Goal: Task Accomplishment & Management: Complete application form

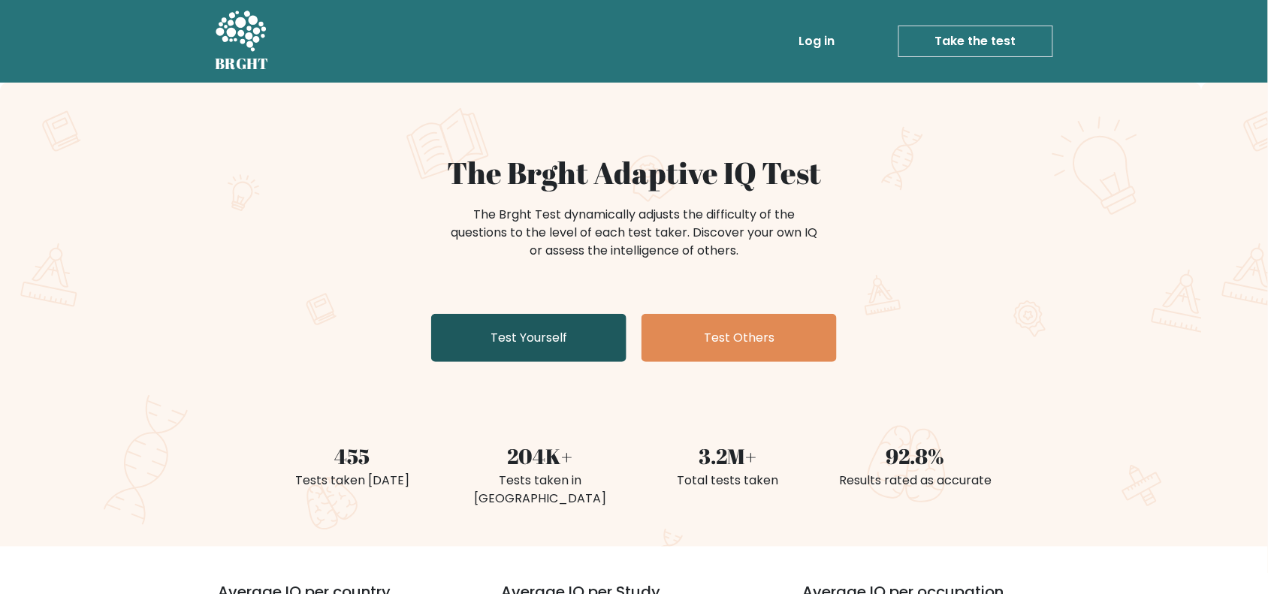
drag, startPoint x: 531, startPoint y: 339, endPoint x: 588, endPoint y: 336, distance: 57.2
click at [531, 336] on link "Test Yourself" at bounding box center [528, 338] width 195 height 48
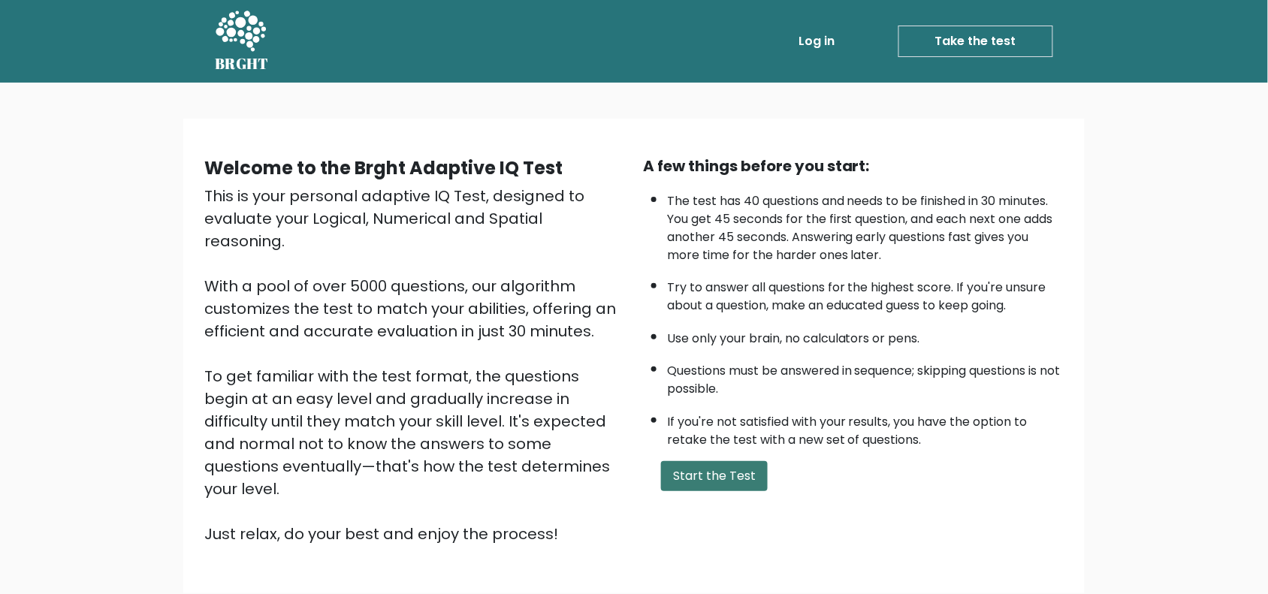
click at [742, 466] on button "Start the Test" at bounding box center [714, 476] width 107 height 30
click at [741, 463] on button "Start the Test" at bounding box center [714, 476] width 107 height 30
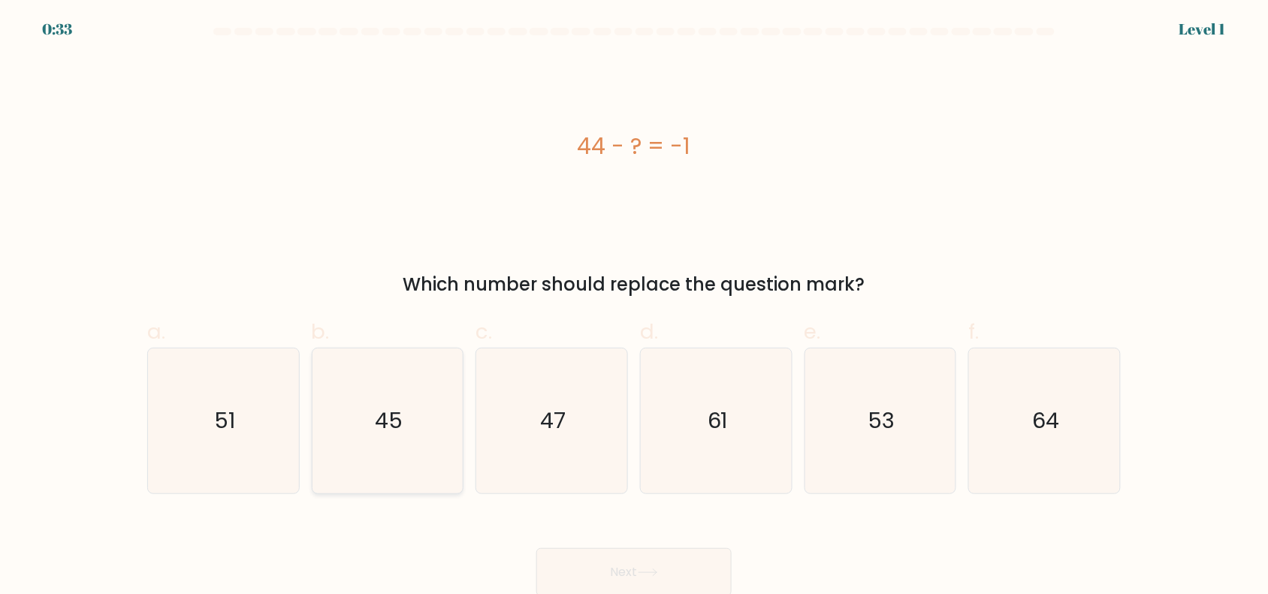
click at [388, 444] on icon "45" at bounding box center [387, 420] width 145 height 145
click at [634, 307] on input "b. 45" at bounding box center [634, 302] width 1 height 10
radio input "true"
click at [650, 563] on button "Next" at bounding box center [633, 572] width 195 height 48
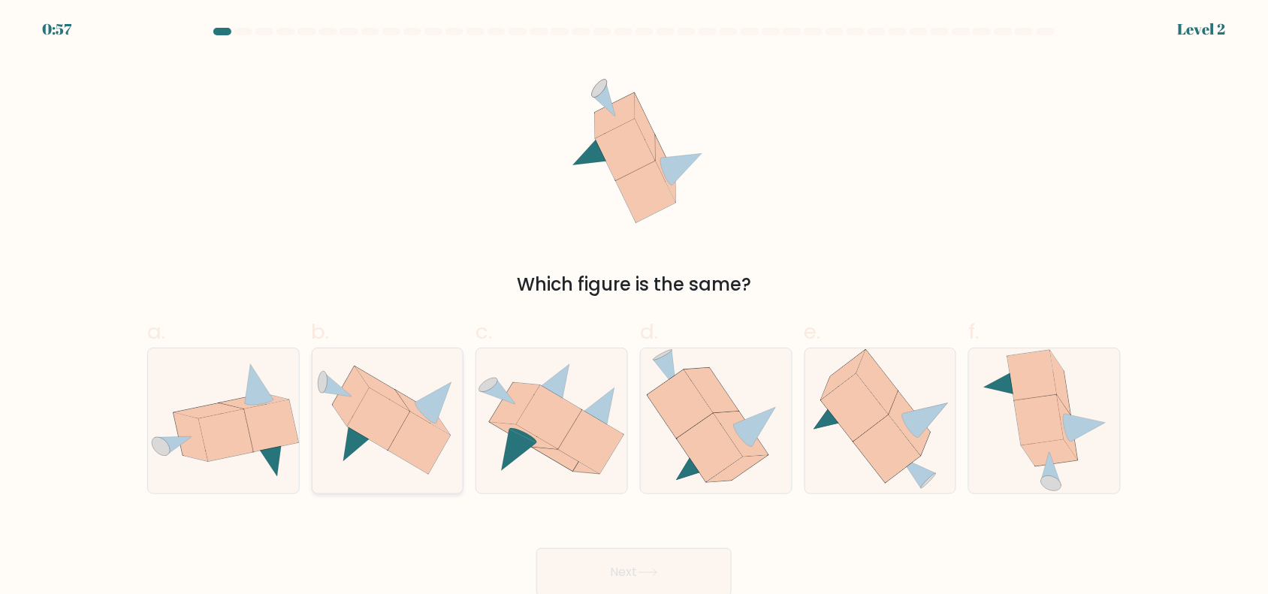
click at [399, 444] on icon at bounding box center [419, 443] width 62 height 62
click at [634, 307] on input "b." at bounding box center [634, 302] width 1 height 10
radio input "true"
click at [632, 563] on button "Next" at bounding box center [633, 572] width 195 height 48
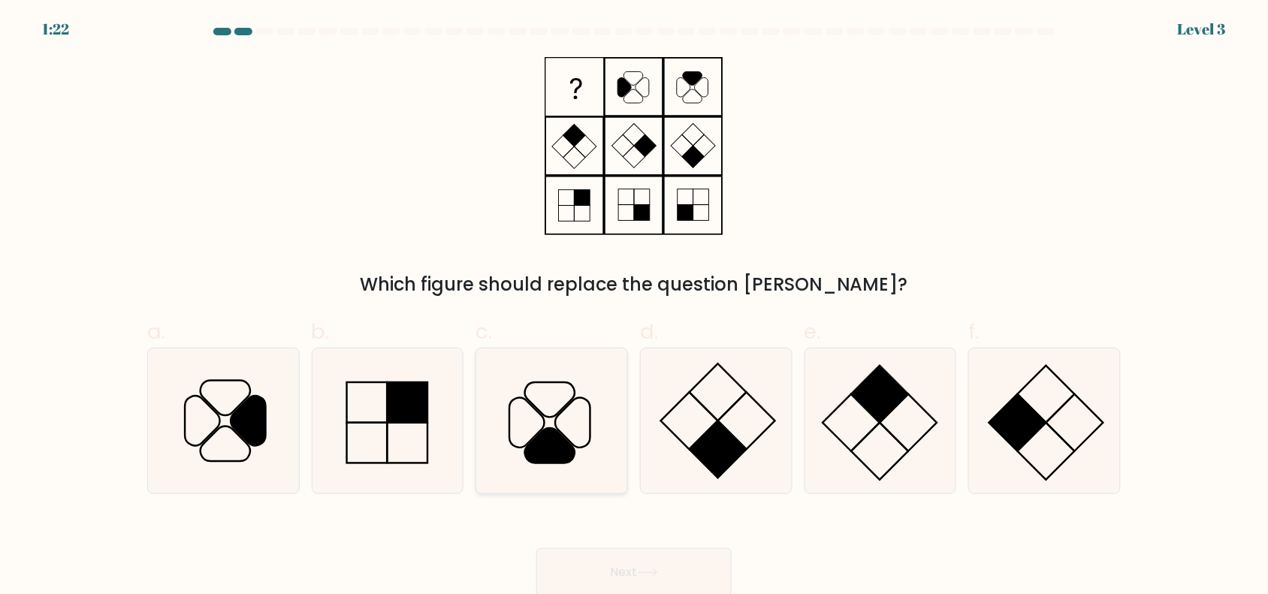
drag, startPoint x: 532, startPoint y: 433, endPoint x: 565, endPoint y: 492, distance: 67.3
click at [531, 433] on icon at bounding box center [551, 420] width 145 height 145
click at [634, 307] on input "c." at bounding box center [634, 302] width 1 height 10
radio input "true"
click at [613, 565] on button "Next" at bounding box center [633, 572] width 195 height 48
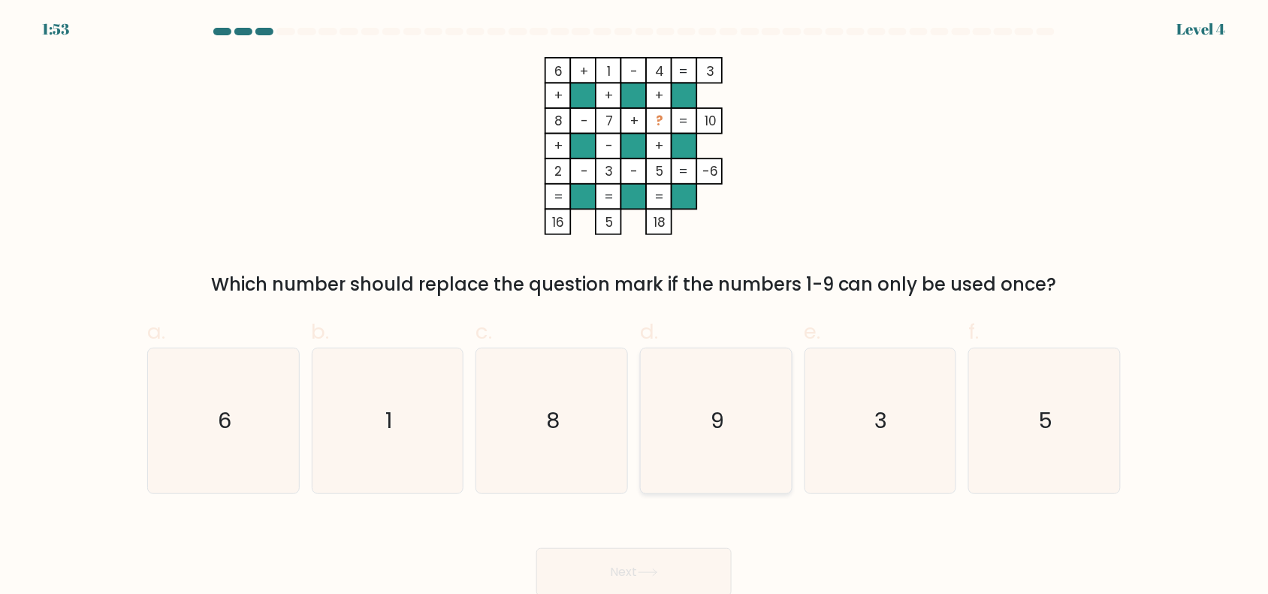
click at [693, 418] on icon "9" at bounding box center [716, 420] width 145 height 145
click at [635, 307] on input "d. 9" at bounding box center [634, 302] width 1 height 10
radio input "true"
click at [678, 578] on button "Next" at bounding box center [633, 572] width 195 height 48
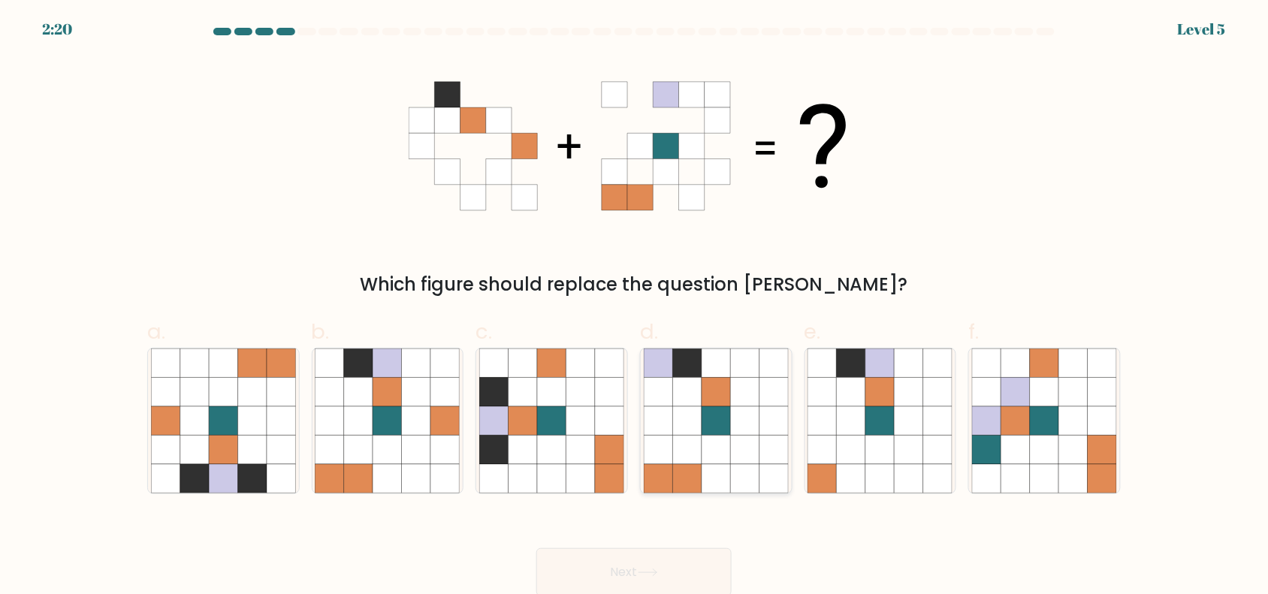
click at [708, 402] on icon at bounding box center [715, 391] width 29 height 29
click at [635, 307] on input "d." at bounding box center [634, 302] width 1 height 10
radio input "true"
click at [421, 460] on icon at bounding box center [416, 449] width 29 height 29
click at [634, 307] on input "b." at bounding box center [634, 302] width 1 height 10
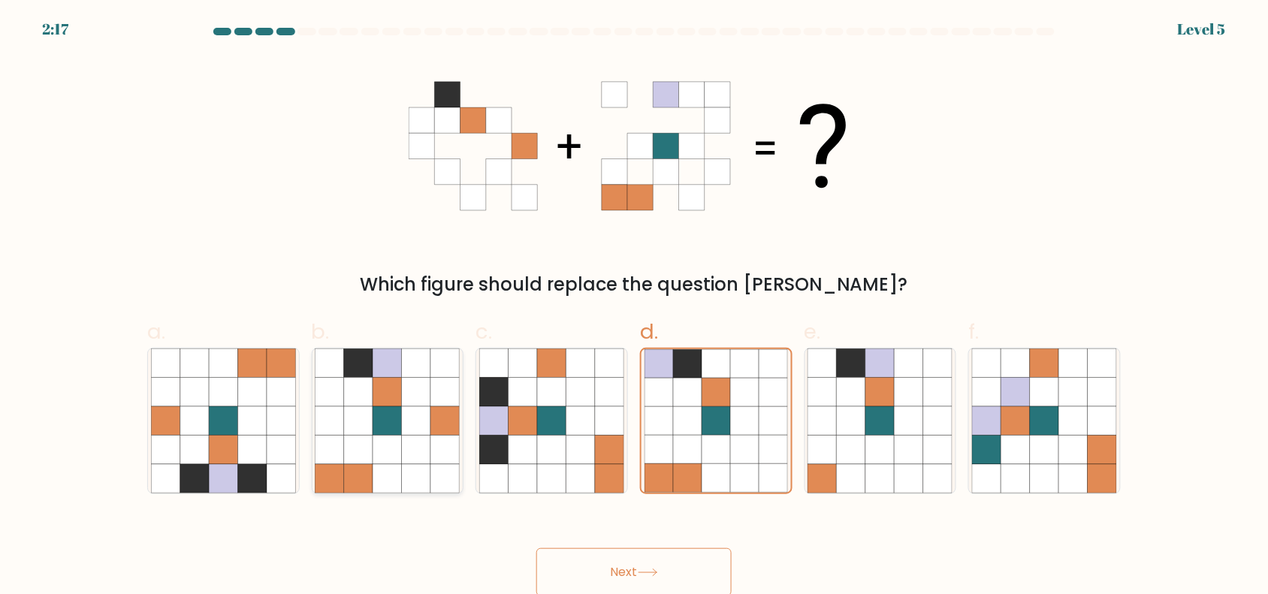
radio input "true"
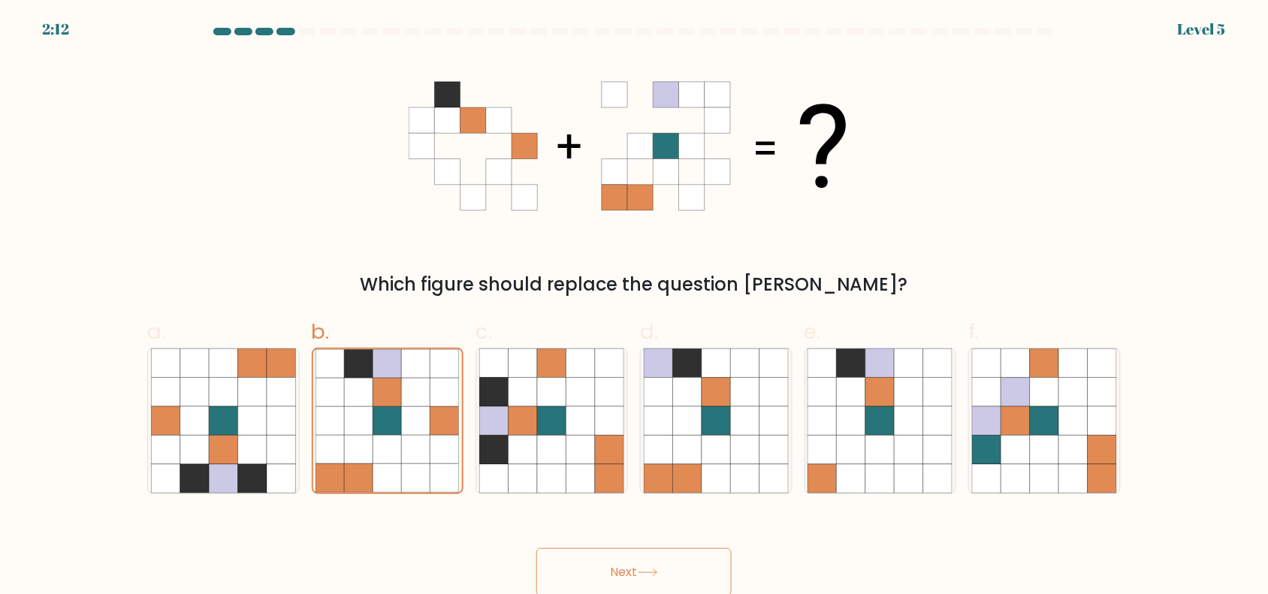
click at [560, 562] on button "Next" at bounding box center [633, 572] width 195 height 48
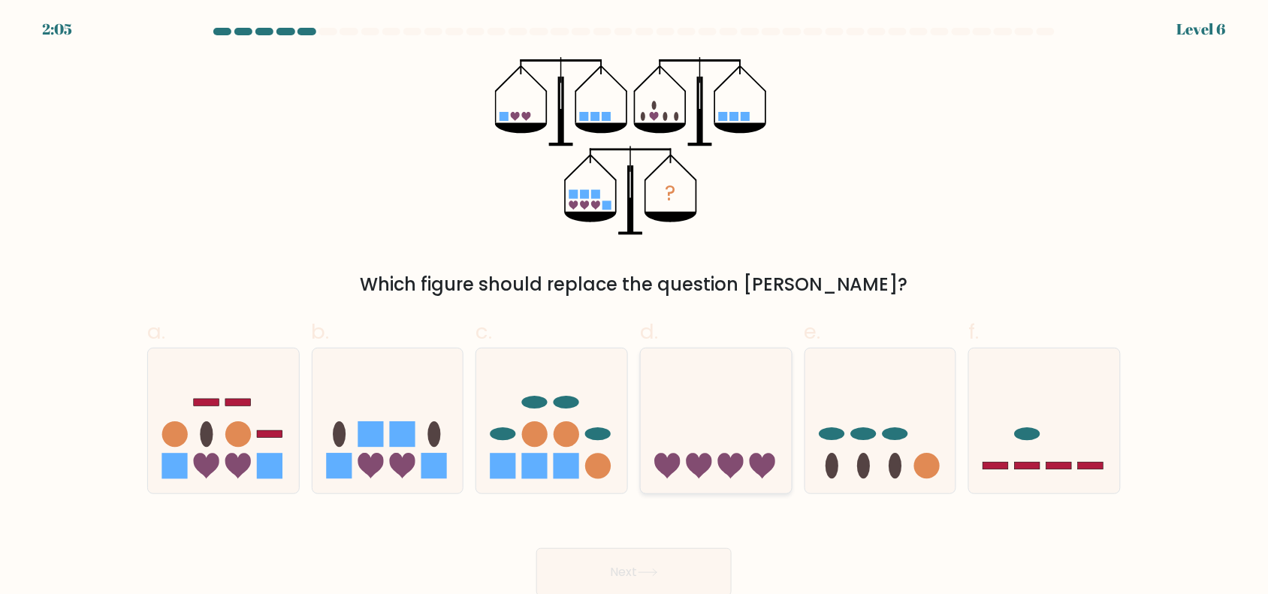
click at [751, 438] on icon at bounding box center [716, 420] width 151 height 125
click at [635, 307] on input "d." at bounding box center [634, 302] width 1 height 10
radio input "true"
click at [637, 560] on button "Next" at bounding box center [633, 572] width 195 height 48
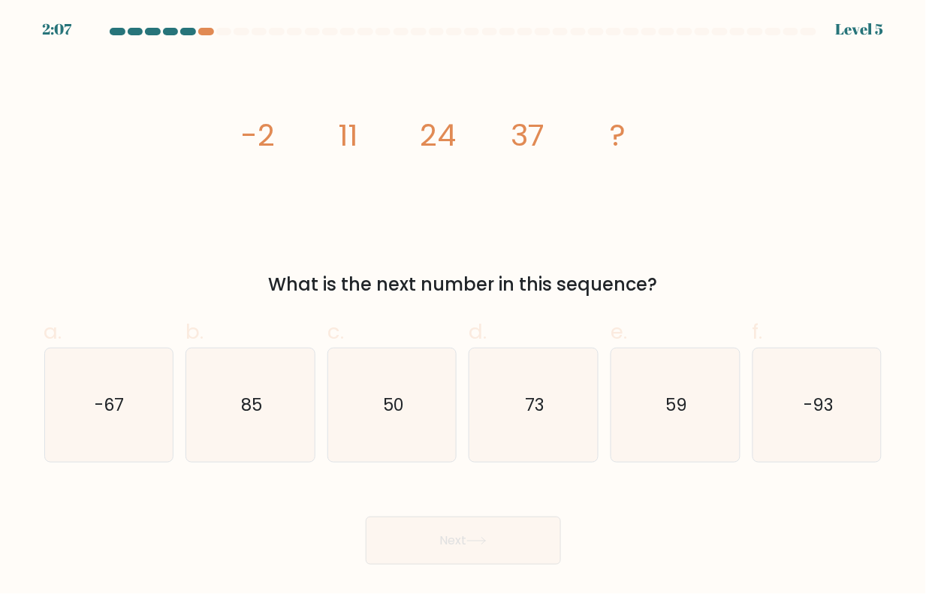
drag, startPoint x: 220, startPoint y: 126, endPoint x: 686, endPoint y: 284, distance: 491.6
click at [684, 289] on div "image/svg+xml -2 11 24 37 ? What is the next number in this sequence?" at bounding box center [463, 177] width 856 height 241
copy div "-2 11 24 37 ? What is the next number in this sequence?"
drag, startPoint x: 396, startPoint y: 414, endPoint x: 433, endPoint y: 451, distance: 52.0
click at [396, 414] on text "50" at bounding box center [393, 405] width 21 height 24
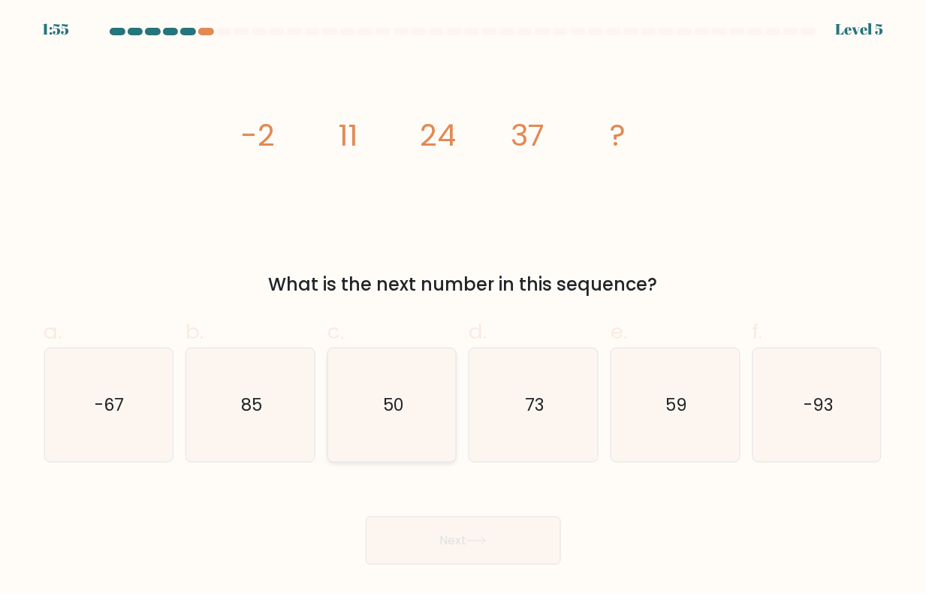
click at [463, 307] on input "c. 50" at bounding box center [463, 302] width 1 height 10
radio input "true"
click at [508, 543] on button "Next" at bounding box center [463, 541] width 195 height 48
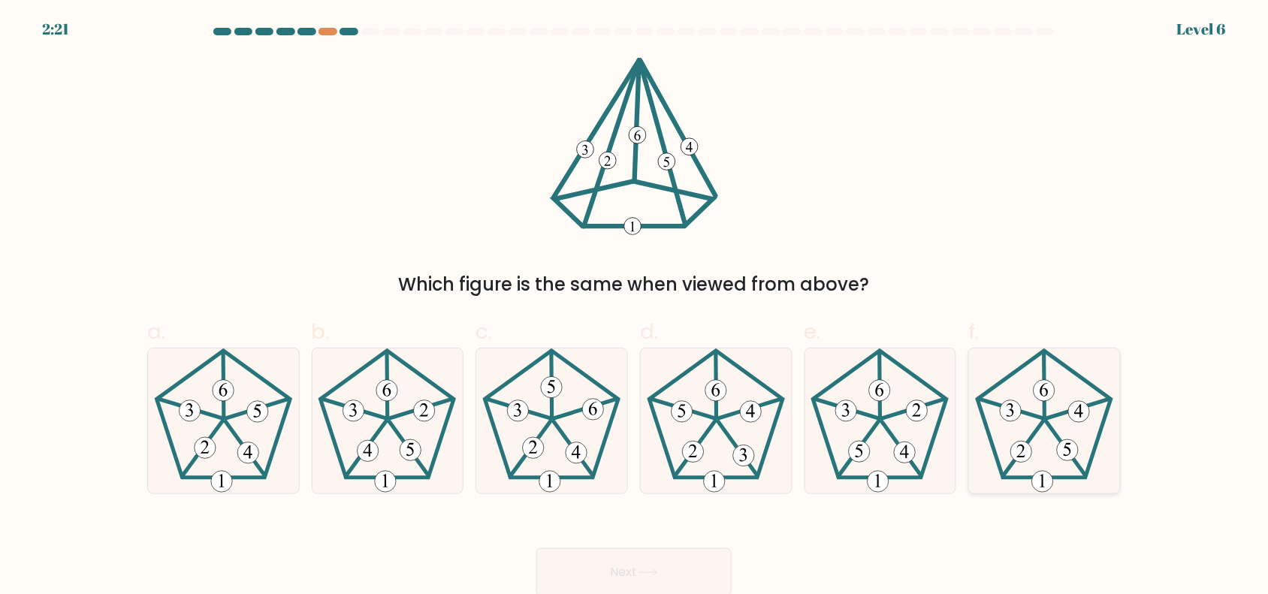
drag, startPoint x: 1051, startPoint y: 442, endPoint x: 1018, endPoint y: 466, distance: 41.5
click at [1050, 442] on icon at bounding box center [1044, 420] width 145 height 145
click at [635, 307] on input "f." at bounding box center [634, 302] width 1 height 10
radio input "true"
click at [629, 558] on button "Next" at bounding box center [633, 572] width 195 height 48
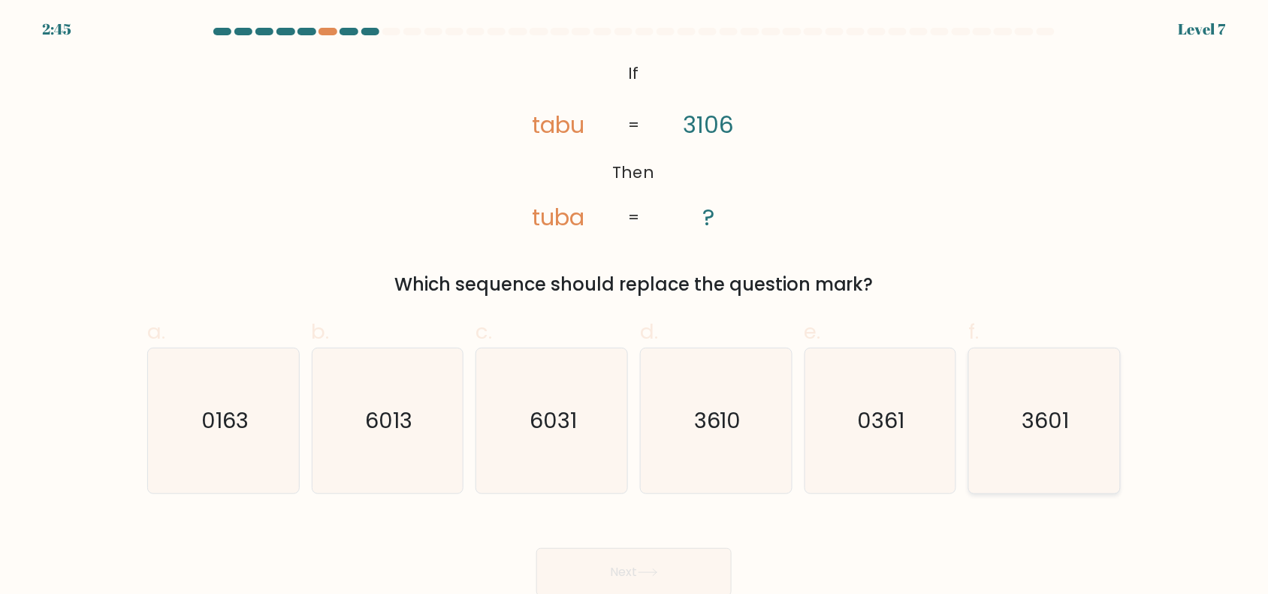
click at [1026, 432] on text "3601" at bounding box center [1045, 421] width 47 height 30
click at [635, 307] on input "f. 3601" at bounding box center [634, 302] width 1 height 10
radio input "true"
click at [655, 564] on button "Next" at bounding box center [633, 572] width 195 height 48
click at [656, 564] on button "Next" at bounding box center [633, 572] width 195 height 48
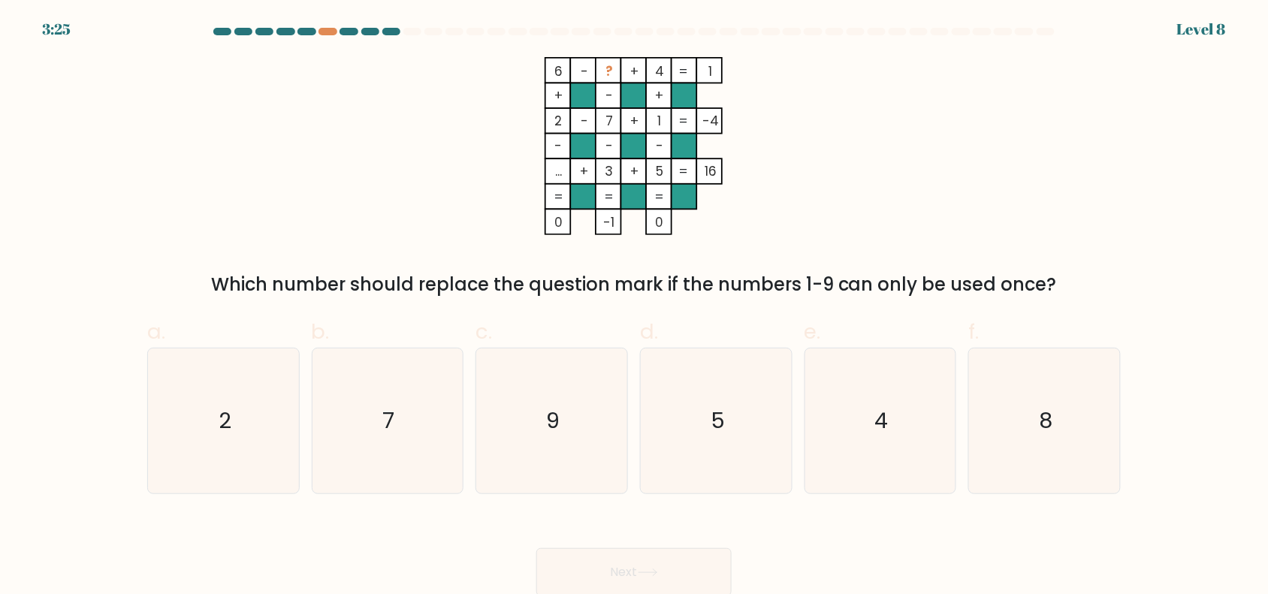
drag, startPoint x: 541, startPoint y: 58, endPoint x: 797, endPoint y: 233, distance: 310.2
click at [797, 233] on icon "6 - ? + 4 1 + - + 2 - 7 + 1 -4 - - - ... + 3 + 5 = 16 = = = = 0 -1 0 =" at bounding box center [634, 146] width 451 height 178
click at [822, 199] on icon "6 - ? + 4 1 + - + 2 - 7 + 1 -4 - - - ... + 3 + 5 = 16 = = = = 0 -1 0 =" at bounding box center [634, 146] width 451 height 178
click at [556, 443] on icon "9" at bounding box center [551, 420] width 145 height 145
click at [634, 307] on input "c. 9" at bounding box center [634, 302] width 1 height 10
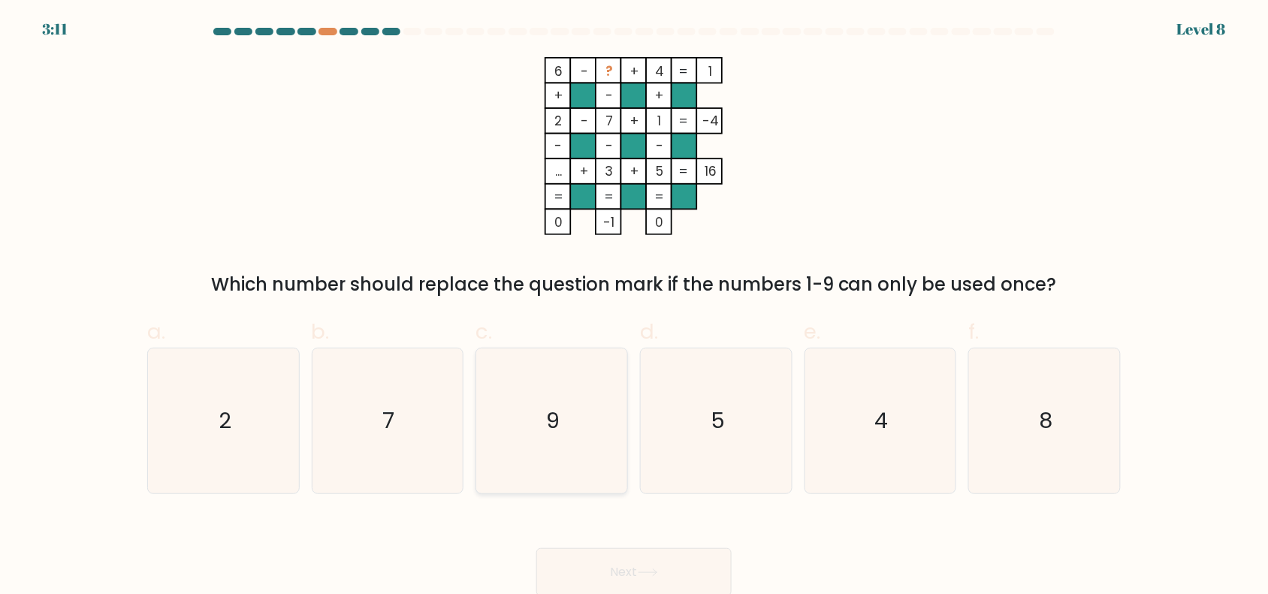
radio input "true"
click at [605, 564] on button "Next" at bounding box center [633, 572] width 195 height 48
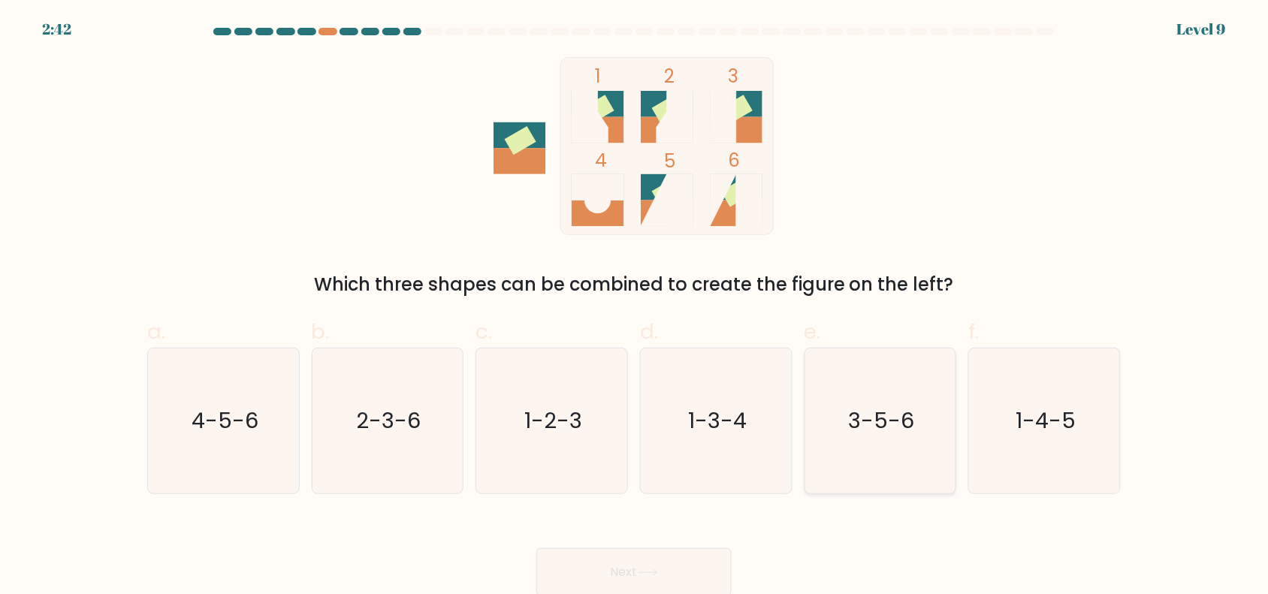
click at [888, 439] on icon "3-5-6" at bounding box center [879, 420] width 145 height 145
click at [635, 307] on input "e. 3-5-6" at bounding box center [634, 302] width 1 height 10
radio input "true"
click at [888, 439] on icon "3-5-6" at bounding box center [879, 420] width 143 height 143
click at [635, 307] on input "e. 3-5-6" at bounding box center [634, 302] width 1 height 10
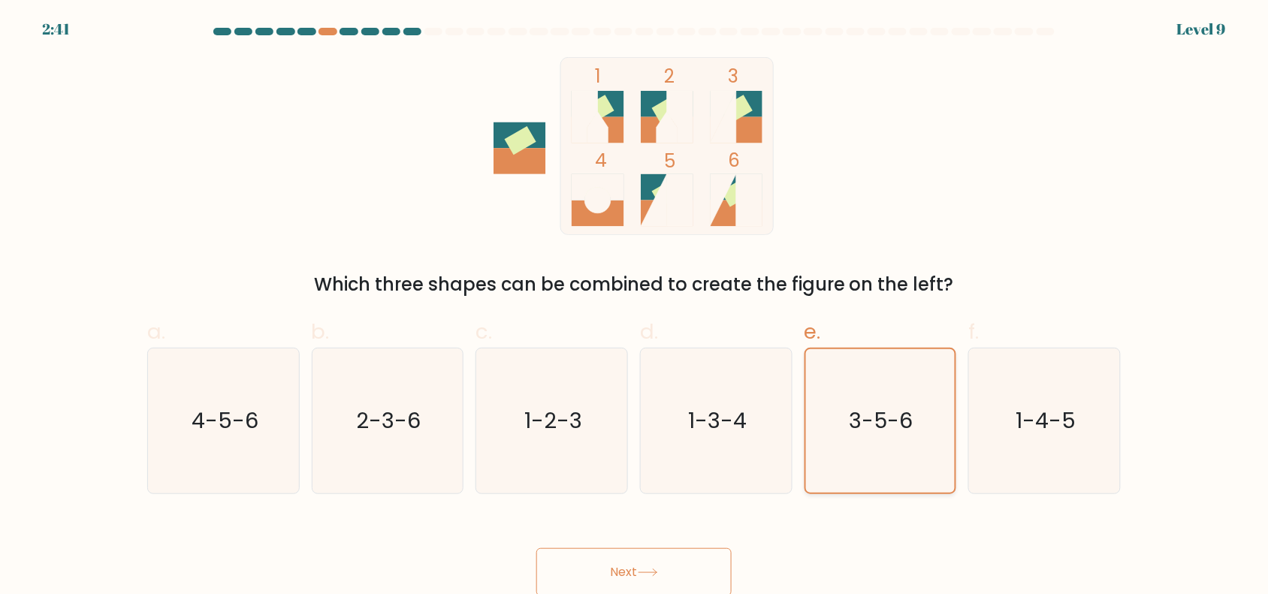
click at [872, 430] on text "3-5-6" at bounding box center [881, 421] width 64 height 30
click at [635, 307] on input "e. 3-5-6" at bounding box center [634, 302] width 1 height 10
click at [662, 565] on button "Next" at bounding box center [633, 572] width 195 height 48
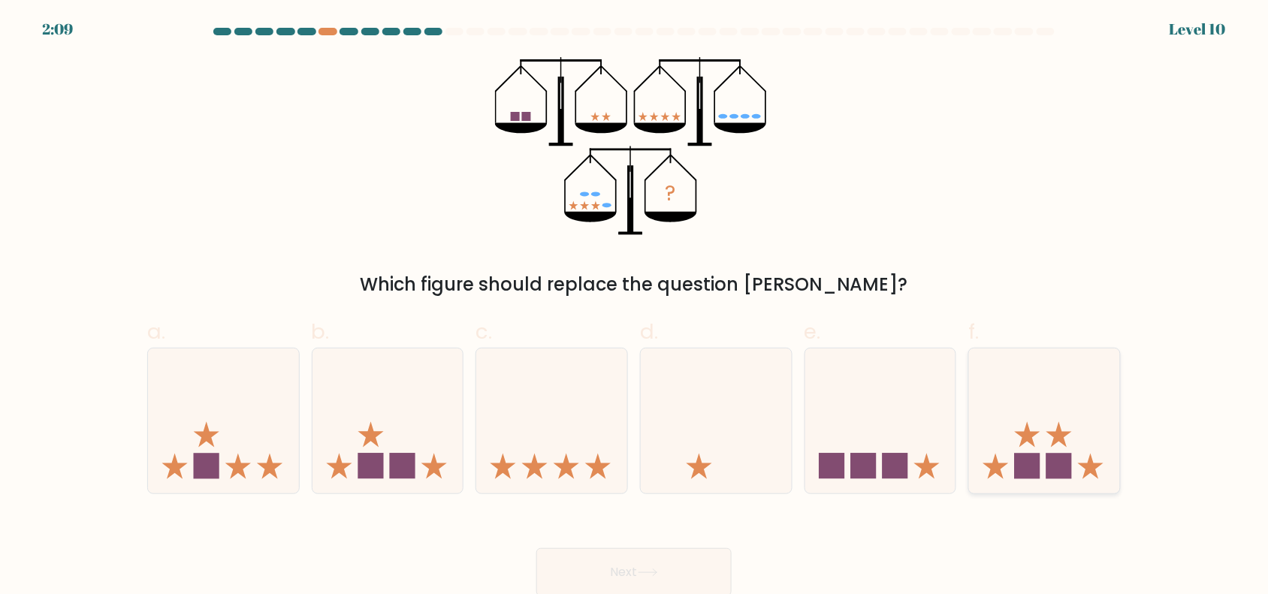
click at [1010, 430] on icon at bounding box center [1044, 420] width 151 height 125
click at [635, 307] on input "f." at bounding box center [634, 302] width 1 height 10
radio input "true"
click at [1010, 430] on icon at bounding box center [1044, 421] width 149 height 124
click at [635, 307] on input "f." at bounding box center [634, 302] width 1 height 10
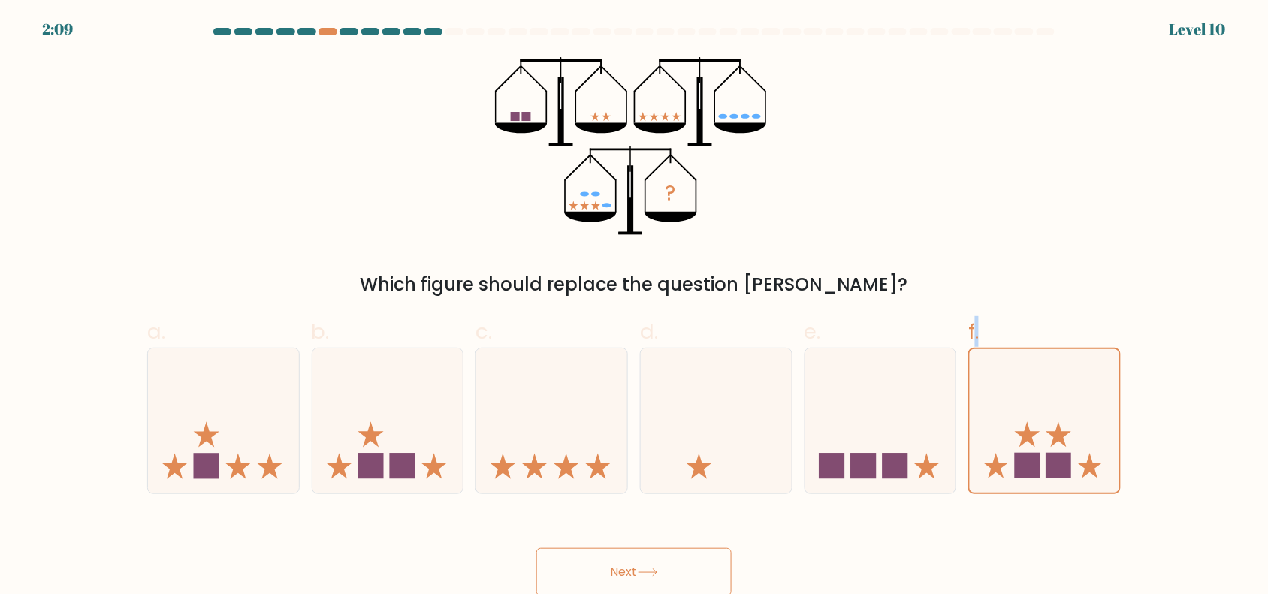
click at [693, 562] on button "Next" at bounding box center [633, 572] width 195 height 48
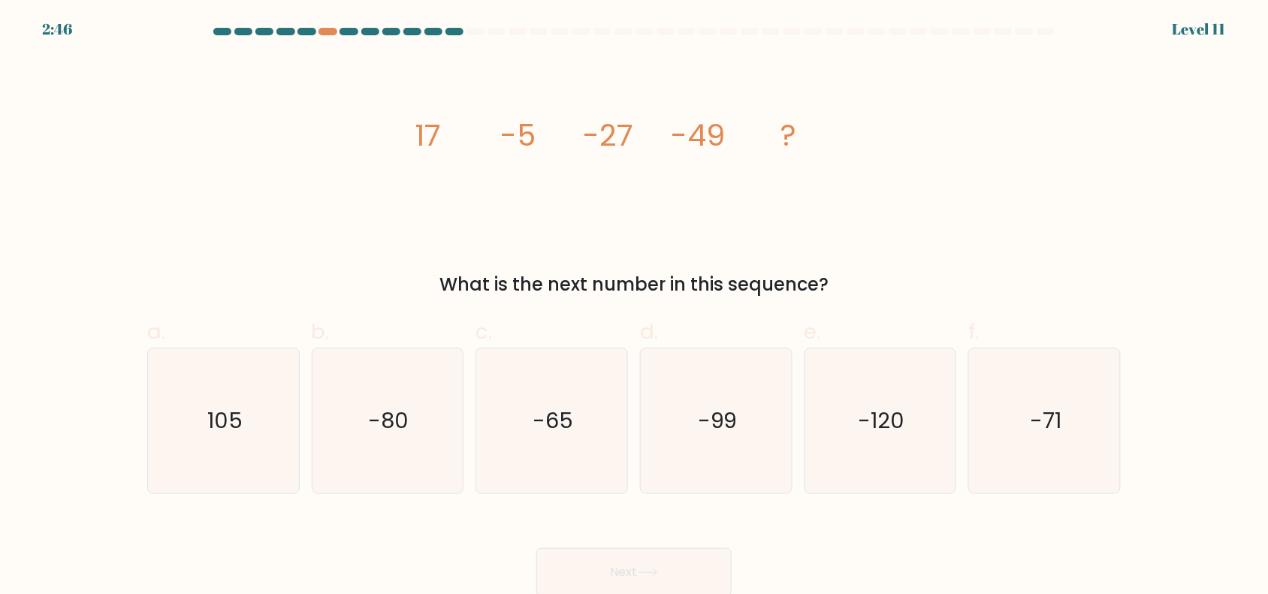
drag, startPoint x: 366, startPoint y: 96, endPoint x: 868, endPoint y: 290, distance: 538.5
click at [868, 295] on div "image/svg+xml 17 -5 -27 -49 ? What is the next number in this sequence?" at bounding box center [633, 177] width 991 height 241
drag, startPoint x: 697, startPoint y: 189, endPoint x: 652, endPoint y: 179, distance: 46.3
click at [695, 188] on icon "image/svg+xml 17 -5 -27 -49 ?" at bounding box center [634, 146] width 451 height 178
drag, startPoint x: 392, startPoint y: 133, endPoint x: 850, endPoint y: 297, distance: 486.8
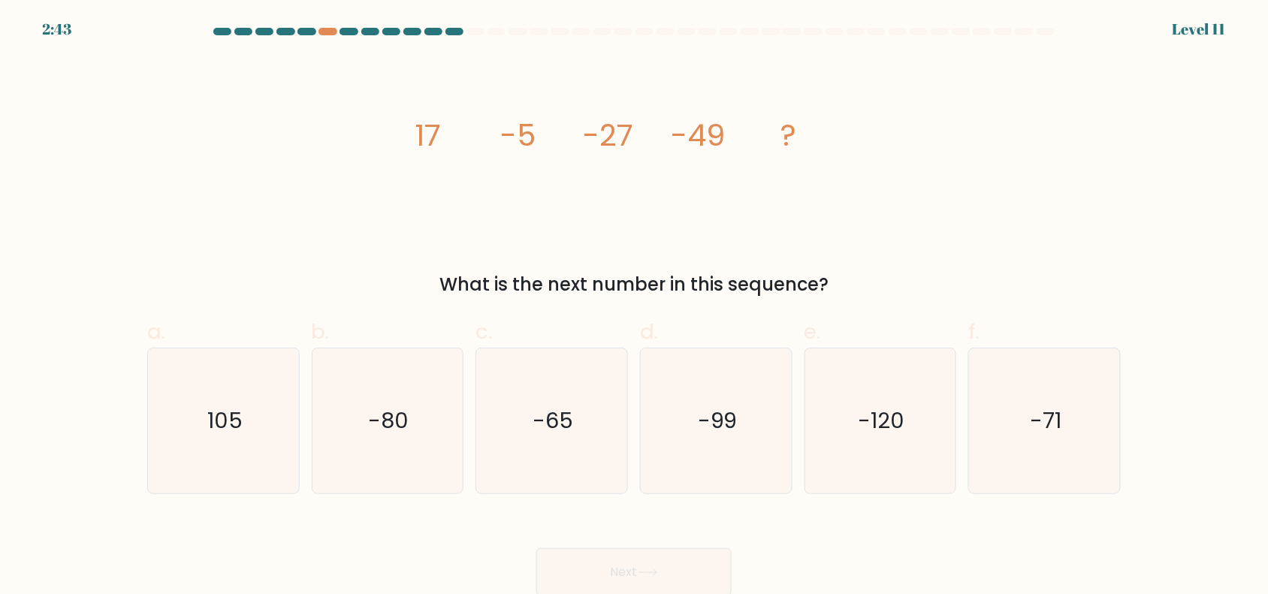
click at [850, 297] on div "image/svg+xml 17 -5 -27 -49 ? What is the next number in this sequence?" at bounding box center [633, 177] width 991 height 241
copy div "17 -5 -27 -49 ? What is the next number in this sequence?"
click at [1078, 425] on icon "-71" at bounding box center [1044, 420] width 145 height 145
click at [635, 307] on input "f. -71" at bounding box center [634, 302] width 1 height 10
radio input "true"
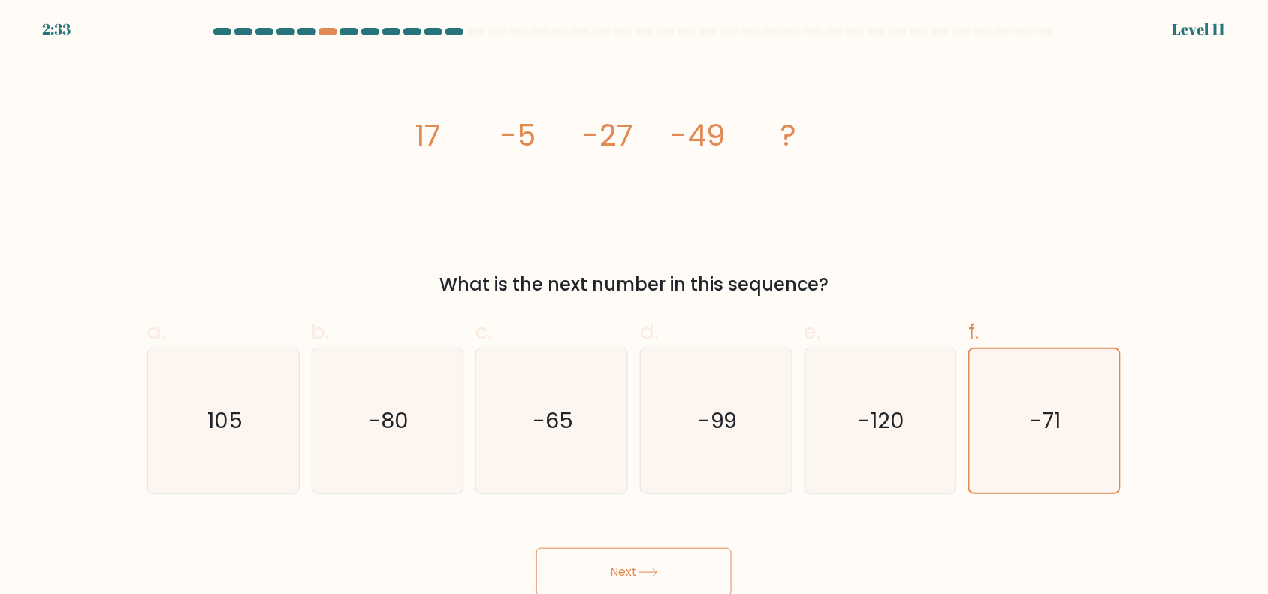
click at [627, 561] on button "Next" at bounding box center [633, 572] width 195 height 48
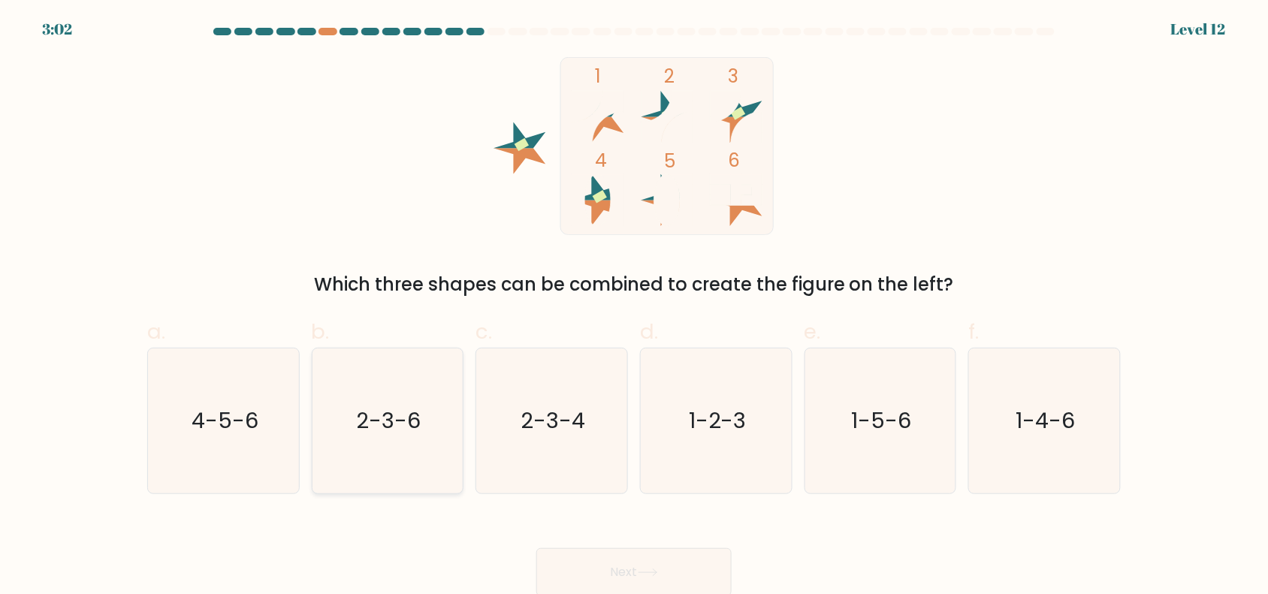
drag, startPoint x: 363, startPoint y: 451, endPoint x: 372, endPoint y: 451, distance: 9.0
click at [364, 451] on icon "2-3-6" at bounding box center [387, 420] width 145 height 145
drag, startPoint x: 417, startPoint y: 433, endPoint x: 421, endPoint y: 439, distance: 7.7
click at [418, 436] on icon "2-3-6" at bounding box center [387, 420] width 145 height 145
click at [634, 307] on input "b. 2-3-6" at bounding box center [634, 302] width 1 height 10
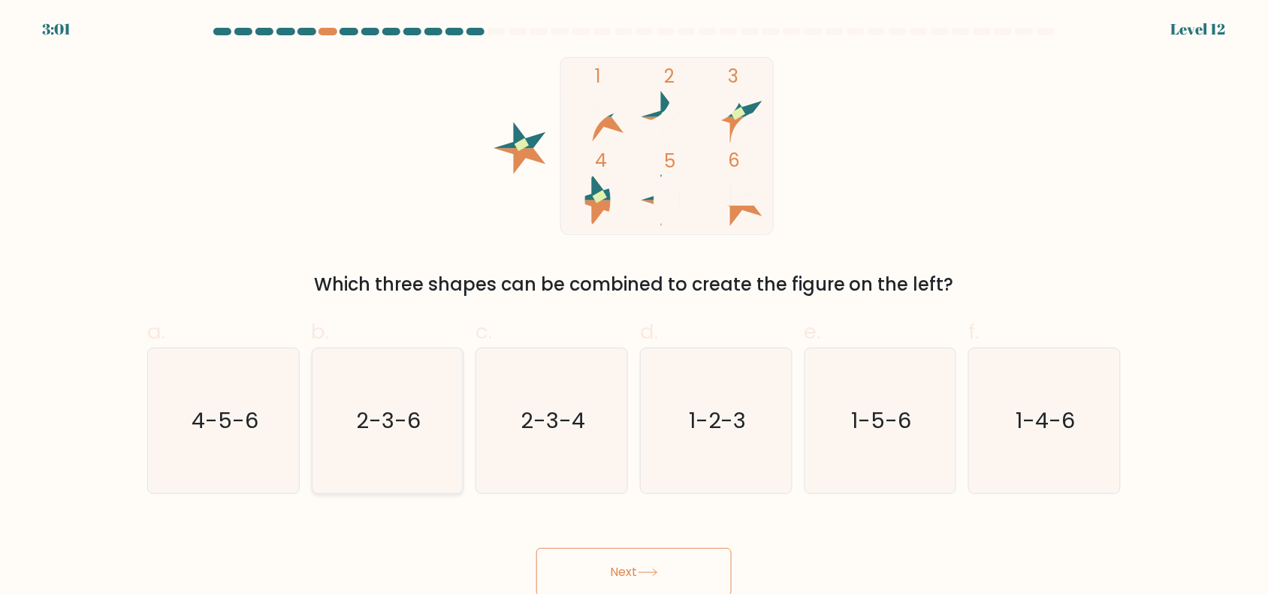
radio input "true"
click at [668, 560] on button "Next" at bounding box center [633, 572] width 195 height 48
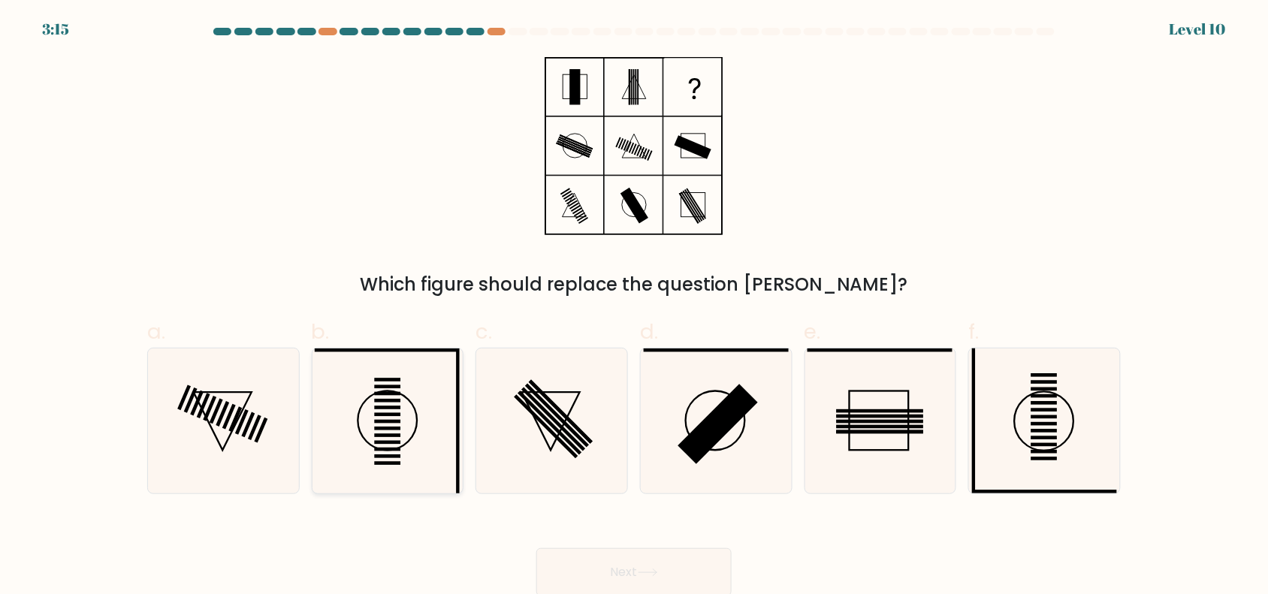
click at [391, 469] on icon at bounding box center [387, 420] width 145 height 145
click at [634, 307] on input "b." at bounding box center [634, 302] width 1 height 10
radio input "true"
click at [391, 469] on icon at bounding box center [386, 420] width 143 height 143
click at [634, 307] on input "b." at bounding box center [634, 302] width 1 height 10
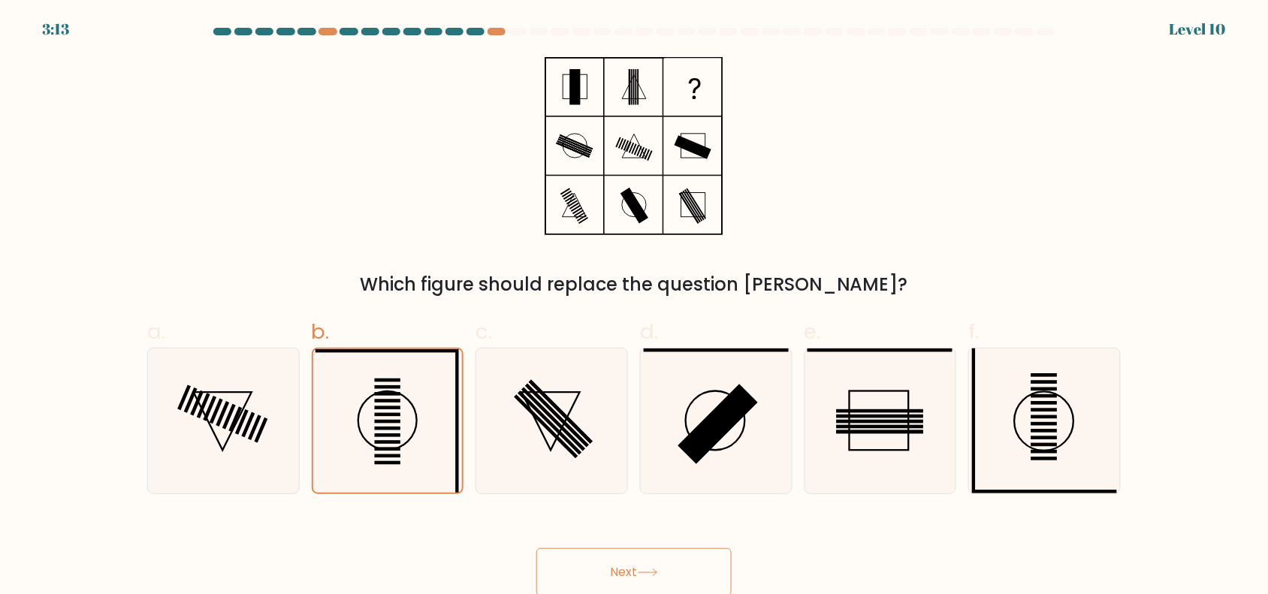
click at [629, 566] on button "Next" at bounding box center [633, 572] width 195 height 48
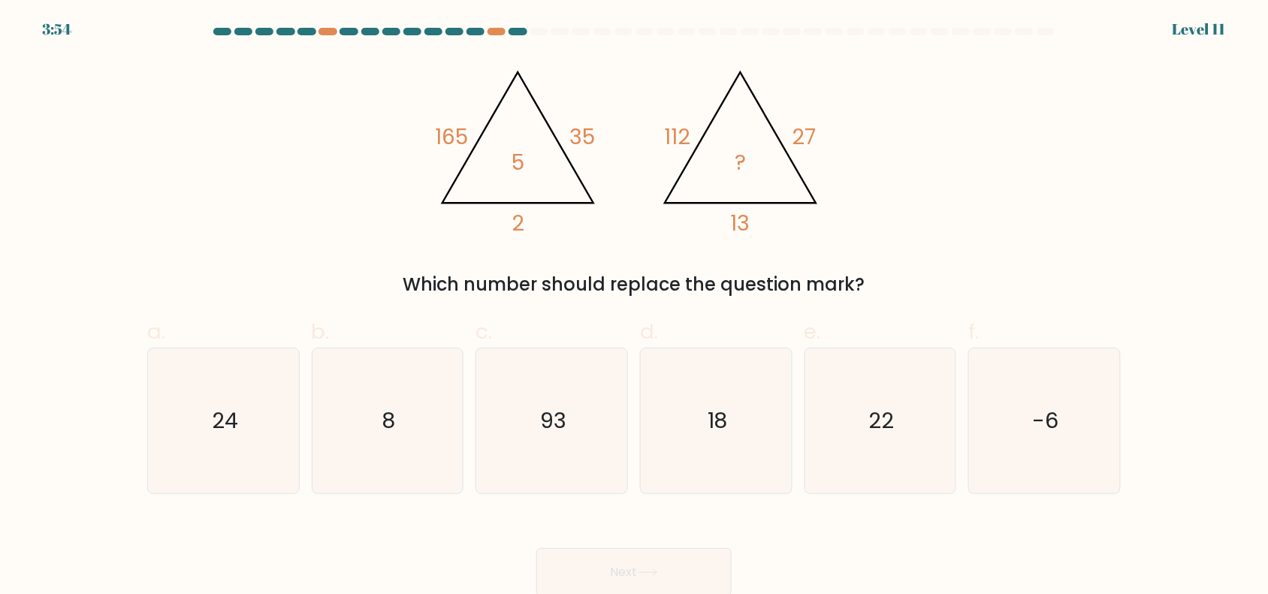
click at [556, 111] on icon "@import url('https://fonts.googleapis.com/css?family=Abril+Fatface:400,100,100i…" at bounding box center [634, 146] width 410 height 178
drag, startPoint x: 595, startPoint y: 113, endPoint x: 816, endPoint y: 184, distance: 232.0
click at [816, 184] on icon "@import url('https://fonts.googleapis.com/css?family=Abril+Fatface:400,100,100i…" at bounding box center [634, 146] width 410 height 178
click at [801, 261] on div "@import url('https://fonts.googleapis.com/css?family=Abril+Fatface:400,100,100i…" at bounding box center [633, 177] width 991 height 241
drag, startPoint x: 469, startPoint y: 109, endPoint x: 891, endPoint y: 276, distance: 453.8
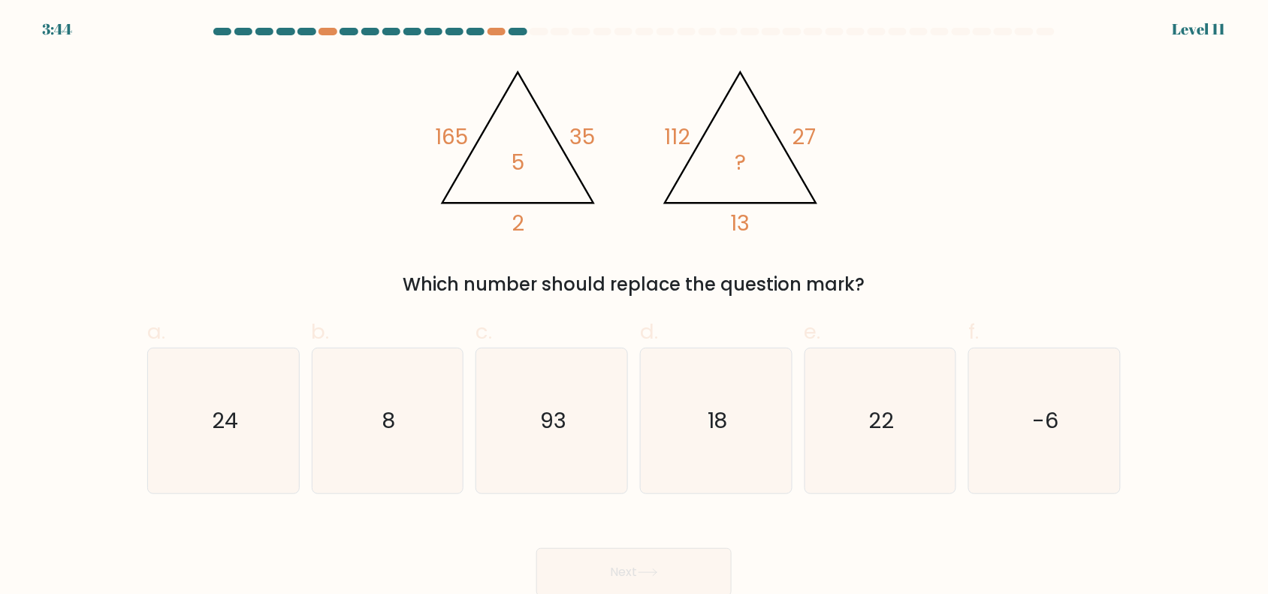
click at [891, 276] on div "@import url('https://fonts.googleapis.com/css?family=Abril+Fatface:400,100,100i…" at bounding box center [633, 177] width 991 height 241
copy div "165 35 2 5 @import url('https://fonts.googleapis.com/css?family=Abril+Fatface:4…"
drag, startPoint x: 137, startPoint y: 399, endPoint x: 1112, endPoint y: 412, distance: 974.2
click at [1112, 412] on form at bounding box center [634, 312] width 1268 height 569
copy div "24 b. 8 c. 93 d. 18 e. 22 f. -6"
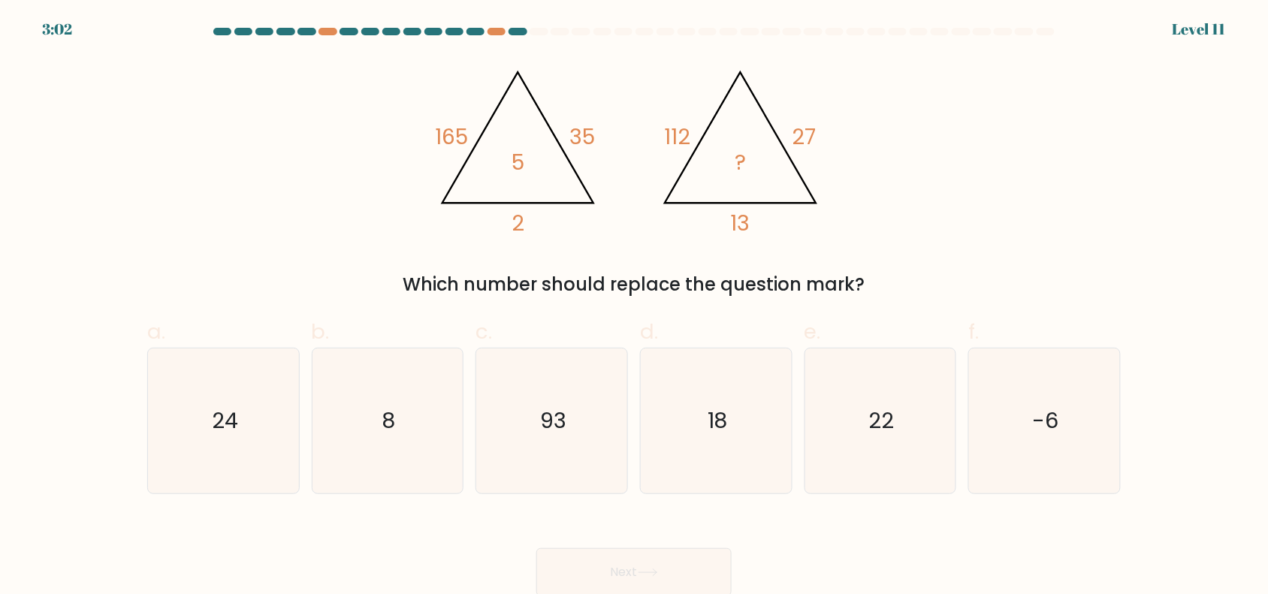
click at [1057, 204] on div "@import url('https://fonts.googleapis.com/css?family=Abril+Fatface:400,100,100i…" at bounding box center [633, 177] width 991 height 241
click at [373, 437] on icon "8" at bounding box center [387, 420] width 145 height 145
click at [634, 307] on input "b. 8" at bounding box center [634, 302] width 1 height 10
radio input "true"
click at [673, 562] on button "Next" at bounding box center [633, 572] width 195 height 48
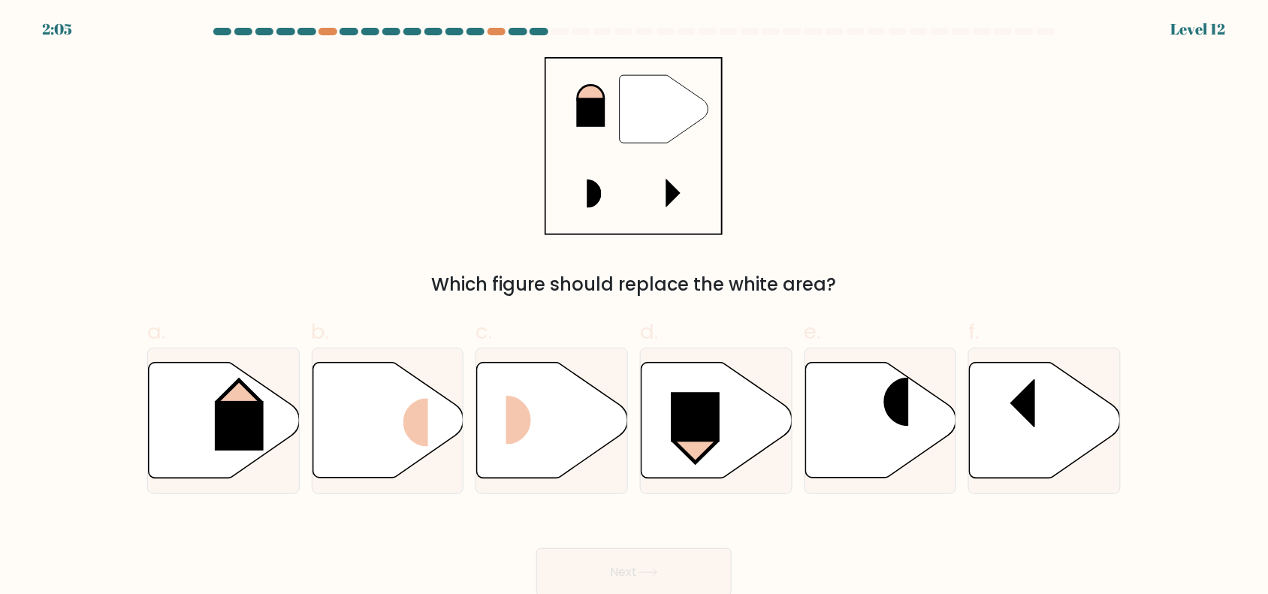
click at [1082, 215] on div "" Which figure should replace the white area?" at bounding box center [633, 177] width 991 height 241
click at [225, 406] on rect at bounding box center [239, 426] width 49 height 50
click at [634, 307] on input "a." at bounding box center [634, 302] width 1 height 10
radio input "true"
click at [650, 566] on button "Next" at bounding box center [633, 572] width 195 height 48
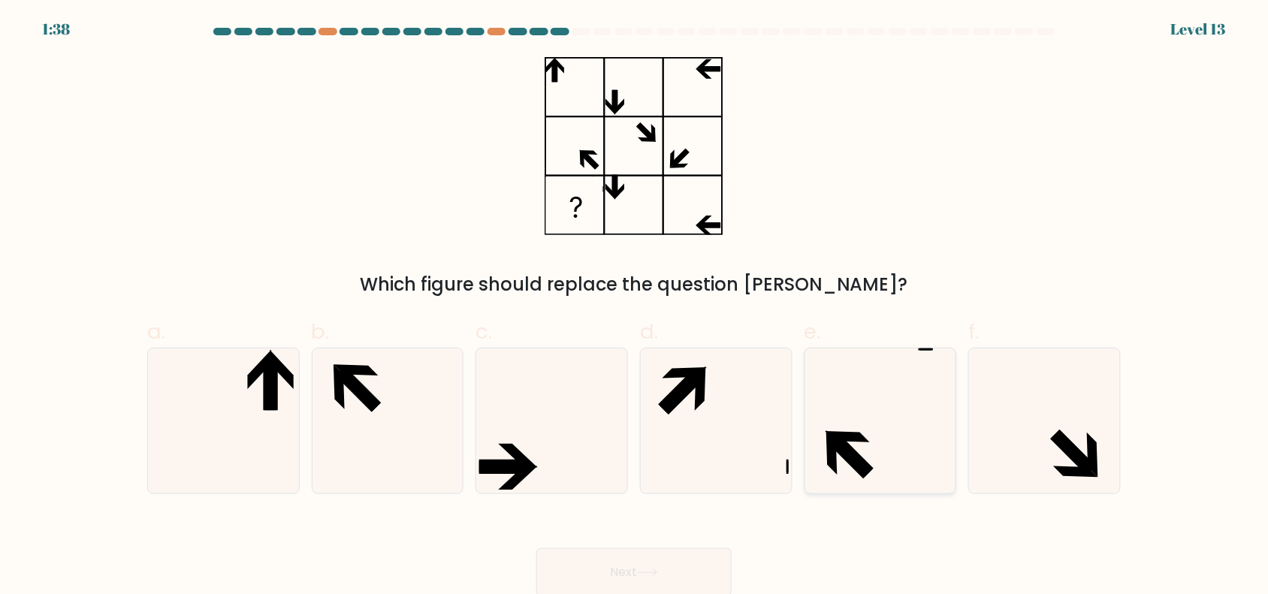
click at [854, 439] on icon at bounding box center [847, 436] width 44 height 11
click at [635, 307] on input "e." at bounding box center [634, 302] width 1 height 10
radio input "true"
click at [544, 453] on icon at bounding box center [551, 420] width 145 height 145
click at [634, 307] on input "c." at bounding box center [634, 302] width 1 height 10
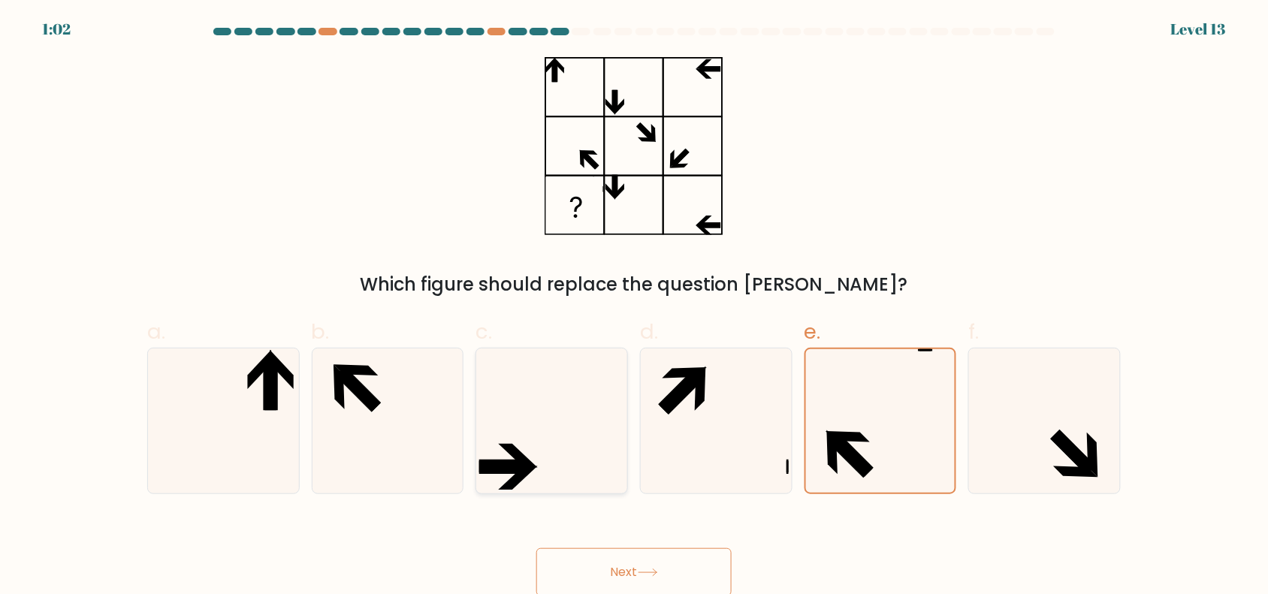
radio input "true"
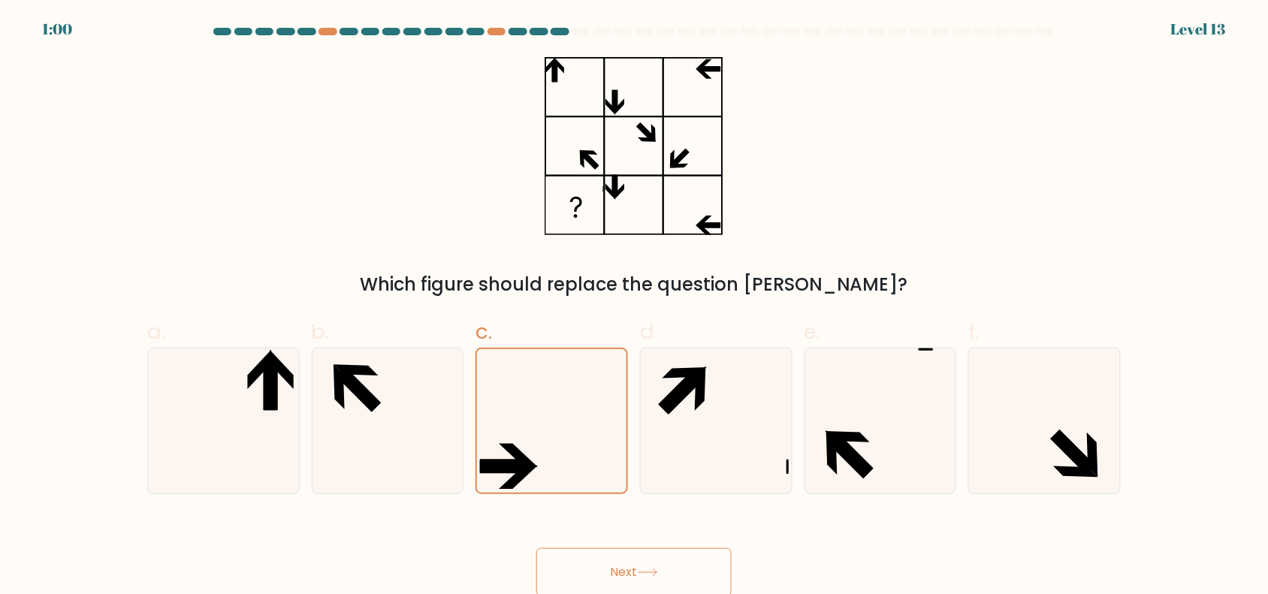
click at [658, 563] on button "Next" at bounding box center [633, 572] width 195 height 48
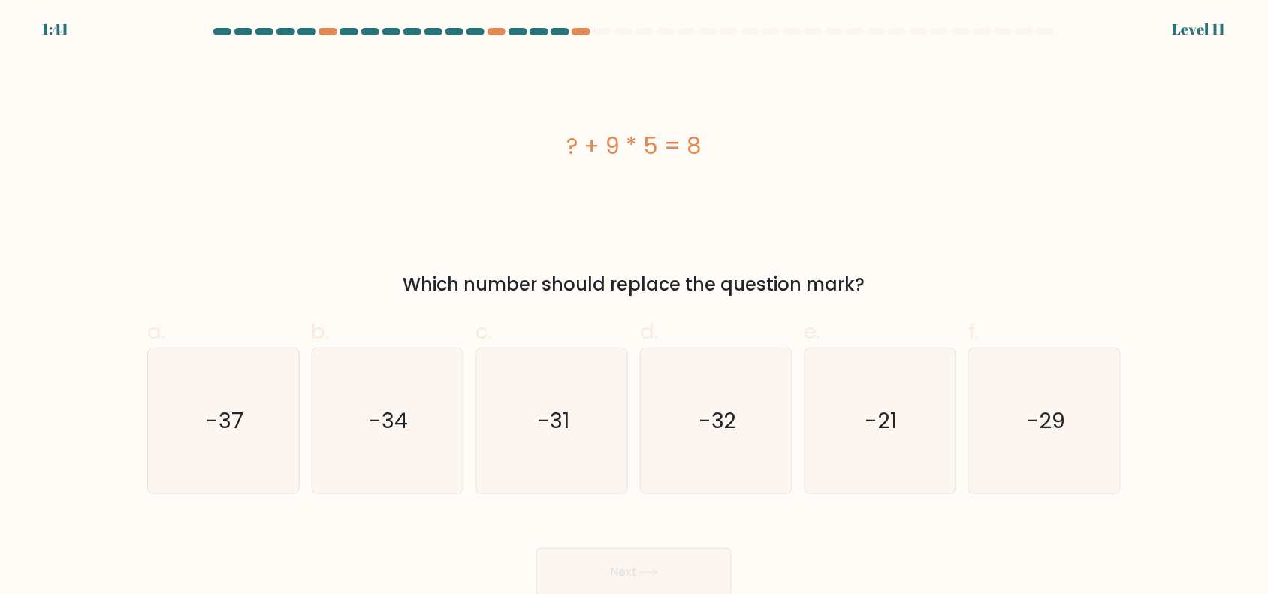
drag, startPoint x: 650, startPoint y: 165, endPoint x: 918, endPoint y: 267, distance: 286.9
click at [918, 267] on div "? + 9 * 5 = 8 Which number should replace the question mark?" at bounding box center [633, 177] width 991 height 241
copy div "? + 9 * 5 = 8 Which number should replace the question mark?"
click at [259, 444] on icon "-37" at bounding box center [223, 420] width 145 height 145
click at [634, 307] on input "a. -37" at bounding box center [634, 302] width 1 height 10
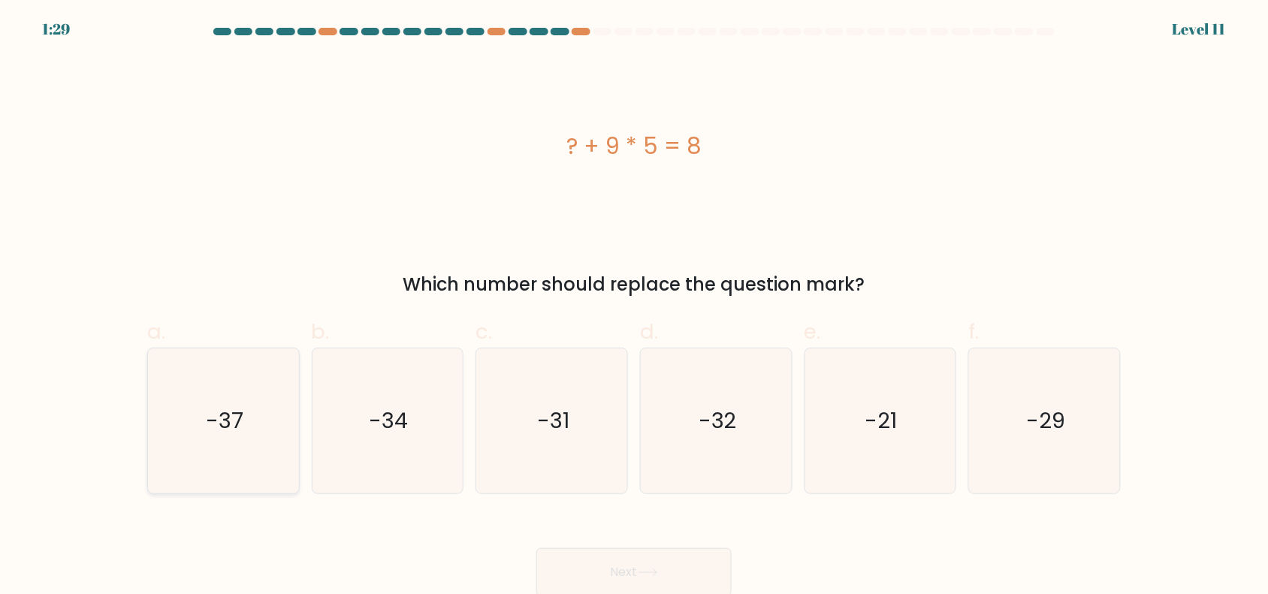
radio input "true"
click at [616, 558] on button "Next" at bounding box center [633, 572] width 195 height 48
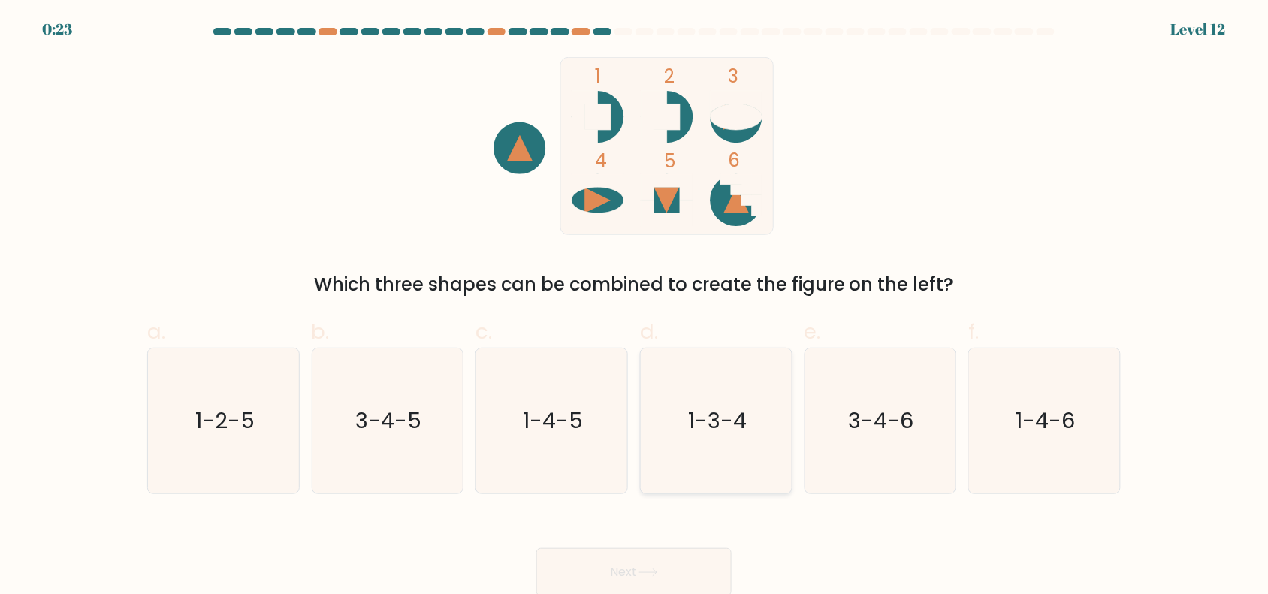
click at [707, 442] on icon "1-3-4" at bounding box center [716, 420] width 145 height 145
click at [635, 307] on input "d. 1-3-4" at bounding box center [634, 302] width 1 height 10
radio input "true"
click at [678, 565] on button "Next" at bounding box center [633, 572] width 195 height 48
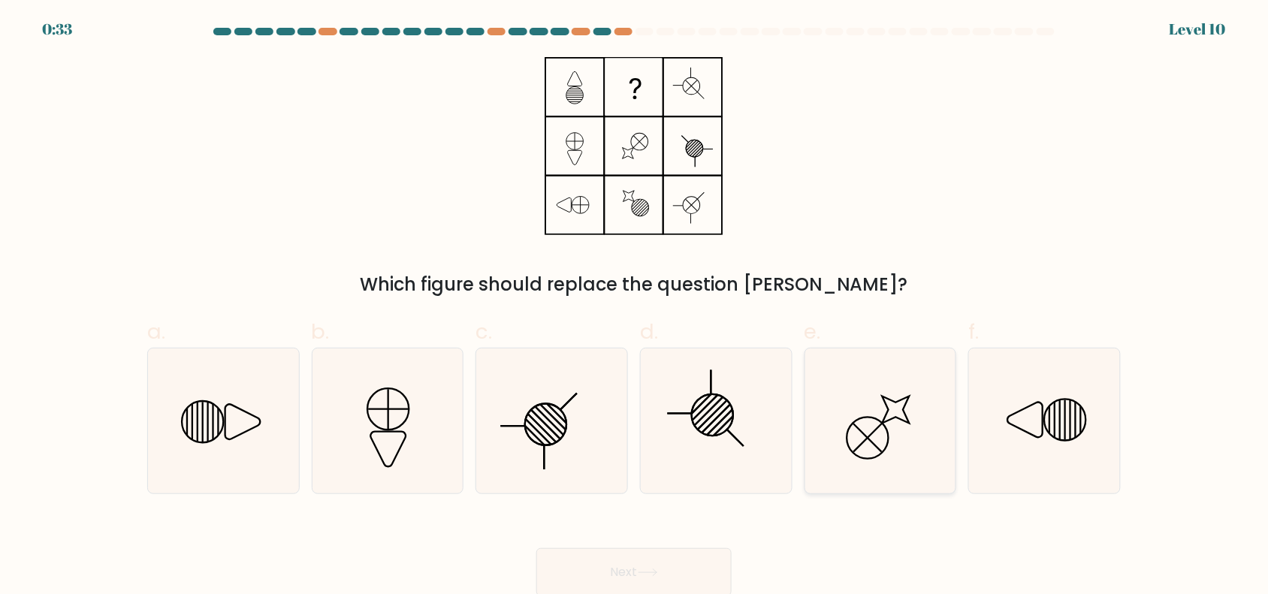
click at [852, 448] on icon at bounding box center [879, 420] width 145 height 145
click at [635, 307] on input "e." at bounding box center [634, 302] width 1 height 10
radio input "true"
click at [392, 396] on icon at bounding box center [387, 420] width 145 height 145
click at [634, 307] on input "b." at bounding box center [634, 302] width 1 height 10
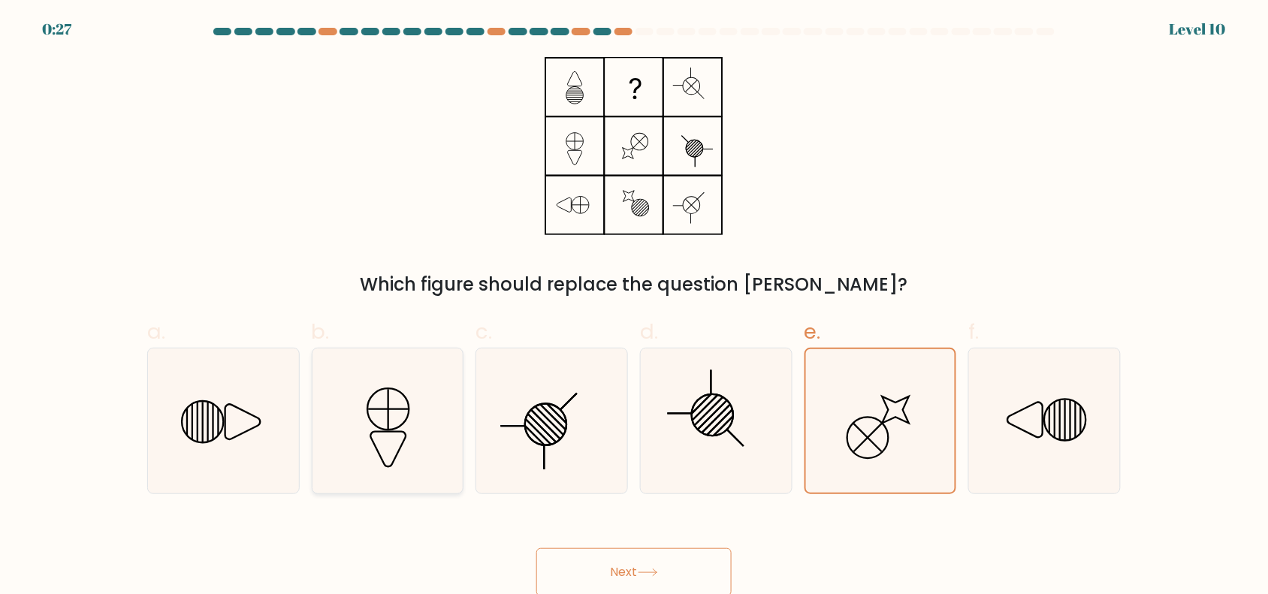
radio input "true"
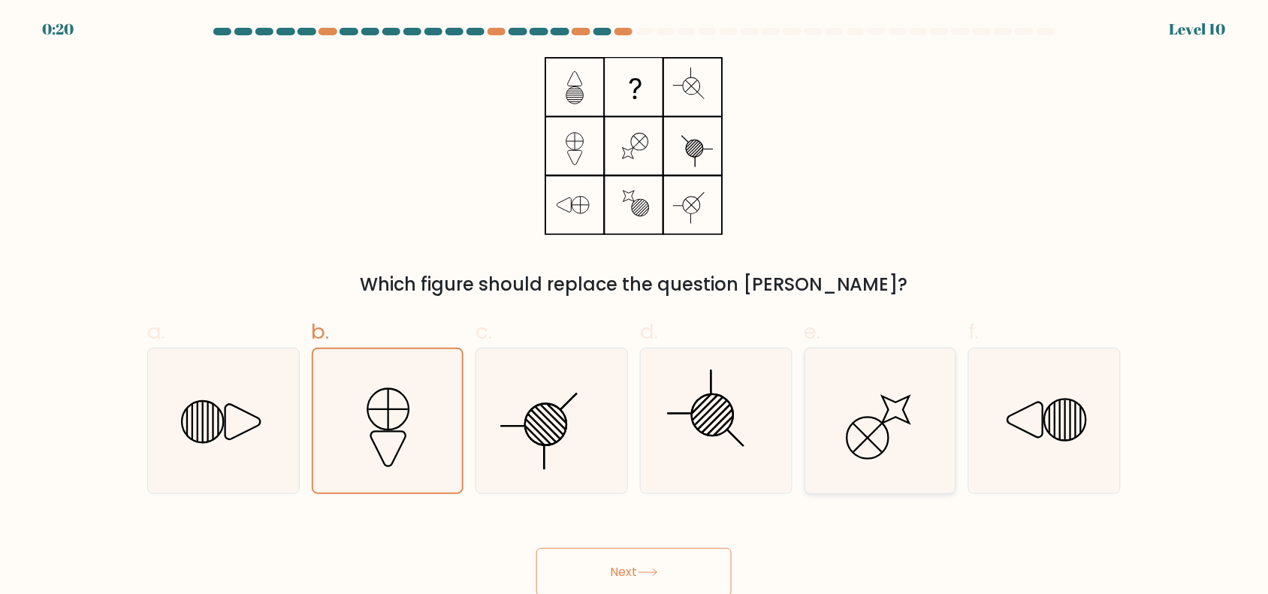
click at [849, 429] on circle at bounding box center [868, 438] width 59 height 59
click at [635, 307] on input "e." at bounding box center [634, 302] width 1 height 10
radio input "true"
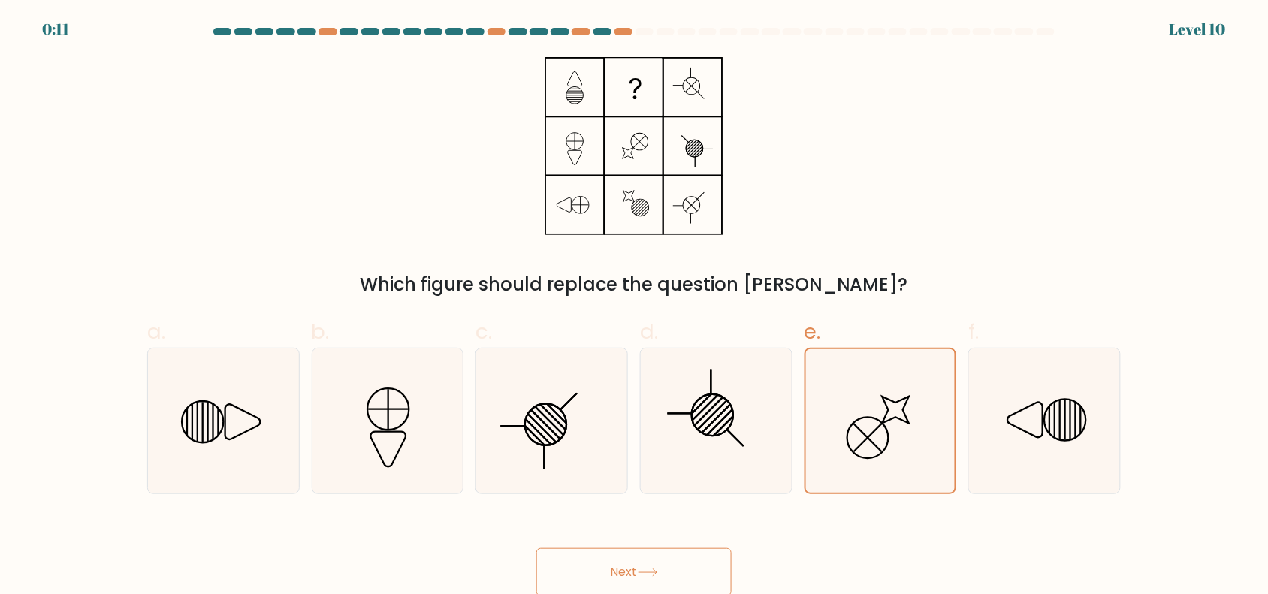
click at [672, 561] on button "Next" at bounding box center [633, 572] width 195 height 48
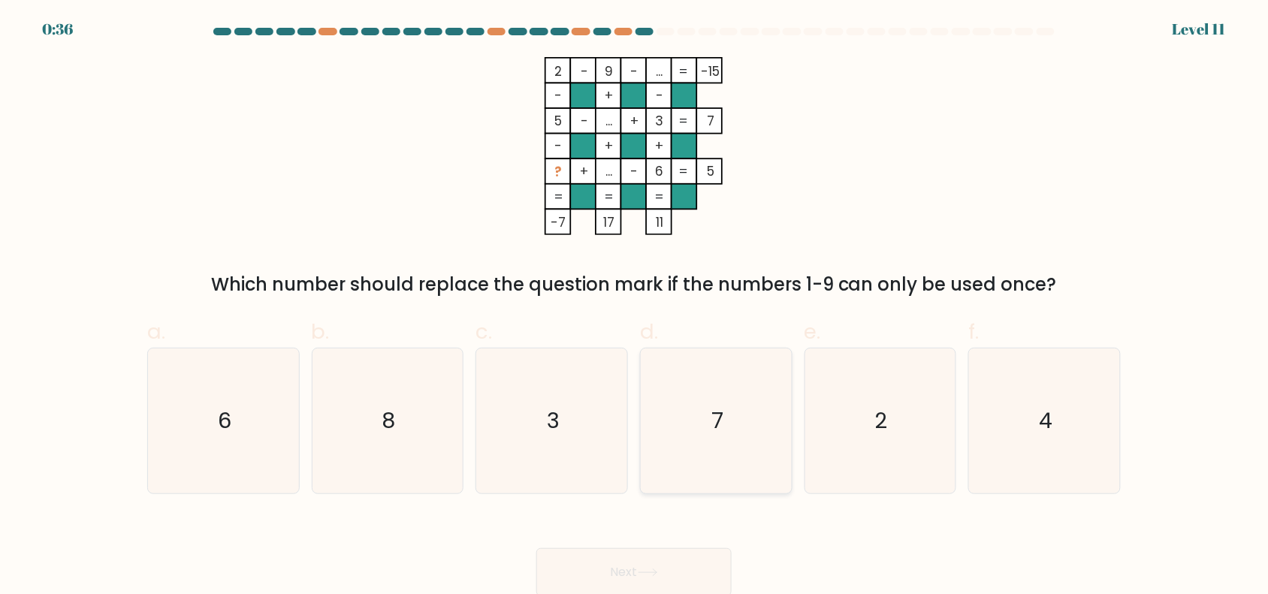
click at [707, 388] on icon "7" at bounding box center [716, 420] width 145 height 145
click at [635, 307] on input "d. 7" at bounding box center [634, 302] width 1 height 10
radio input "true"
click at [662, 566] on button "Next" at bounding box center [633, 572] width 195 height 48
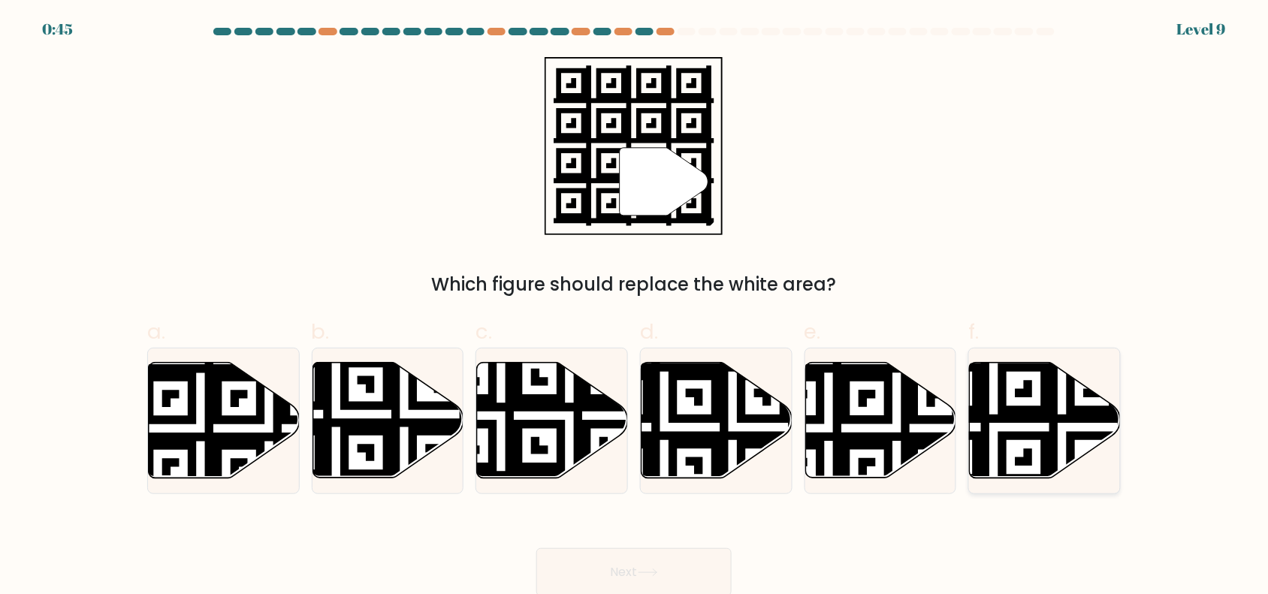
click at [1037, 436] on icon at bounding box center [993, 358] width 273 height 273
click at [635, 307] on input "f." at bounding box center [634, 302] width 1 height 10
radio input "true"
click at [665, 554] on button "Next" at bounding box center [633, 572] width 195 height 48
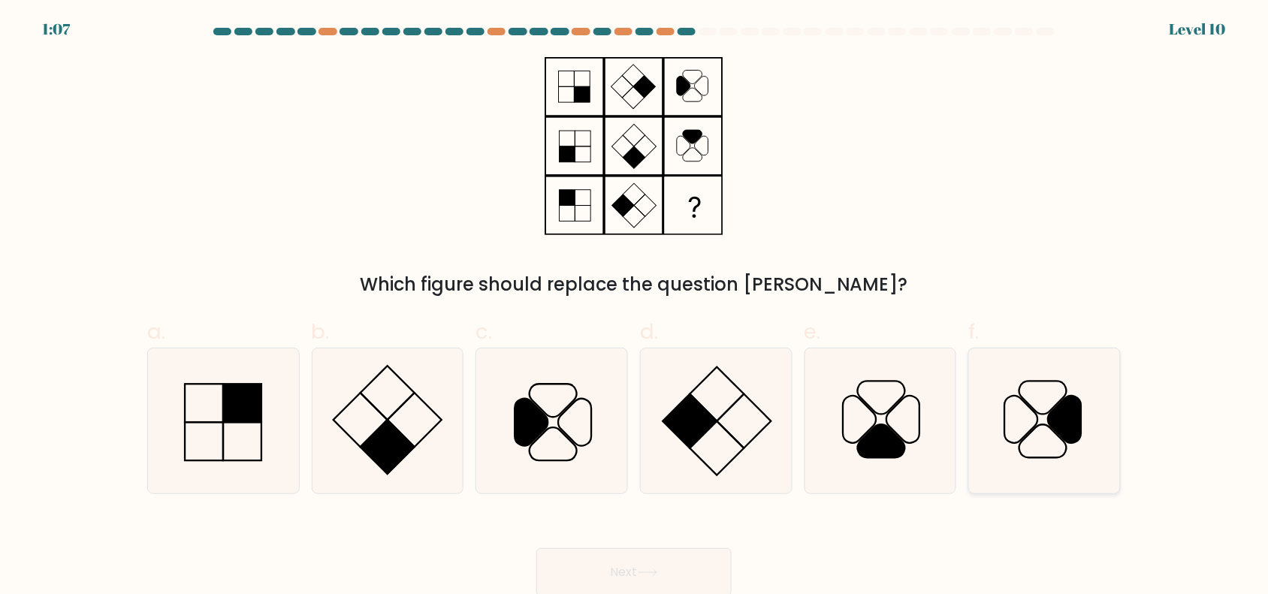
click at [1014, 442] on icon at bounding box center [1021, 419] width 33 height 47
click at [635, 307] on input "f." at bounding box center [634, 302] width 1 height 10
radio input "true"
click at [653, 564] on button "Next" at bounding box center [633, 572] width 195 height 48
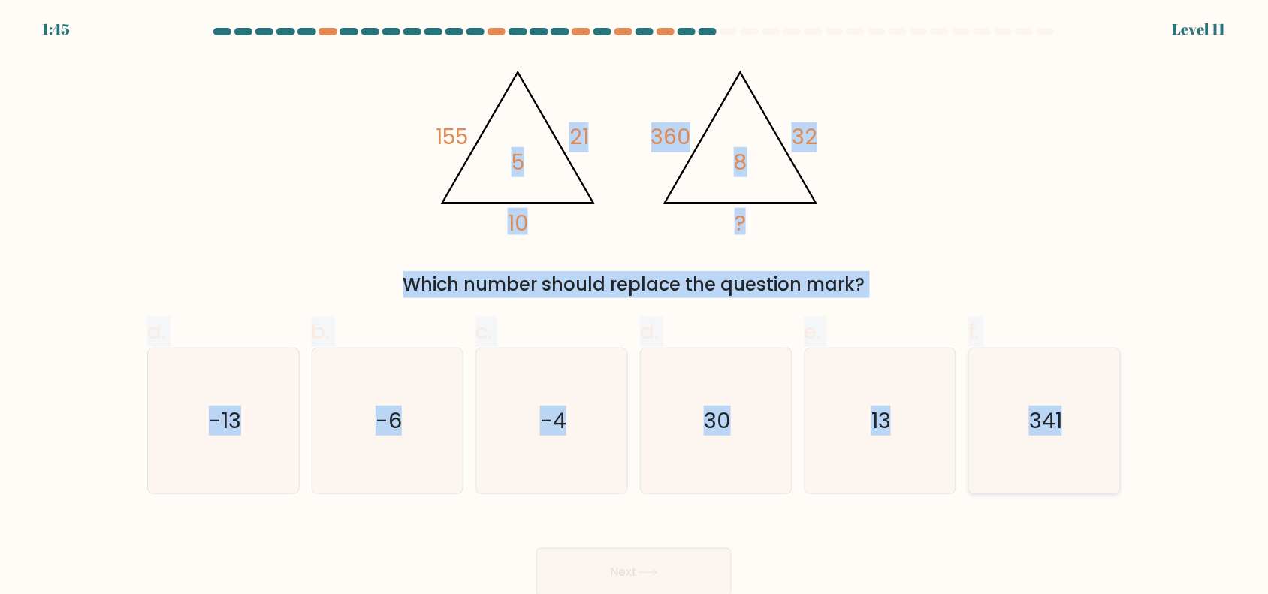
drag, startPoint x: 477, startPoint y: 145, endPoint x: 1118, endPoint y: 469, distance: 718.1
click at [1118, 469] on form at bounding box center [634, 312] width 1268 height 569
copy form "21 10 5 @import url('https://fonts.googleapis.com/css?family=Abril+Fatface:400,…"
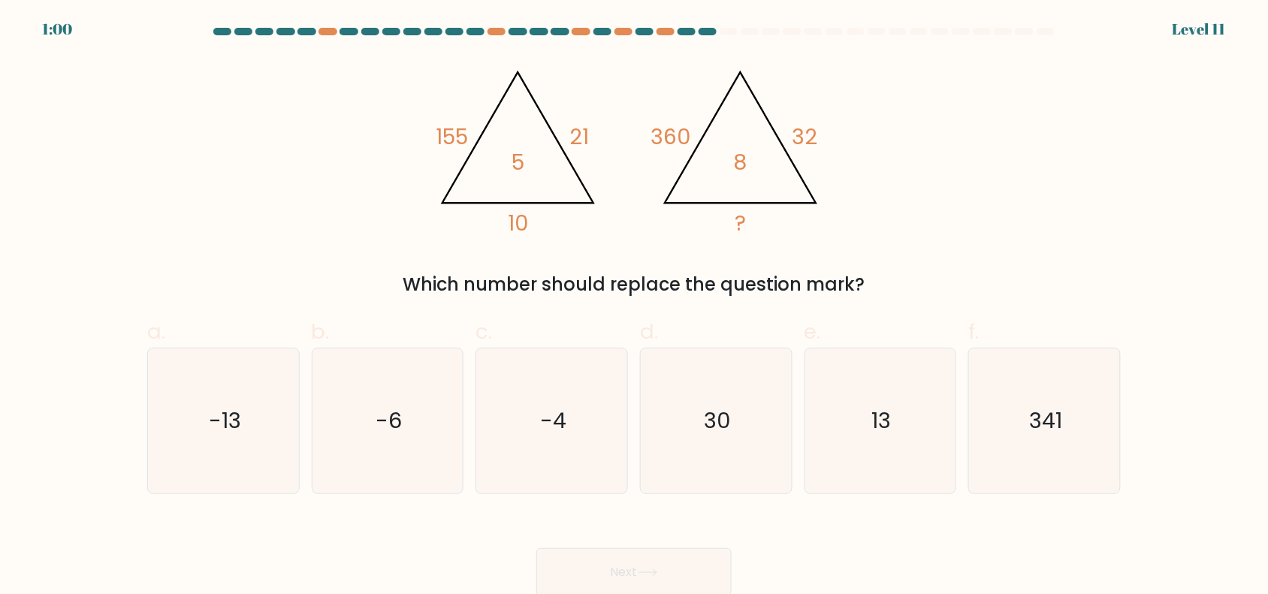
click at [430, 524] on div "Next" at bounding box center [633, 554] width 991 height 84
click at [1049, 417] on text "341" at bounding box center [1046, 421] width 33 height 30
click at [635, 307] on input "f. 341" at bounding box center [634, 302] width 1 height 10
radio input "true"
click at [674, 569] on button "Next" at bounding box center [633, 572] width 195 height 48
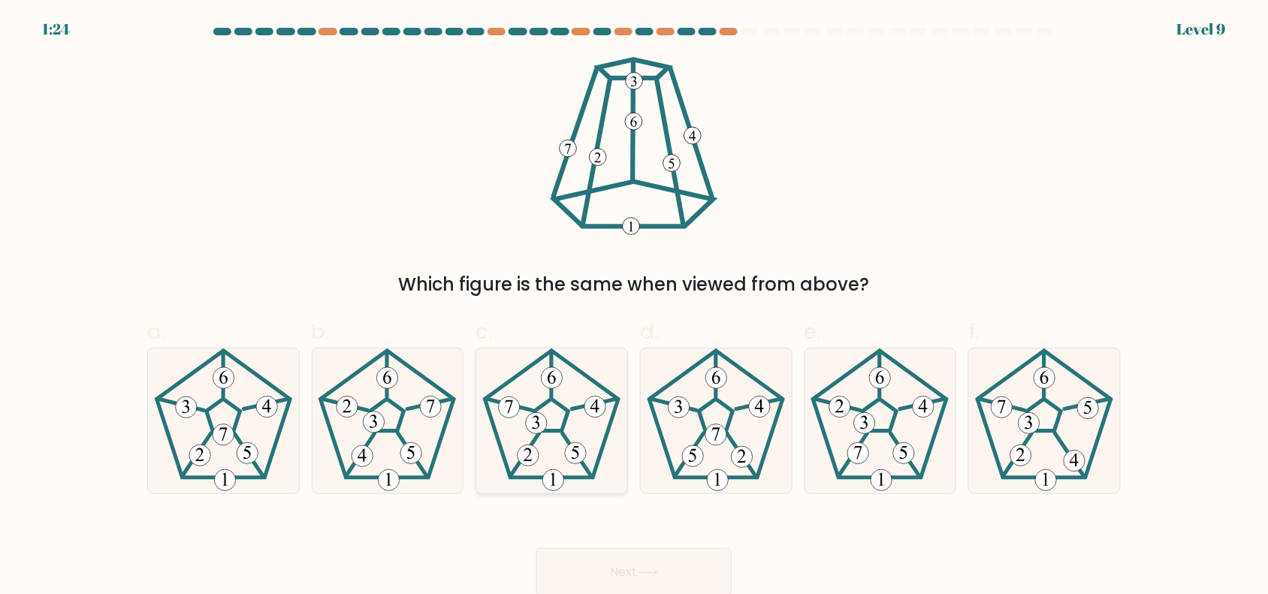
click at [554, 431] on 191 at bounding box center [552, 415] width 34 height 32
click at [634, 307] on input "c." at bounding box center [634, 302] width 1 height 10
radio input "true"
click at [618, 568] on button "Next" at bounding box center [633, 572] width 195 height 48
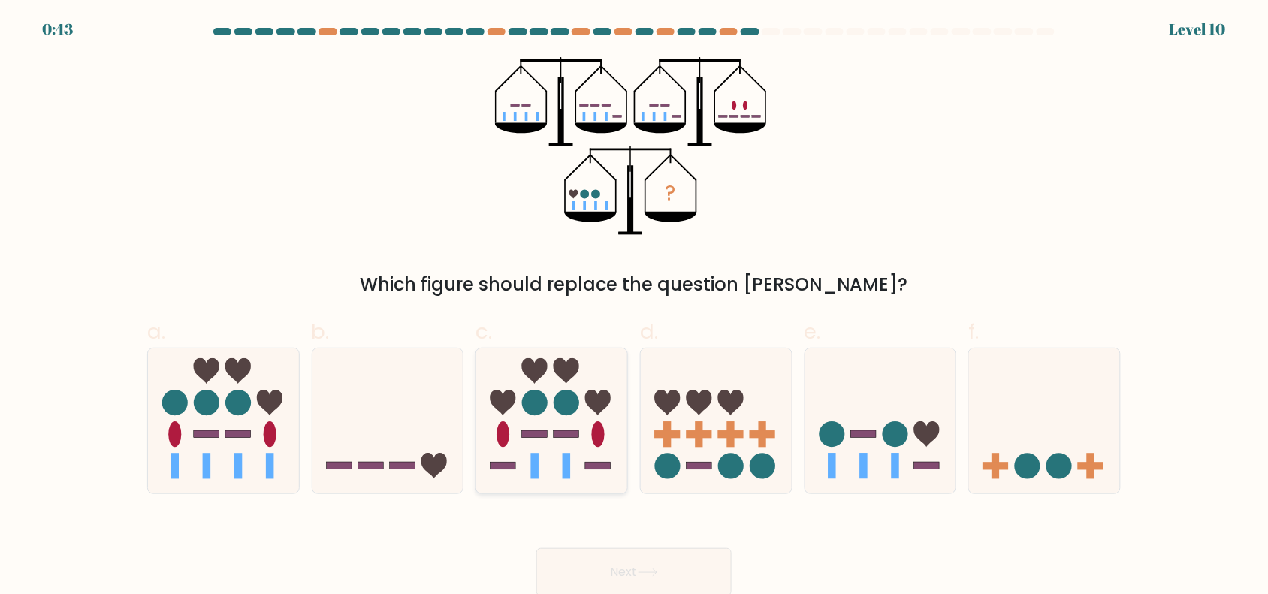
click at [538, 406] on circle at bounding box center [535, 403] width 26 height 26
click at [634, 307] on input "c." at bounding box center [634, 302] width 1 height 10
radio input "true"
click at [639, 567] on button "Next" at bounding box center [633, 572] width 195 height 48
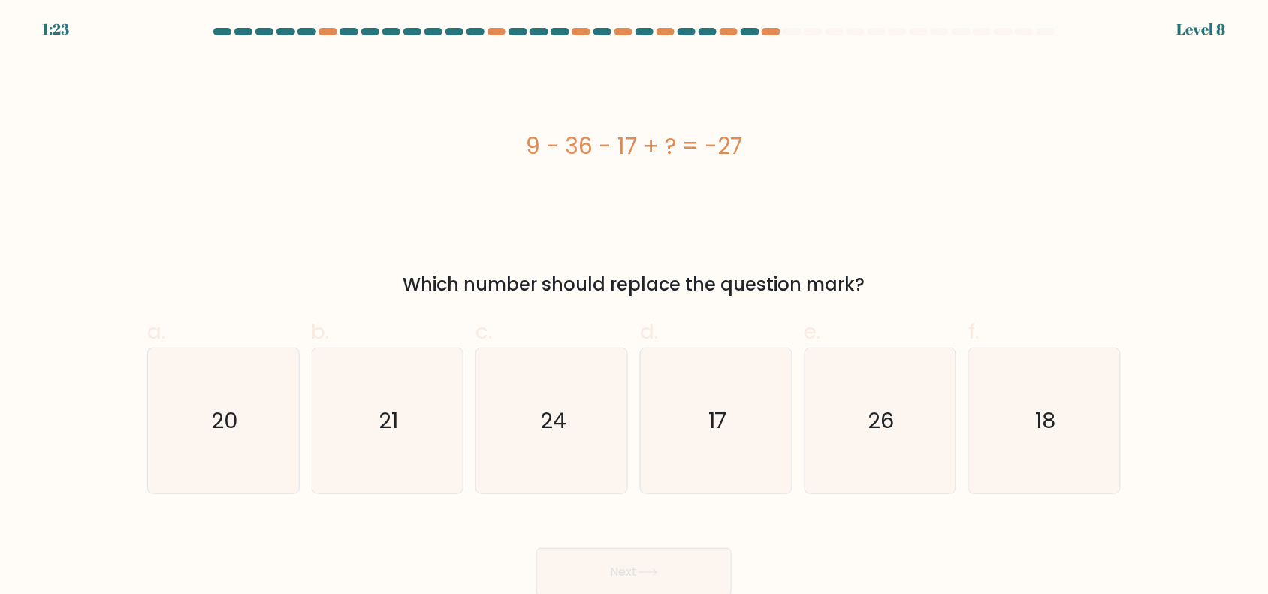
drag, startPoint x: 511, startPoint y: 130, endPoint x: 916, endPoint y: 267, distance: 428.2
click at [916, 271] on div "9 - 36 - 17 + ? = -27 Which number should replace the question mark?" at bounding box center [633, 177] width 991 height 241
copy div "9 - 36 - 17 + ? = -27 Which number should replace the question mark?"
click at [718, 441] on icon "17" at bounding box center [716, 420] width 145 height 145
click at [635, 307] on input "d. 17" at bounding box center [634, 302] width 1 height 10
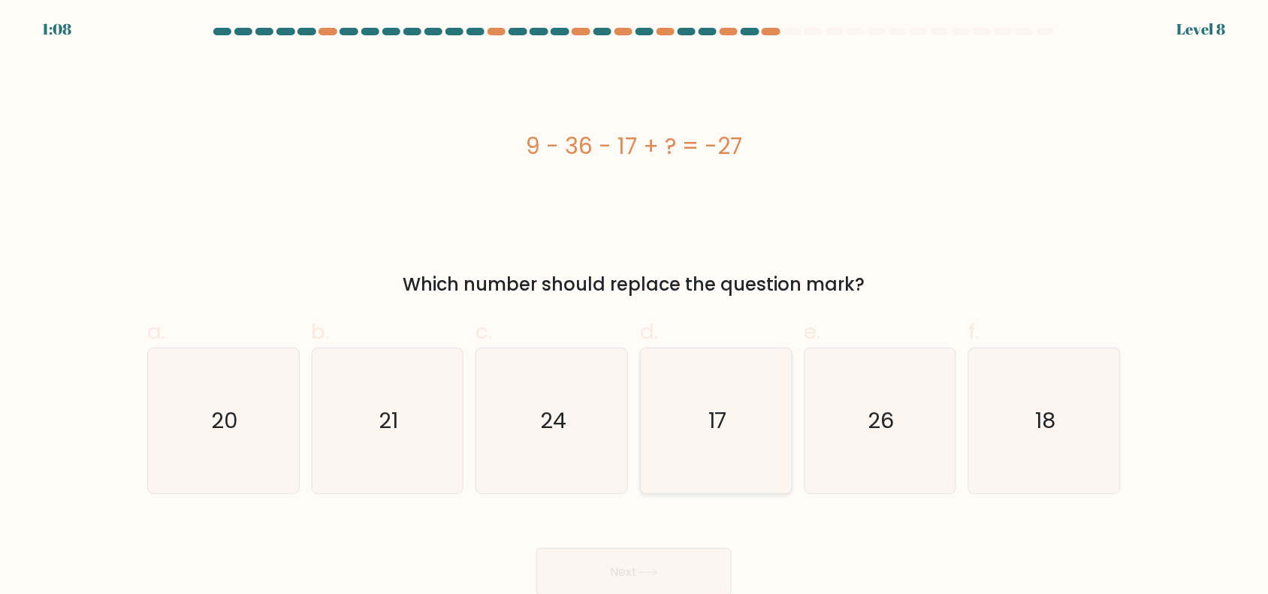
radio input "true"
click at [670, 568] on button "Next" at bounding box center [633, 572] width 195 height 48
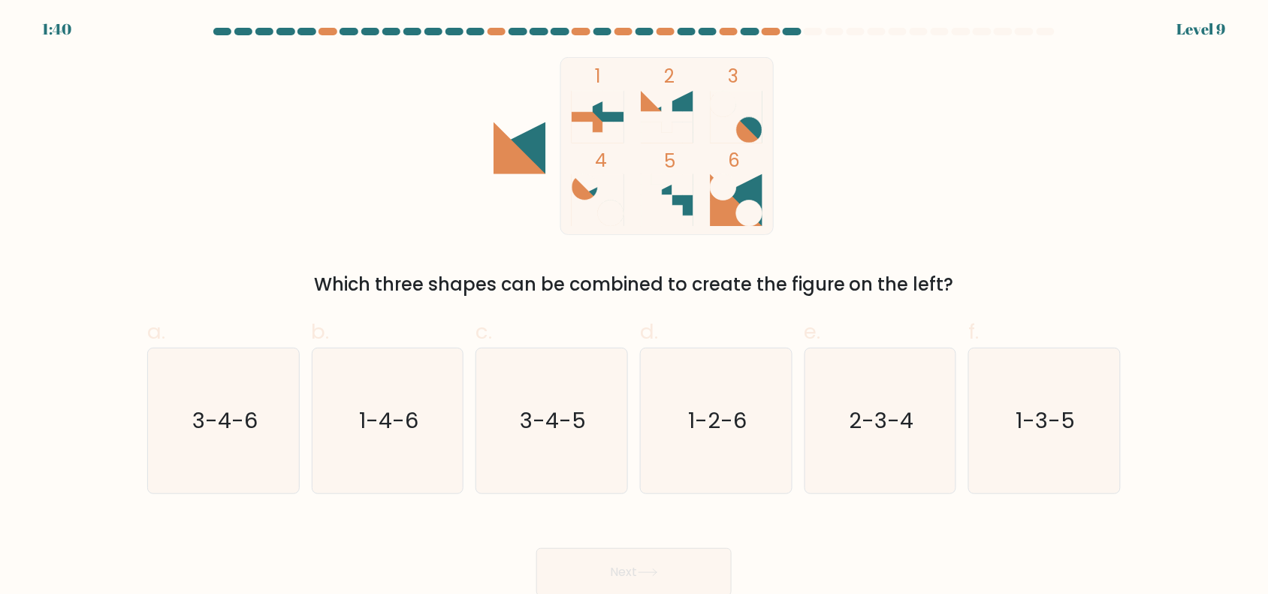
click at [101, 463] on form at bounding box center [634, 312] width 1268 height 569
click at [205, 438] on icon "3-4-6" at bounding box center [223, 420] width 145 height 145
click at [634, 307] on input "a. 3-4-6" at bounding box center [634, 302] width 1 height 10
radio input "true"
click at [653, 569] on icon at bounding box center [648, 573] width 20 height 8
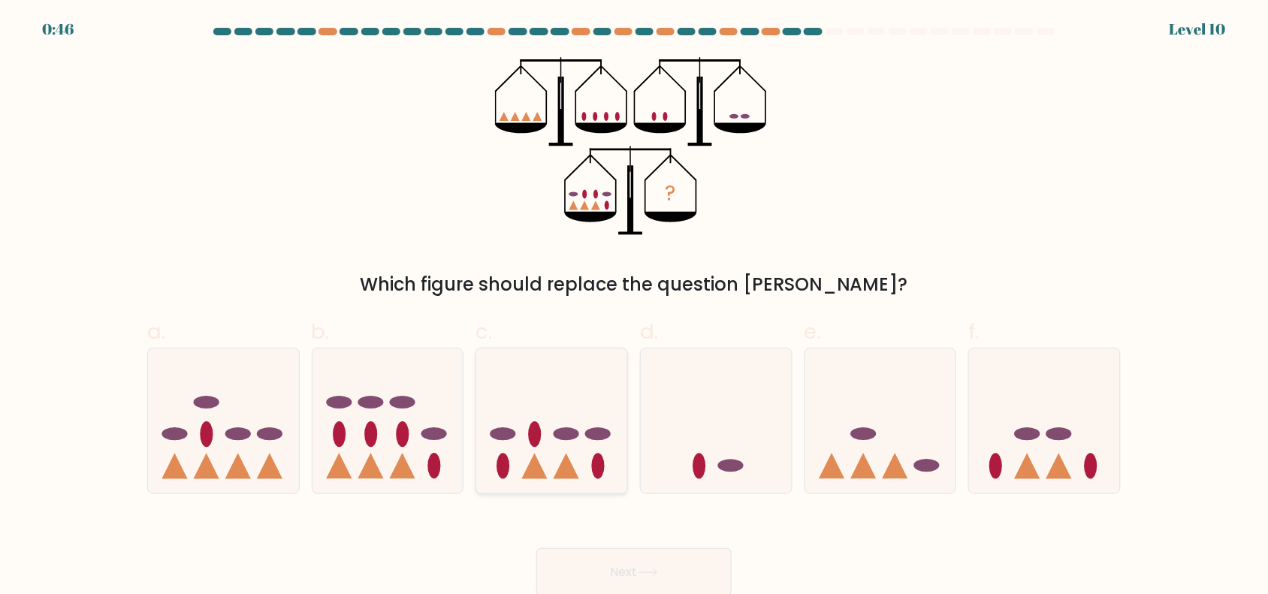
click at [581, 460] on icon at bounding box center [551, 420] width 151 height 125
click at [634, 307] on input "c." at bounding box center [634, 302] width 1 height 10
radio input "true"
click at [624, 565] on button "Next" at bounding box center [633, 572] width 195 height 48
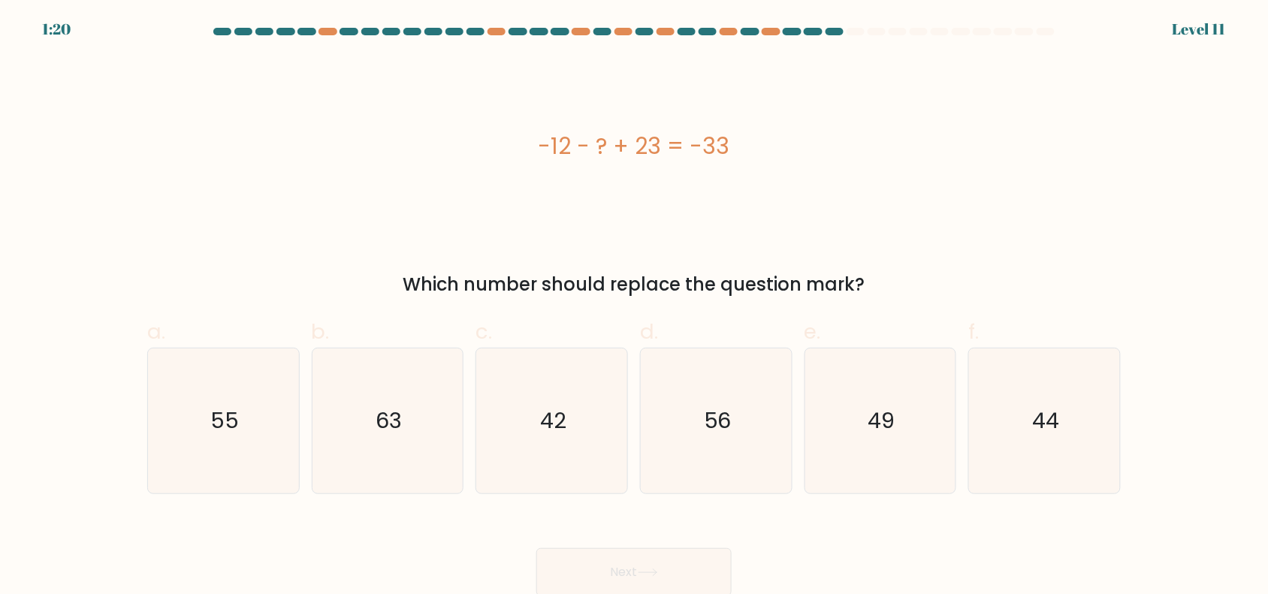
drag, startPoint x: 541, startPoint y: 137, endPoint x: 936, endPoint y: 282, distance: 420.8
click at [940, 287] on div "-12 - ? + 23 = -33 Which number should replace the question mark?" at bounding box center [633, 177] width 991 height 241
copy div "-12 - ? + 23 = -33 Which number should replace the question mark?"
click at [1086, 422] on icon "44" at bounding box center [1044, 420] width 145 height 145
click at [635, 307] on input "f. 44" at bounding box center [634, 302] width 1 height 10
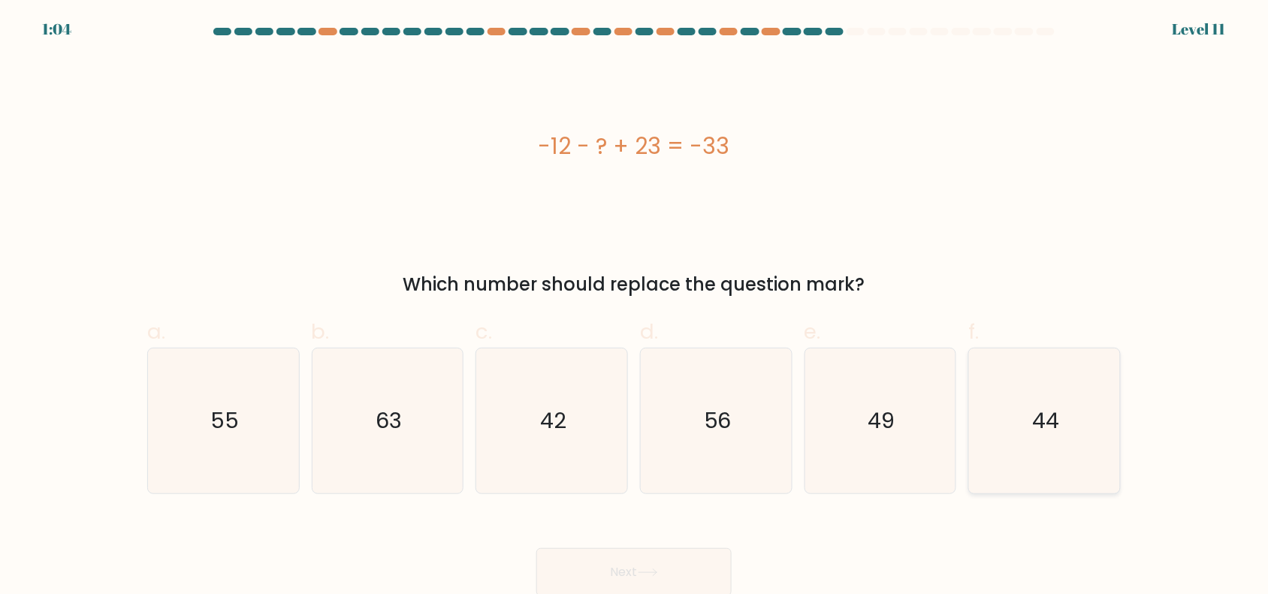
radio input "true"
click at [681, 561] on button "Next" at bounding box center [633, 572] width 195 height 48
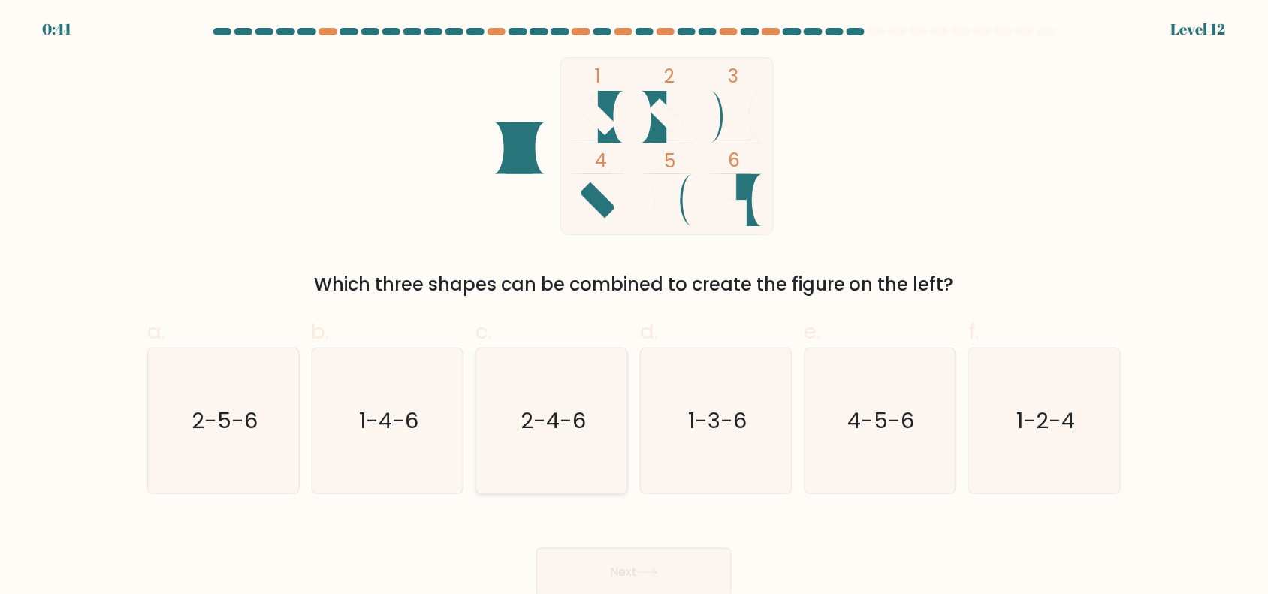
click at [535, 433] on text "2-4-6" at bounding box center [552, 421] width 65 height 30
click at [634, 307] on input "c. 2-4-6" at bounding box center [634, 302] width 1 height 10
radio input "true"
click at [636, 565] on button "Next" at bounding box center [633, 572] width 195 height 48
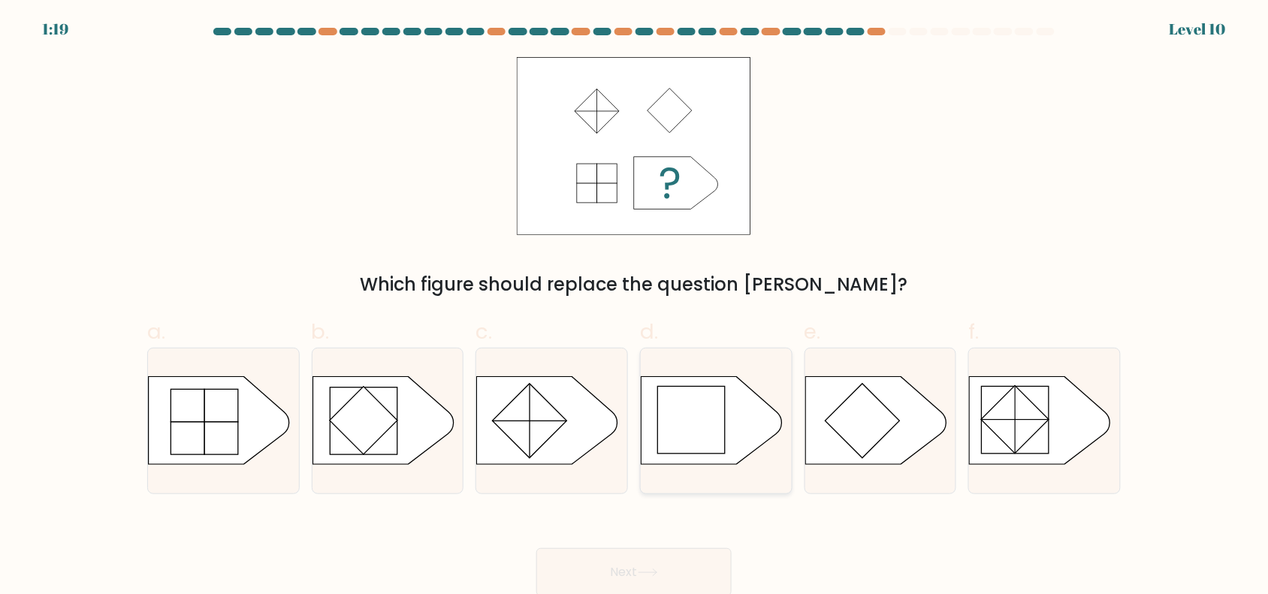
click at [698, 423] on rect at bounding box center [692, 421] width 68 height 68
click at [635, 307] on input "d." at bounding box center [634, 302] width 1 height 10
radio input "true"
click at [644, 590] on button "Next" at bounding box center [633, 572] width 195 height 48
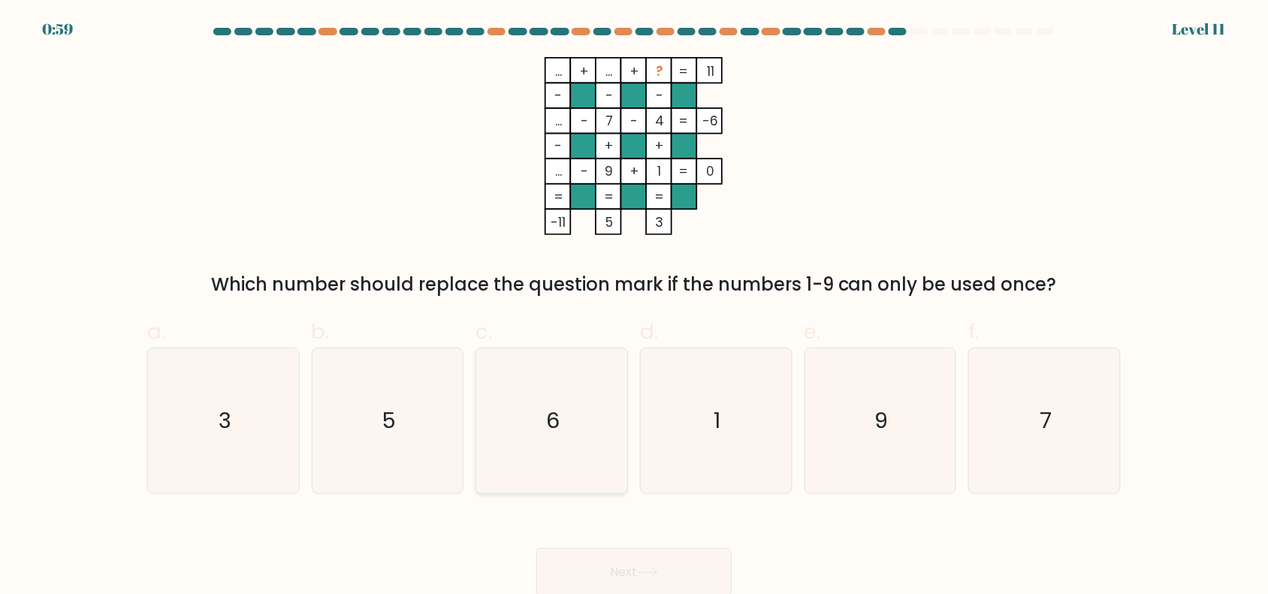
click at [483, 409] on icon "6" at bounding box center [551, 420] width 145 height 145
click at [634, 307] on input "c. 6" at bounding box center [634, 302] width 1 height 10
radio input "true"
click at [652, 556] on button "Next" at bounding box center [633, 572] width 195 height 48
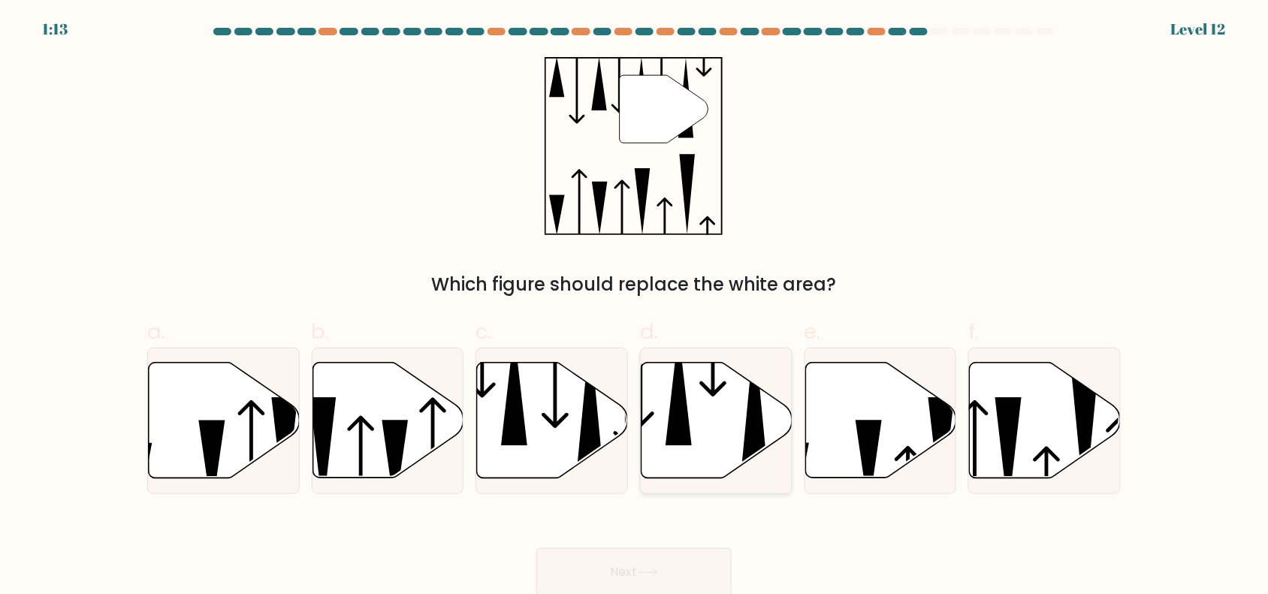
click at [642, 432] on icon at bounding box center [716, 420] width 151 height 116
click at [635, 307] on input "d." at bounding box center [634, 302] width 1 height 10
radio input "true"
click at [647, 561] on button "Next" at bounding box center [633, 572] width 195 height 48
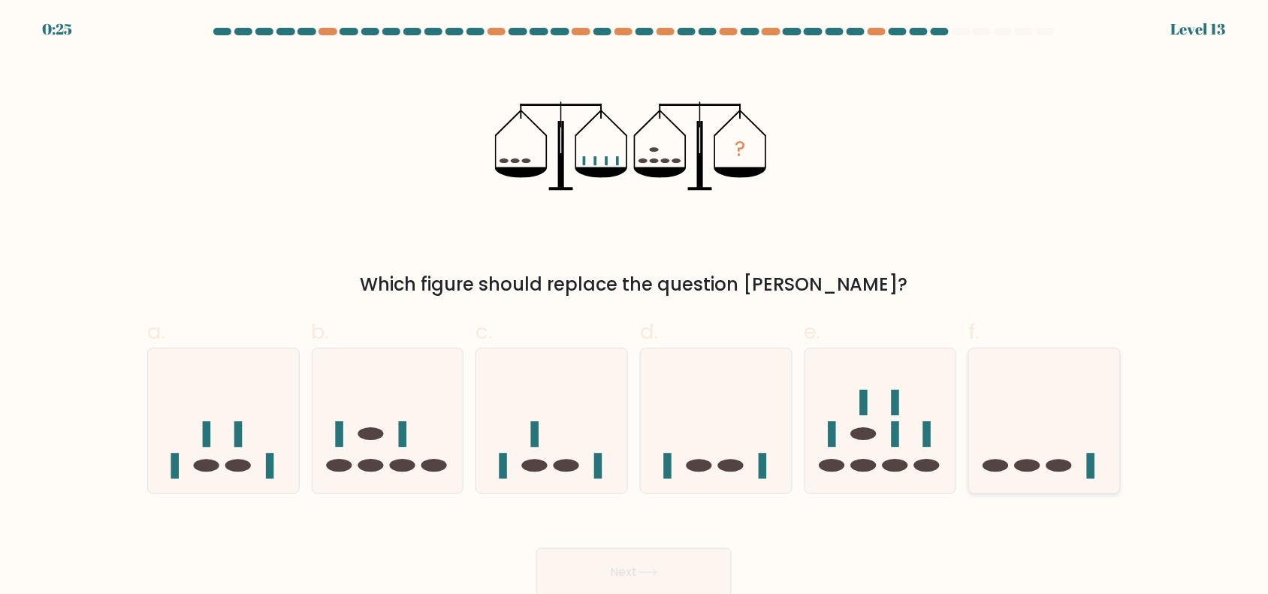
click at [1063, 444] on icon at bounding box center [1044, 420] width 151 height 125
click at [635, 307] on input "f." at bounding box center [634, 302] width 1 height 10
radio input "true"
drag, startPoint x: 1063, startPoint y: 444, endPoint x: 1044, endPoint y: 453, distance: 21.5
click at [1063, 445] on icon at bounding box center [1044, 421] width 149 height 124
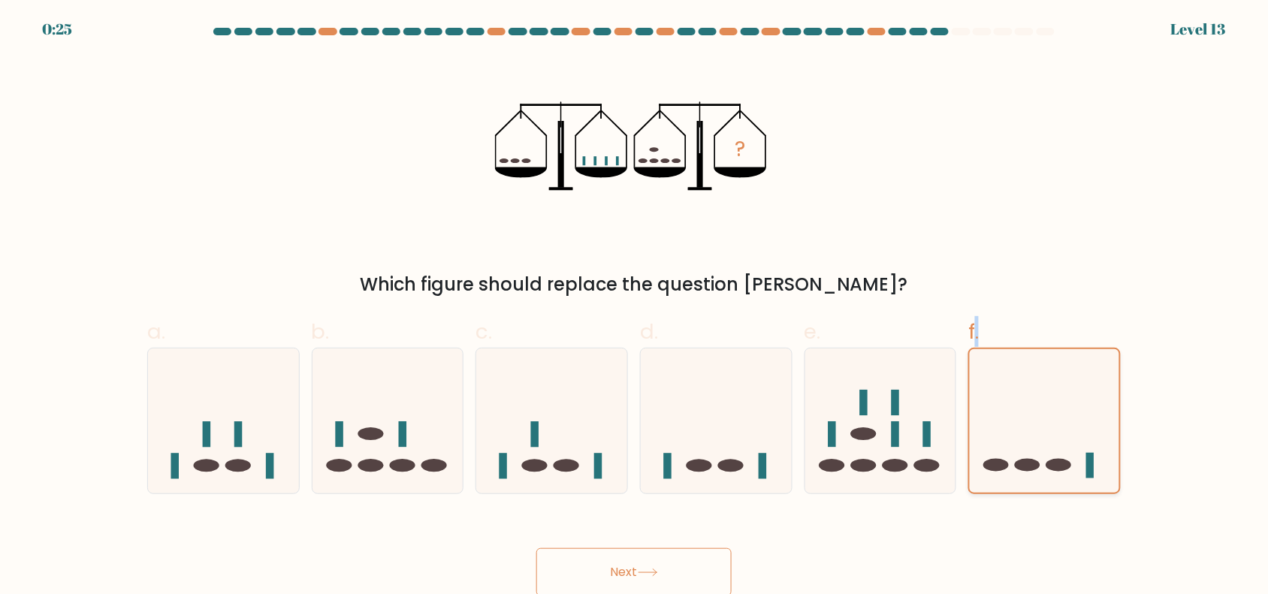
click at [635, 307] on input "f." at bounding box center [634, 302] width 1 height 10
click at [689, 563] on button "Next" at bounding box center [633, 572] width 195 height 48
click at [632, 557] on button "Next" at bounding box center [633, 572] width 195 height 48
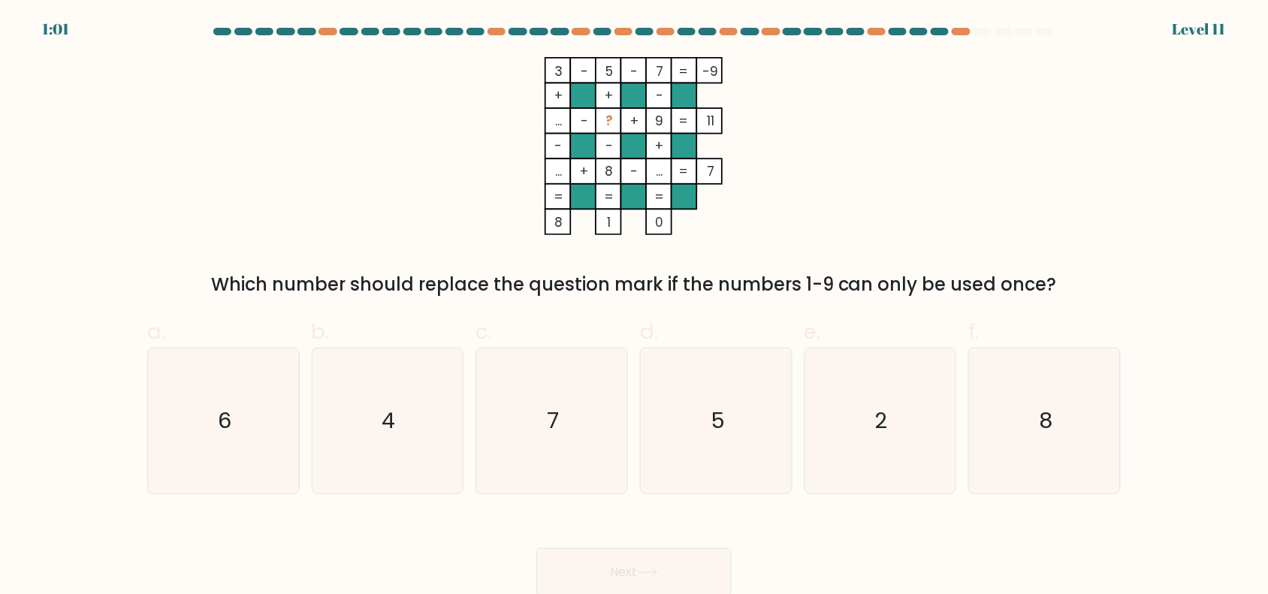
click at [669, 578] on button "Next" at bounding box center [633, 572] width 195 height 48
click at [888, 440] on icon "2" at bounding box center [879, 420] width 145 height 145
click at [635, 307] on input "e. 2" at bounding box center [634, 302] width 1 height 10
radio input "true"
click at [686, 562] on button "Next" at bounding box center [633, 572] width 195 height 48
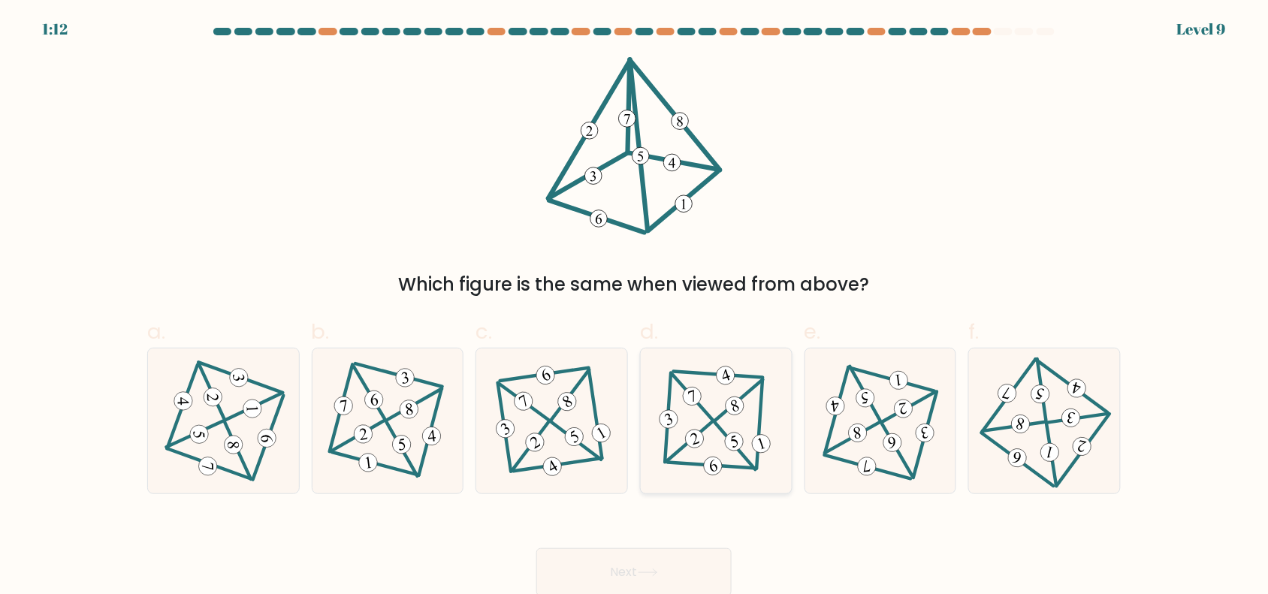
click at [727, 436] on icon at bounding box center [715, 421] width 119 height 116
click at [635, 307] on input "d." at bounding box center [634, 302] width 1 height 10
radio input "true"
click at [672, 581] on button "Next" at bounding box center [633, 572] width 195 height 48
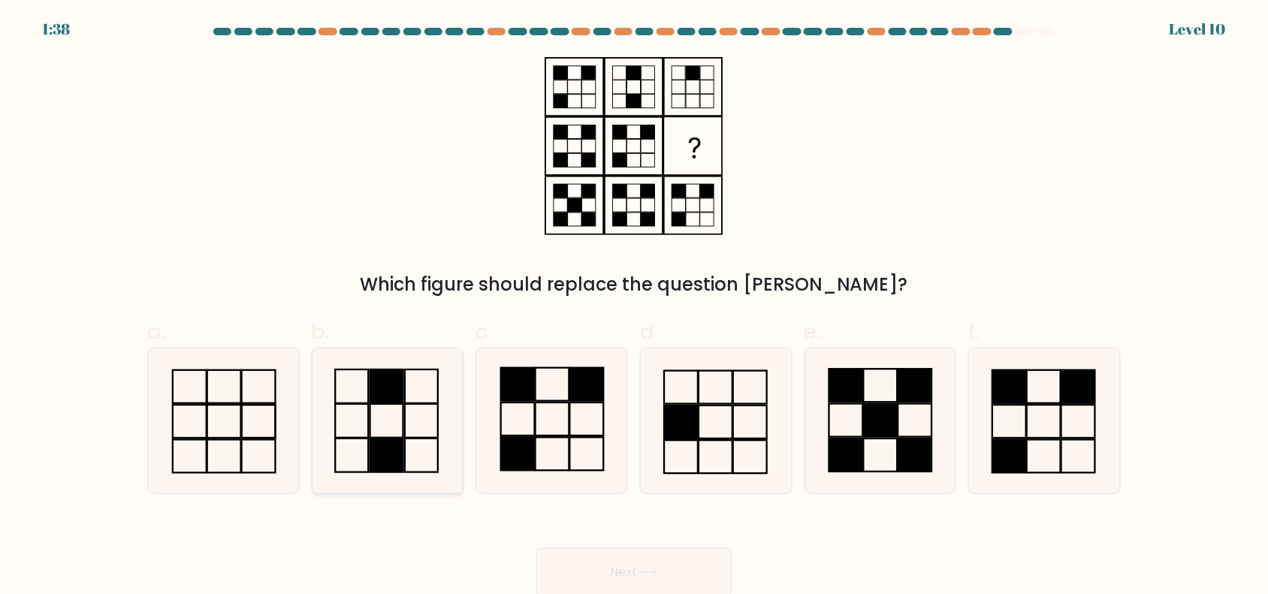
click at [421, 417] on icon at bounding box center [387, 420] width 145 height 145
click at [634, 307] on input "b." at bounding box center [634, 302] width 1 height 10
radio input "true"
click at [672, 572] on button "Next" at bounding box center [633, 572] width 195 height 48
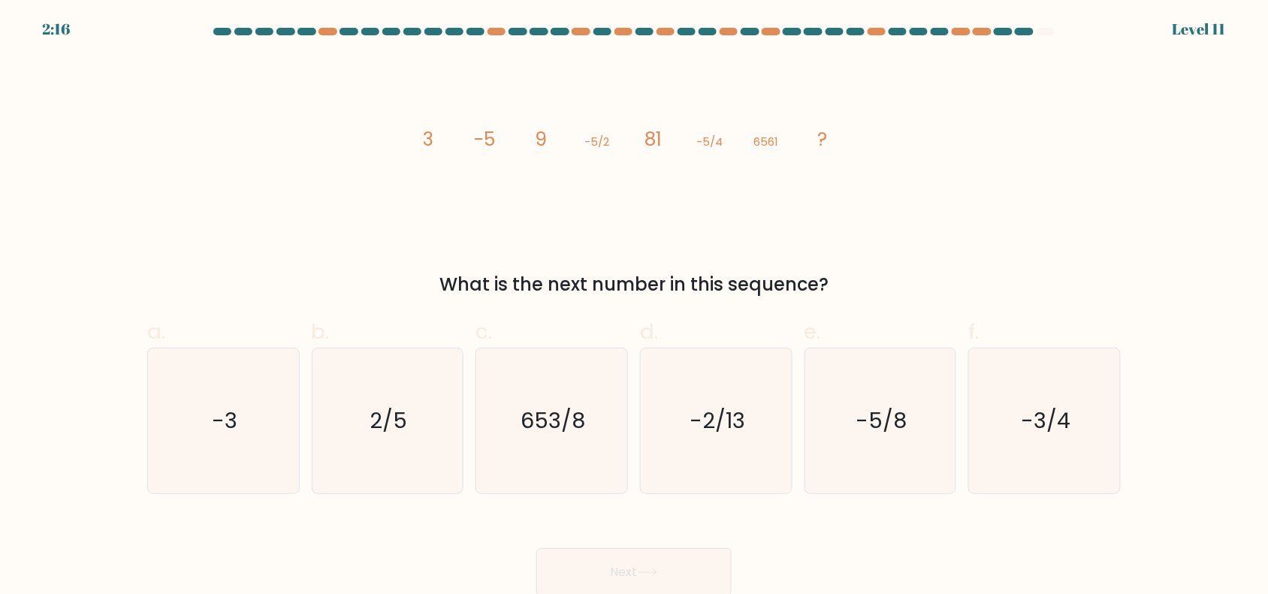
drag, startPoint x: 376, startPoint y: 132, endPoint x: 860, endPoint y: 245, distance: 496.6
click at [876, 271] on div "image/svg+xml 3 -5 9 -5/2 81 -5/4 6561 ? What is the next number in this sequen…" at bounding box center [633, 177] width 991 height 241
copy div "3 -5 9 -5/2 81 -5/4 6561 ? What is the next number in this sequence?"
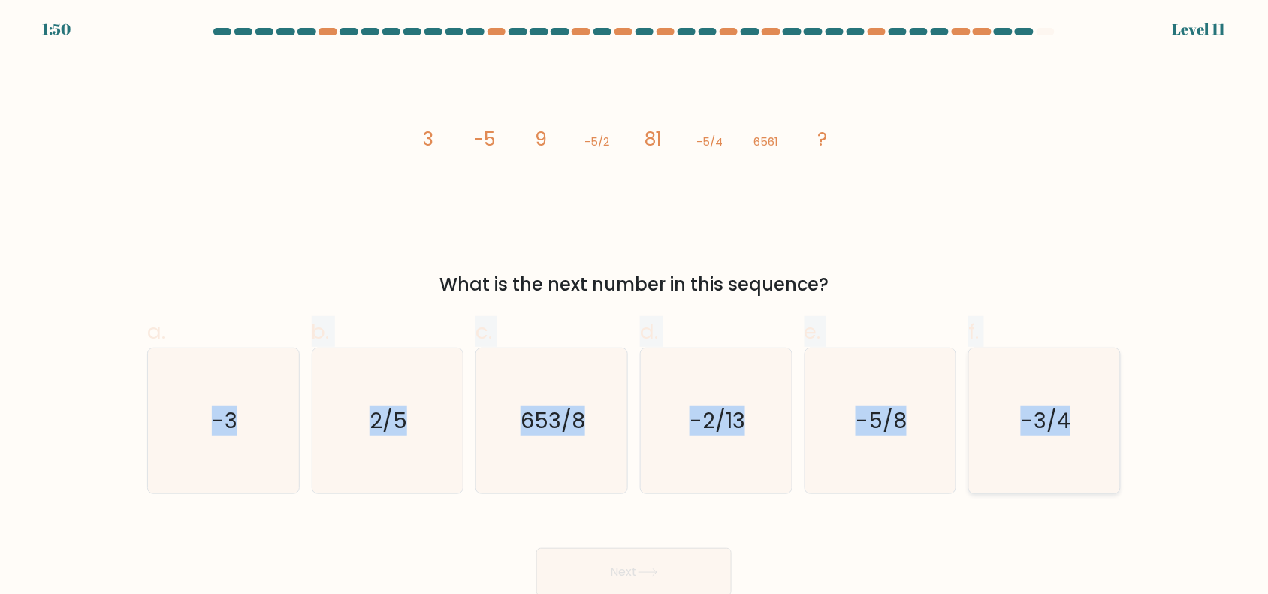
drag, startPoint x: 170, startPoint y: 370, endPoint x: 1079, endPoint y: 448, distance: 912.1
click at [1079, 448] on div "a. -3 b. 2/5" at bounding box center [633, 398] width 985 height 189
copy div "-3 b. 2/5 c. 653/8 d. -2/13 e. -5/8 f. -3/4"
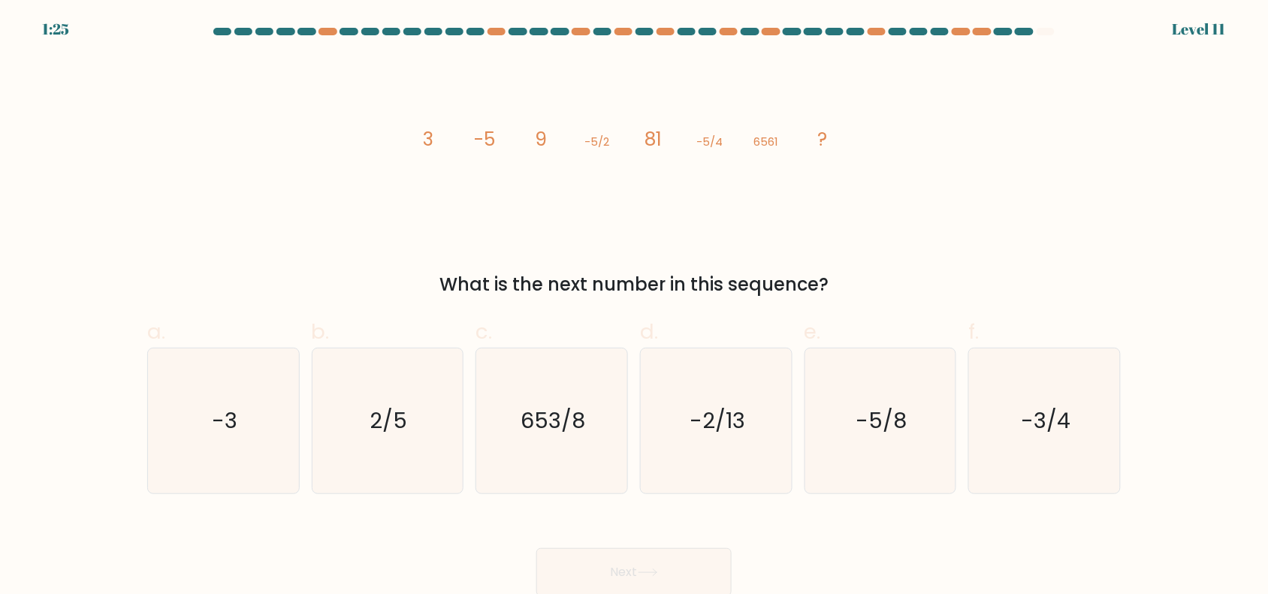
click at [964, 519] on div "Next" at bounding box center [633, 554] width 991 height 84
click at [873, 398] on icon "-5/8" at bounding box center [879, 420] width 145 height 145
click at [635, 307] on input "e. -5/8" at bounding box center [634, 302] width 1 height 10
radio input "true"
click at [661, 561] on button "Next" at bounding box center [633, 572] width 195 height 48
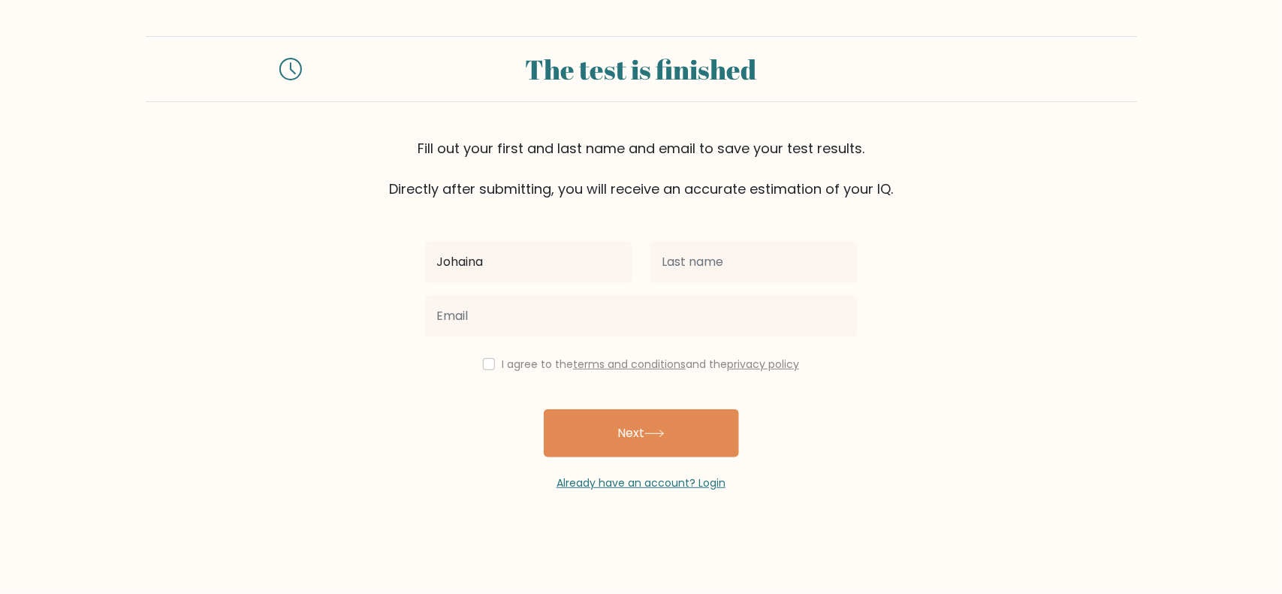
type input "Johaina"
type input "Oliveras"
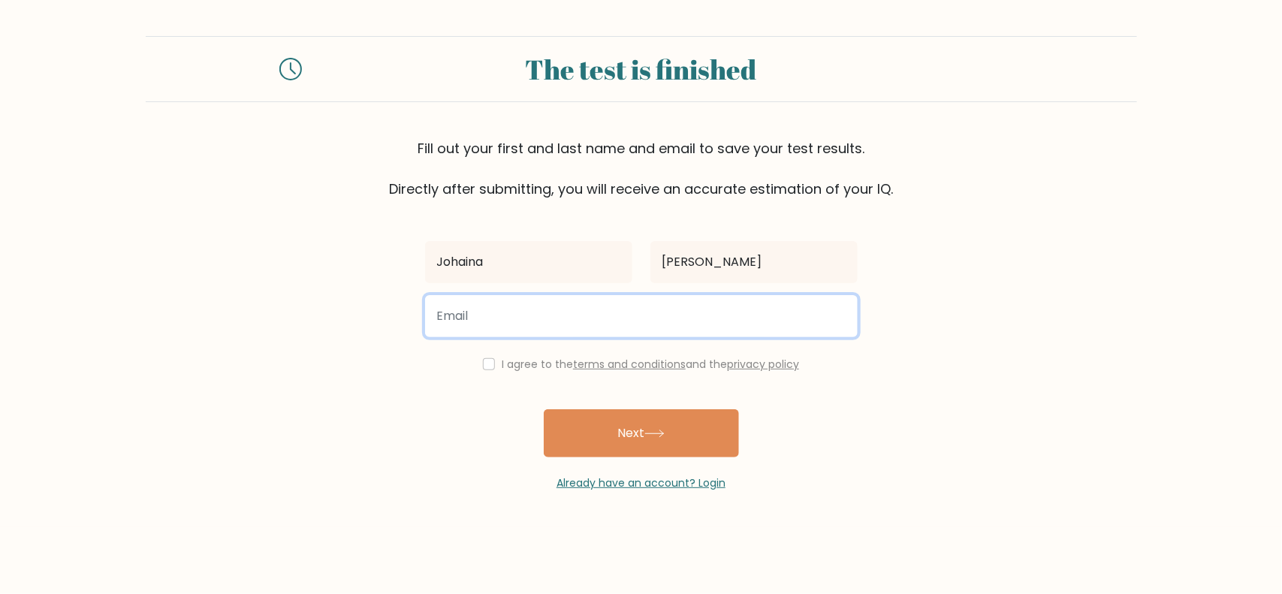
click at [648, 319] on input "email" at bounding box center [641, 316] width 433 height 42
type input "aynahscarlet14@gmail.com"
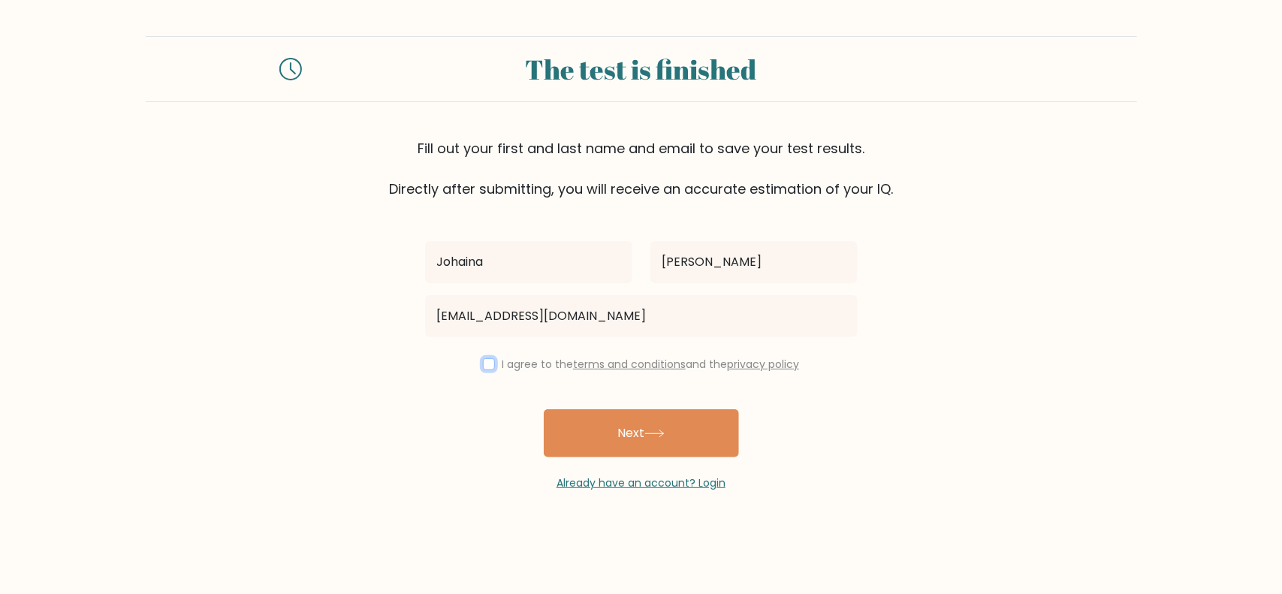
click at [486, 362] on input "checkbox" at bounding box center [489, 364] width 12 height 12
checkbox input "true"
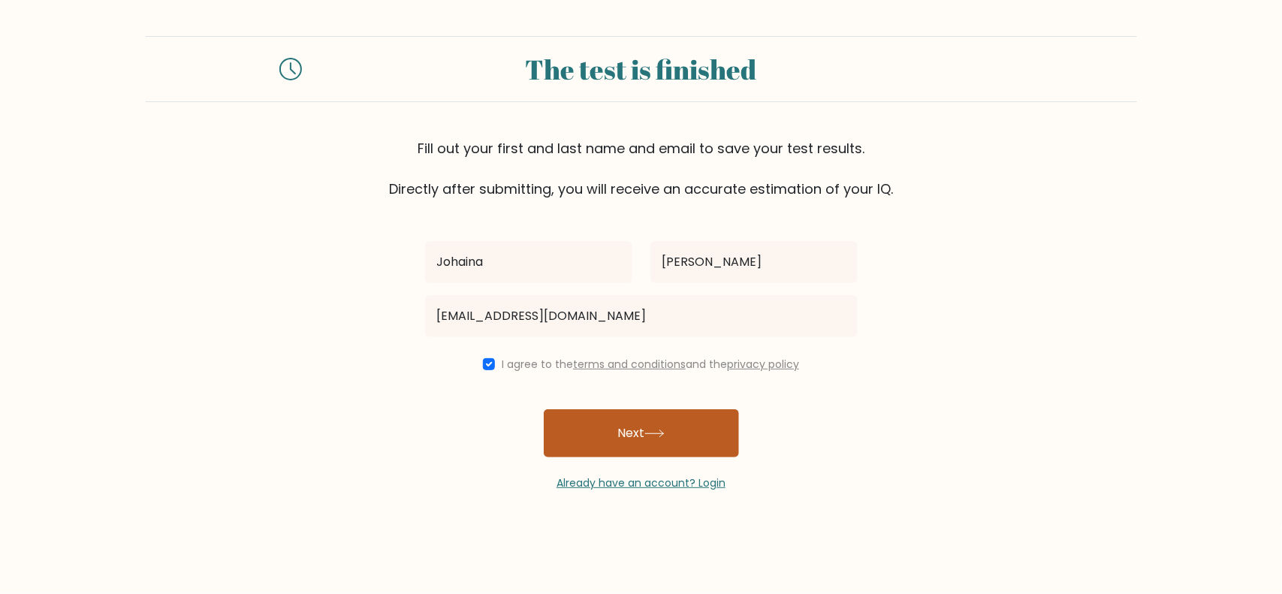
click at [613, 444] on button "Next" at bounding box center [641, 433] width 195 height 48
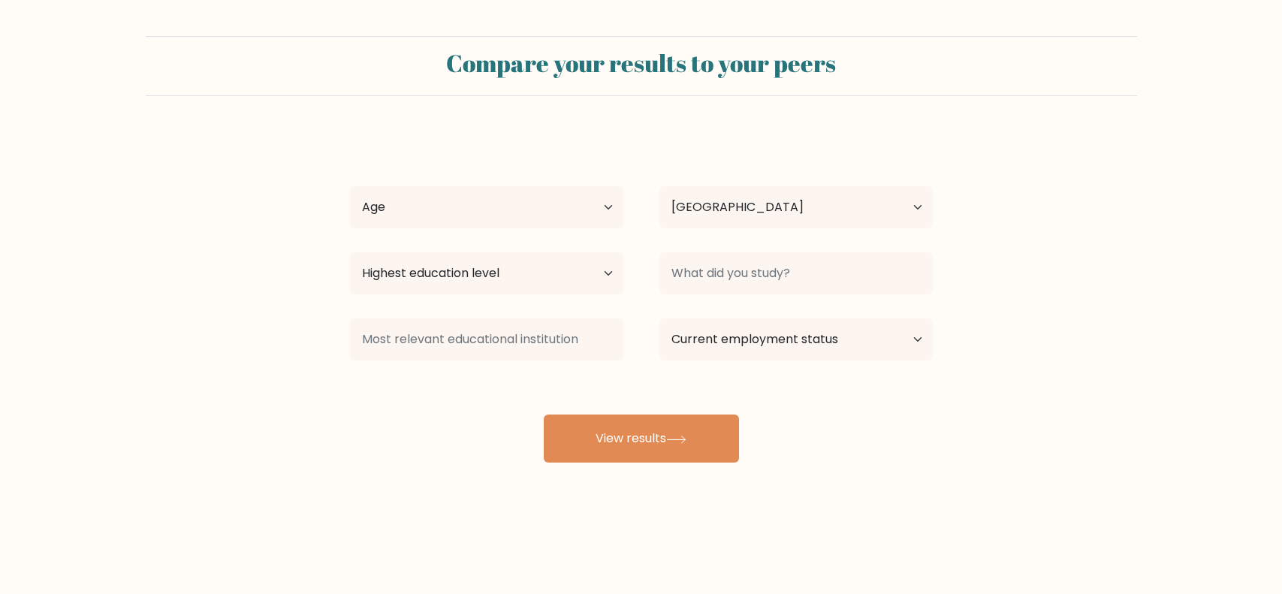
select select "PH"
click at [545, 201] on select "Age Under [DEMOGRAPHIC_DATA] [DEMOGRAPHIC_DATA] [DEMOGRAPHIC_DATA] [DEMOGRAPHIC…" at bounding box center [486, 207] width 273 height 42
click at [547, 201] on select "Age Under [DEMOGRAPHIC_DATA] [DEMOGRAPHIC_DATA] [DEMOGRAPHIC_DATA] [DEMOGRAPHIC…" at bounding box center [486, 207] width 273 height 42
select select "25_34"
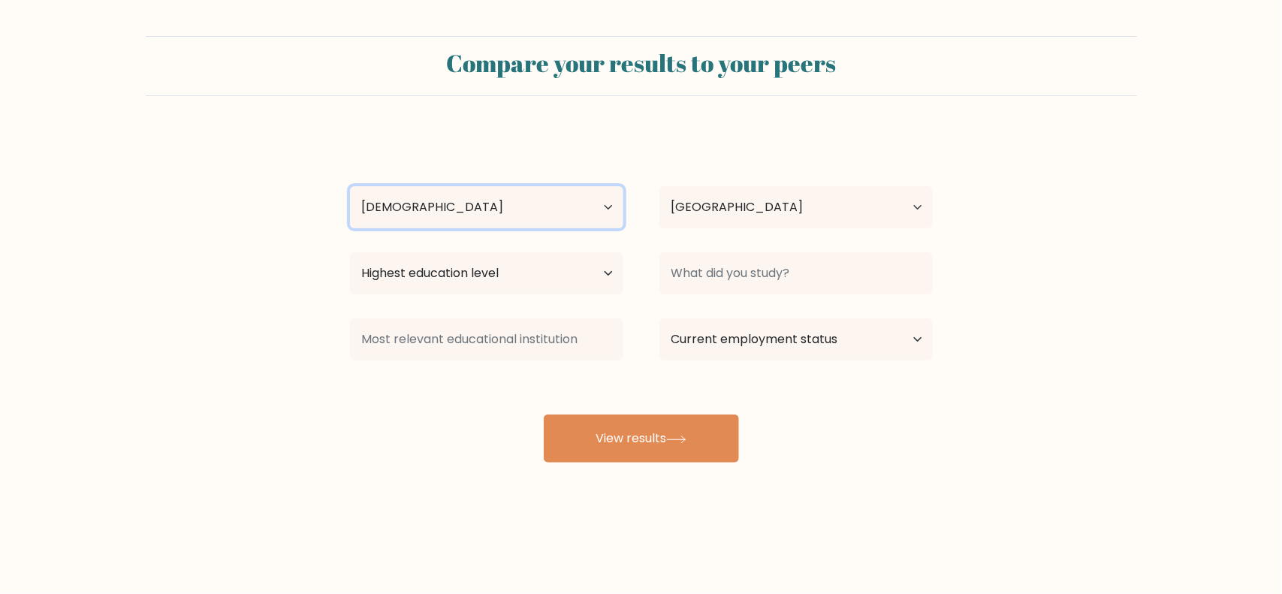
click at [350, 186] on select "Age Under 18 years old 18-24 years old 25-34 years old 35-44 years old 45-54 ye…" at bounding box center [486, 207] width 273 height 42
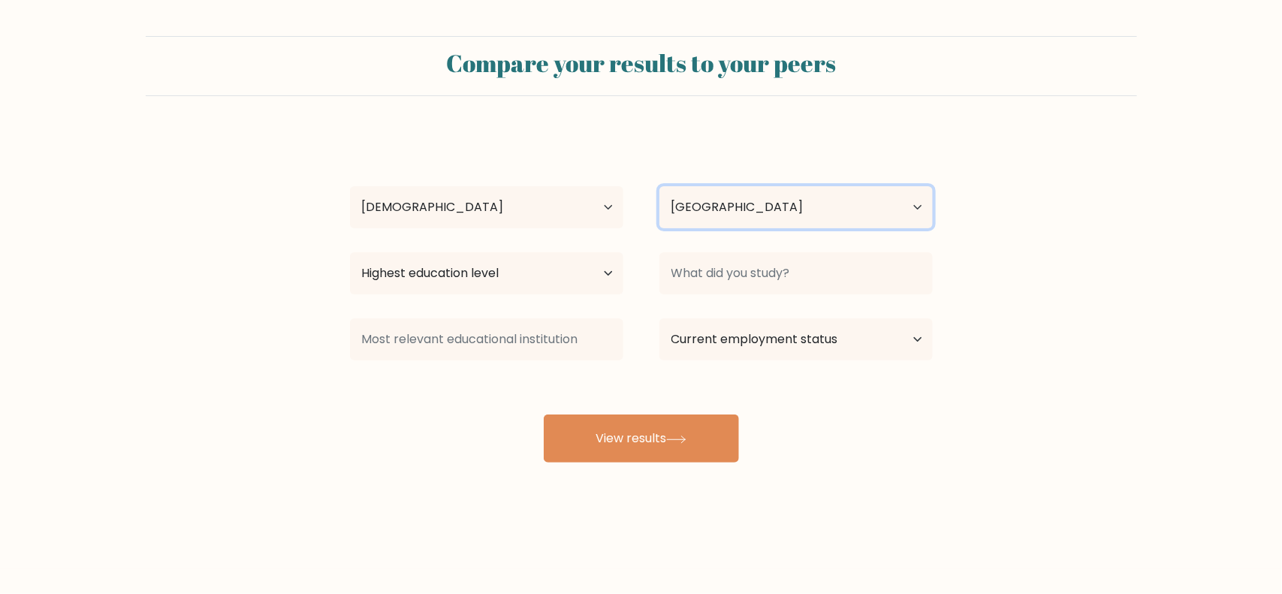
click at [755, 207] on select "Country Afghanistan Albania Algeria American Samoa Andorra Angola Anguilla Anta…" at bounding box center [795, 207] width 273 height 42
drag, startPoint x: 728, startPoint y: 212, endPoint x: 695, endPoint y: 216, distance: 34.0
click at [728, 212] on select "Country Afghanistan Albania Algeria American Samoa Andorra Angola Anguilla Anta…" at bounding box center [795, 207] width 273 height 42
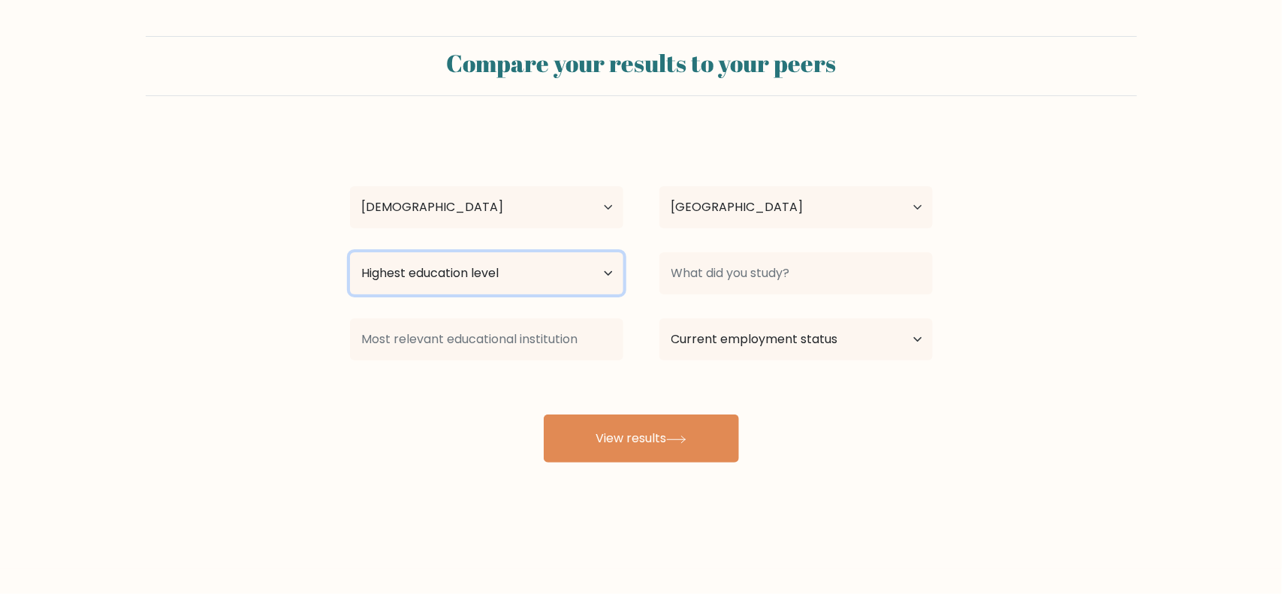
click at [437, 259] on select "Highest education level No schooling Primary Lower Secondary Upper Secondary Oc…" at bounding box center [486, 273] width 273 height 42
select select "bachelors_degree"
click at [350, 252] on select "Highest education level No schooling Primary Lower Secondary Upper Secondary Oc…" at bounding box center [486, 273] width 273 height 42
click at [437, 448] on div "Johaina Oliveras Age Under 18 years old 18-24 years old 25-34 years old 35-44 y…" at bounding box center [641, 297] width 601 height 330
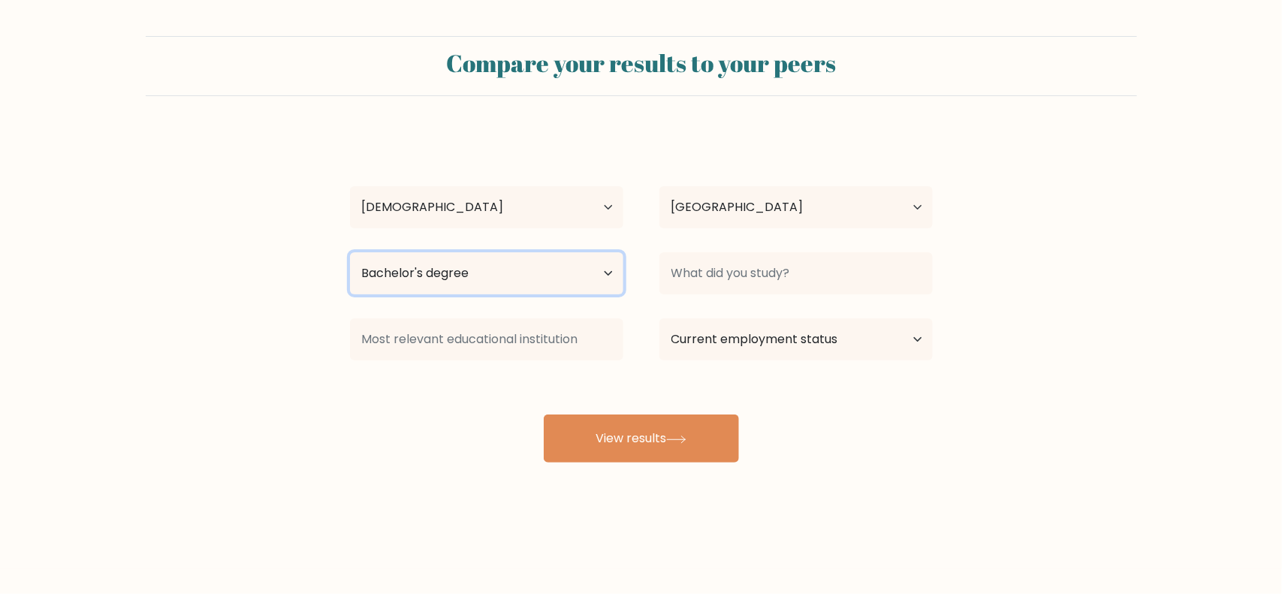
click at [494, 265] on select "Highest education level No schooling Primary Lower Secondary Upper Secondary Oc…" at bounding box center [486, 273] width 273 height 42
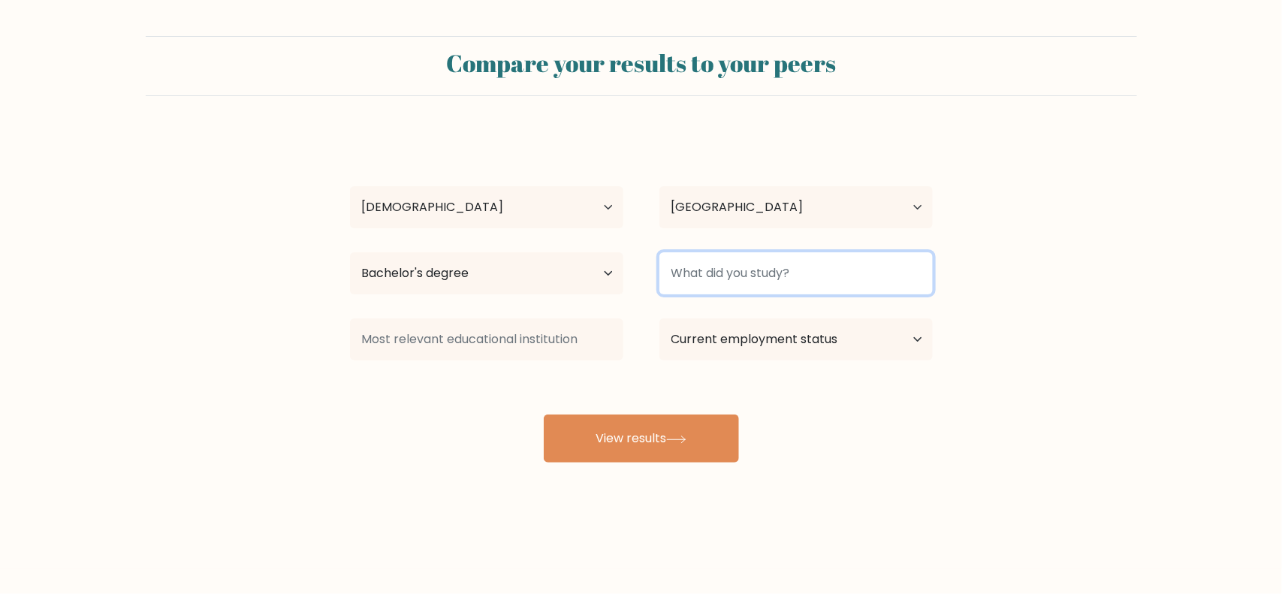
click at [780, 273] on input at bounding box center [795, 273] width 273 height 42
type input "BS Electrical engineering"
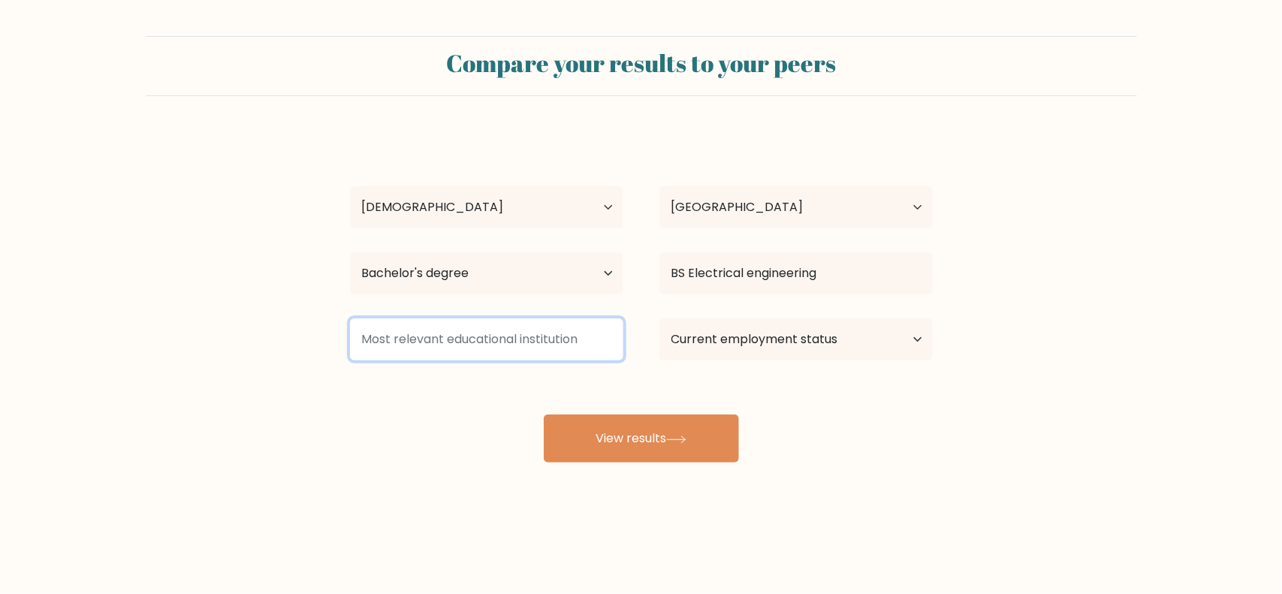
drag, startPoint x: 524, startPoint y: 336, endPoint x: 535, endPoint y: 350, distance: 17.1
click at [523, 338] on input at bounding box center [486, 339] width 273 height 42
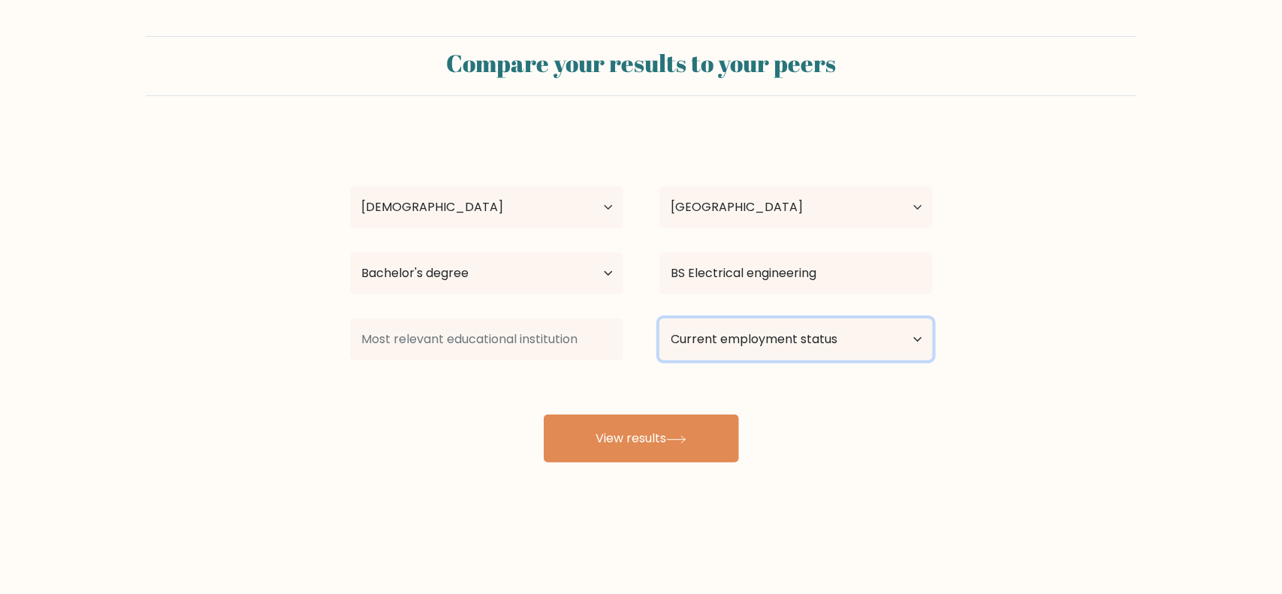
click at [801, 331] on select "Current employment status Employed Student Retired Other / prefer not to answer" at bounding box center [795, 339] width 273 height 42
select select "other"
click at [659, 318] on select "Current employment status Employed Student Retired Other / prefer not to answer" at bounding box center [795, 339] width 273 height 42
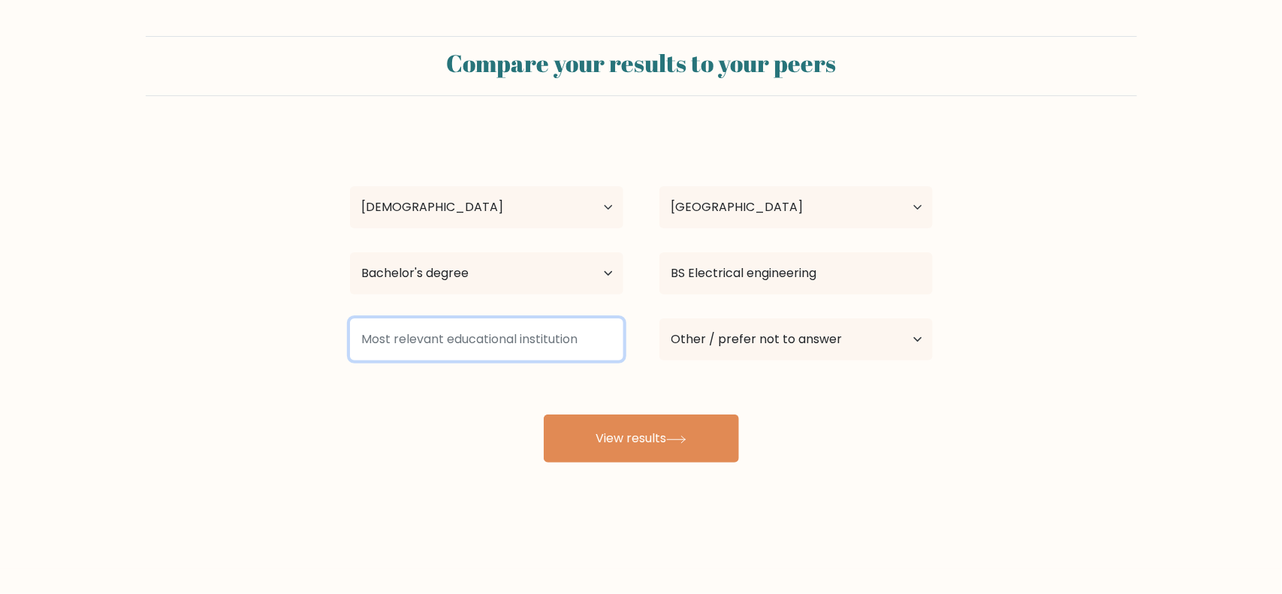
click at [547, 335] on input at bounding box center [486, 339] width 273 height 42
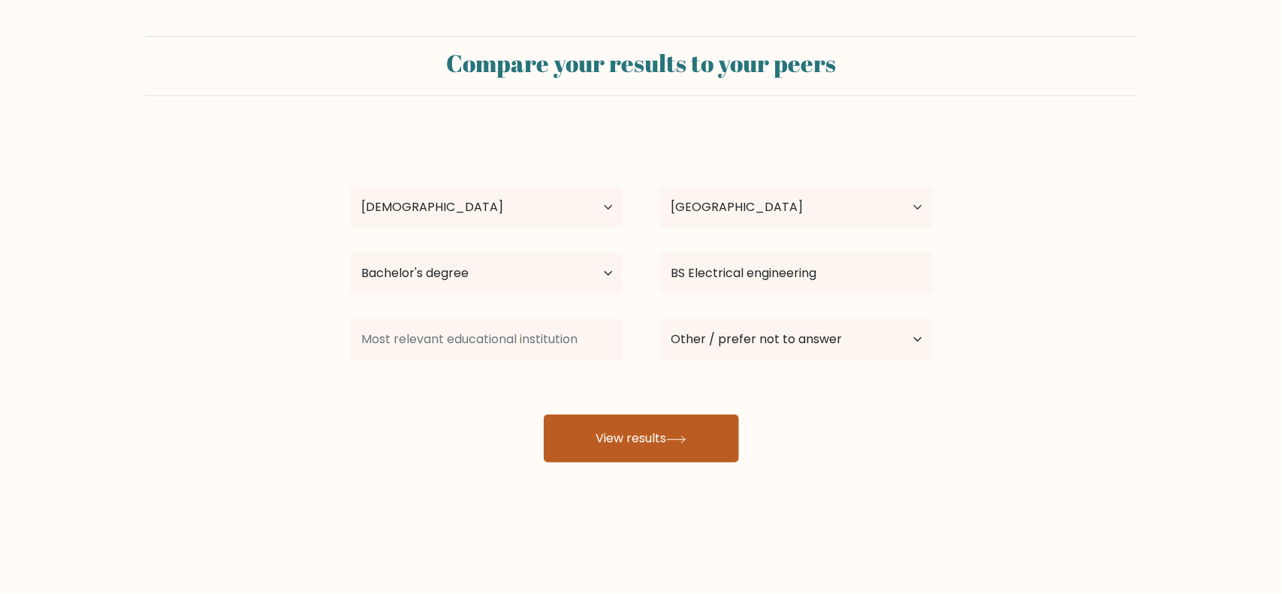
click at [656, 436] on button "View results" at bounding box center [641, 439] width 195 height 48
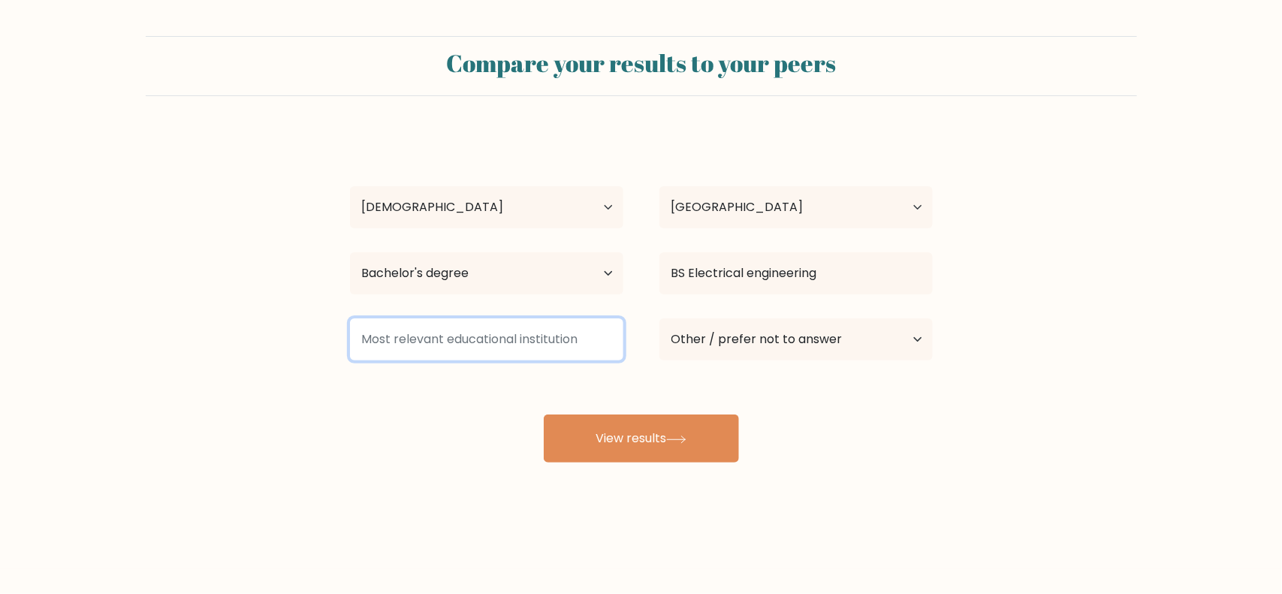
drag, startPoint x: 584, startPoint y: 332, endPoint x: 388, endPoint y: 374, distance: 201.2
click at [391, 376] on div "Johaina Oliveras Age Under 18 years old 18-24 years old 25-34 years old 35-44 y…" at bounding box center [641, 297] width 601 height 330
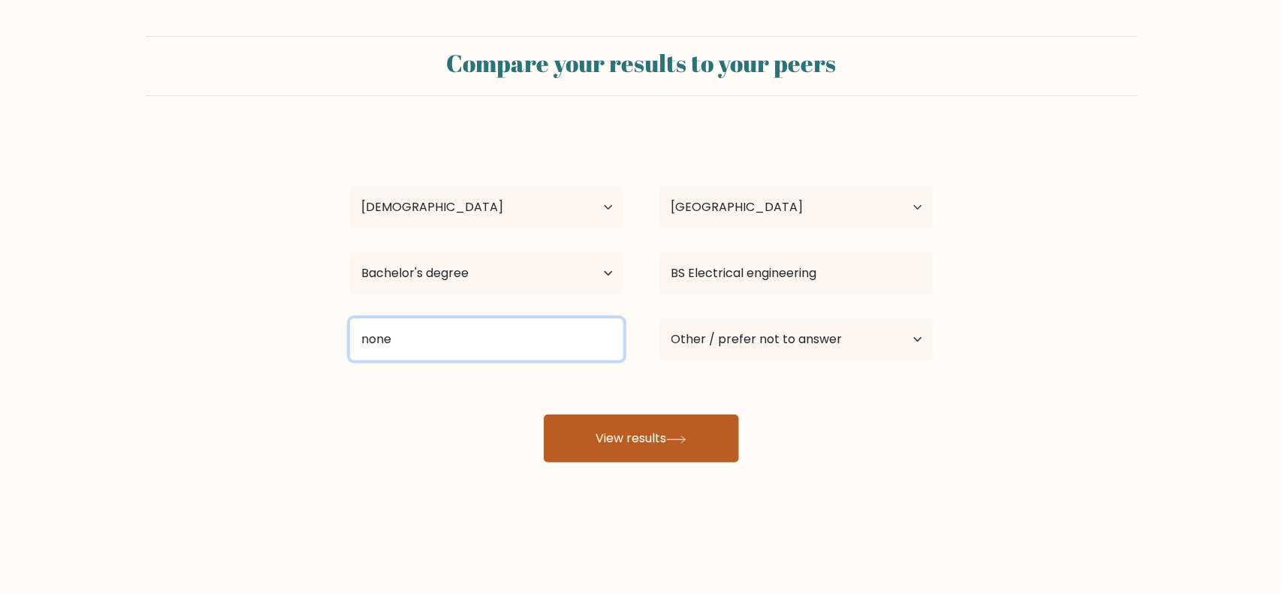
type input "none"
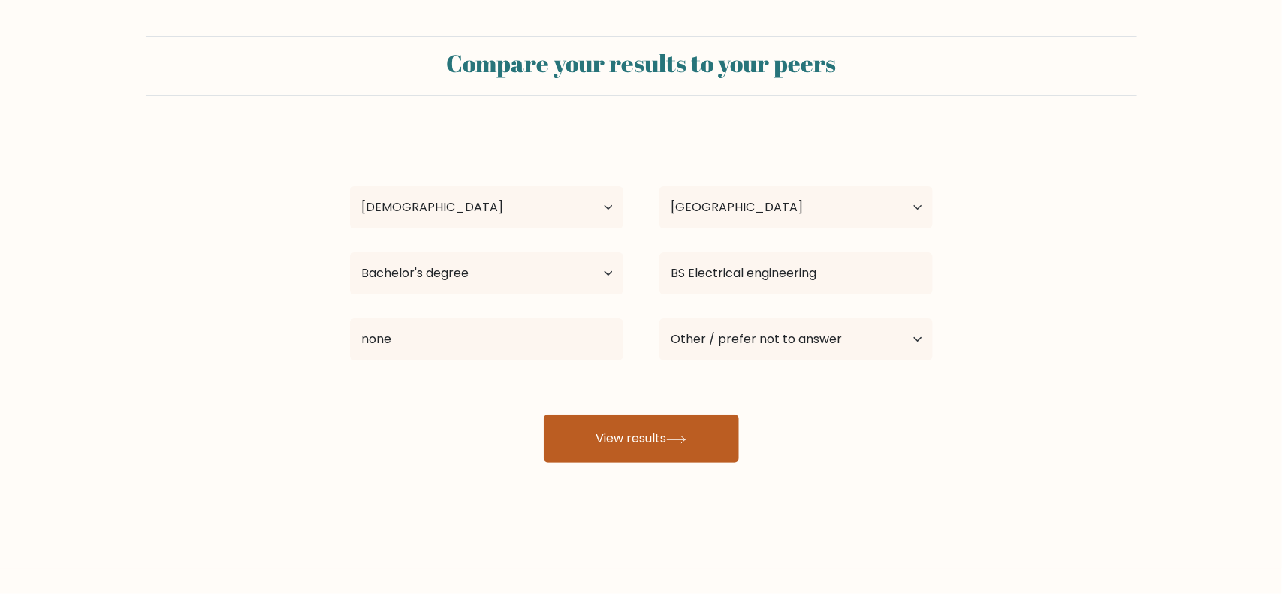
click at [656, 439] on button "View results" at bounding box center [641, 439] width 195 height 48
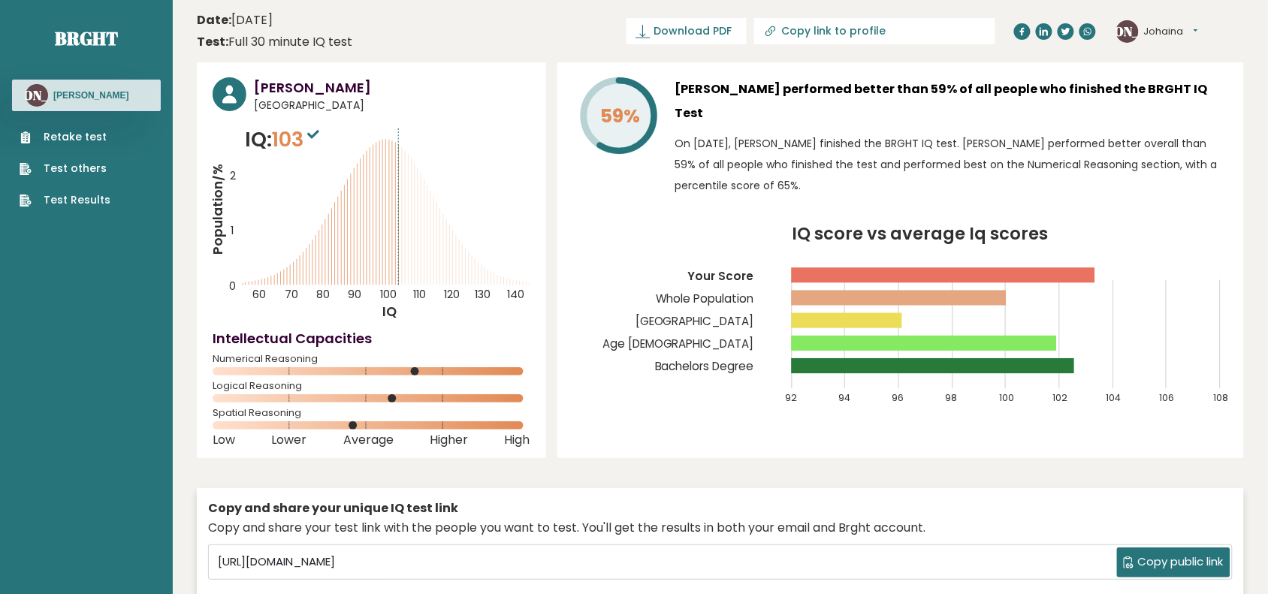
click at [474, 35] on header "Date: [DATE] Test: Full 30 minute IQ test Download PDF Downloading... Downloadi…" at bounding box center [720, 31] width 1047 height 47
